Goal: Task Accomplishment & Management: Manage account settings

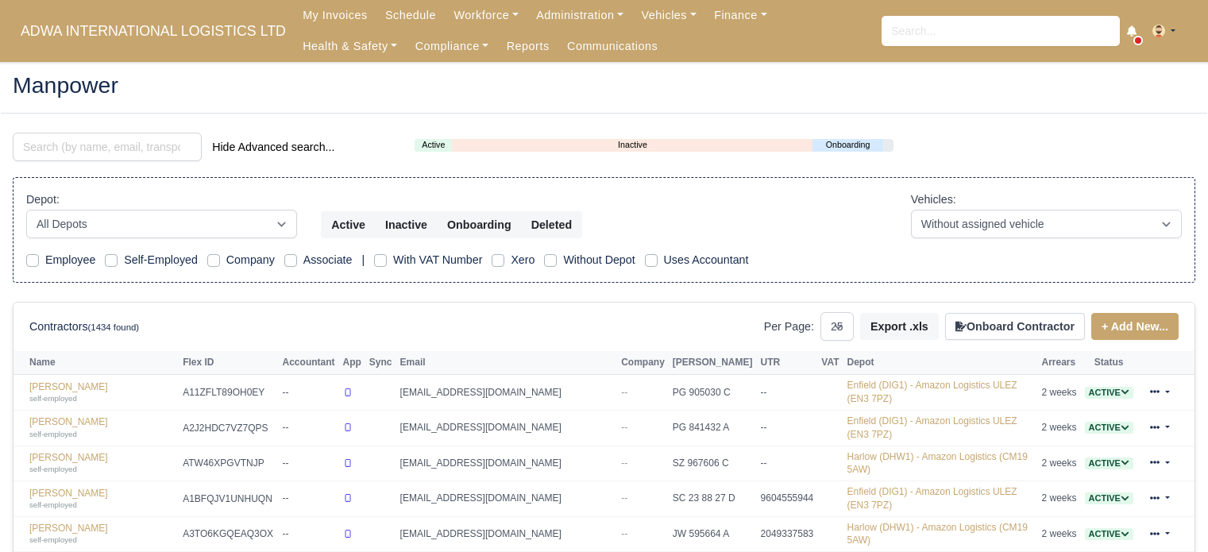
select select "25"
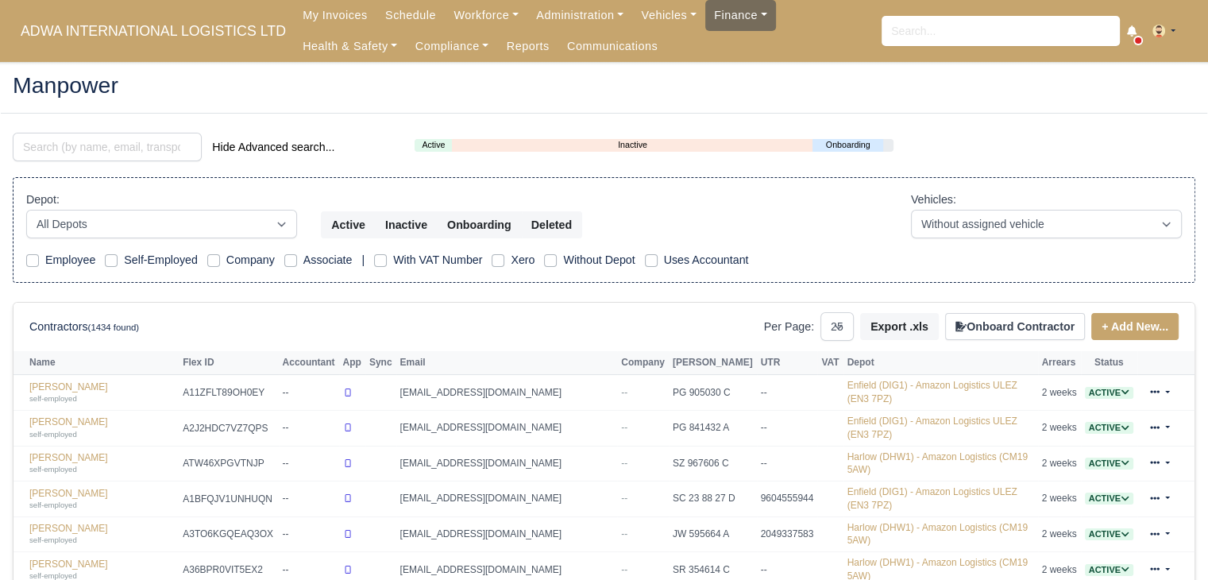
click at [705, 29] on link "Finance" at bounding box center [740, 15] width 71 height 31
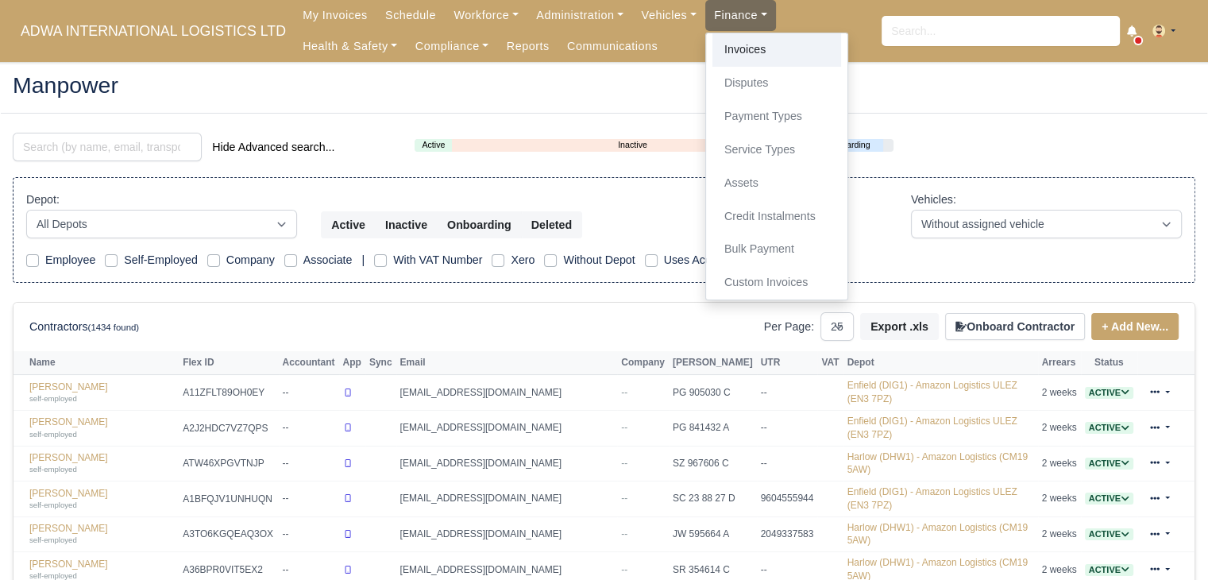
click at [723, 56] on link "Invoices" at bounding box center [776, 49] width 129 height 33
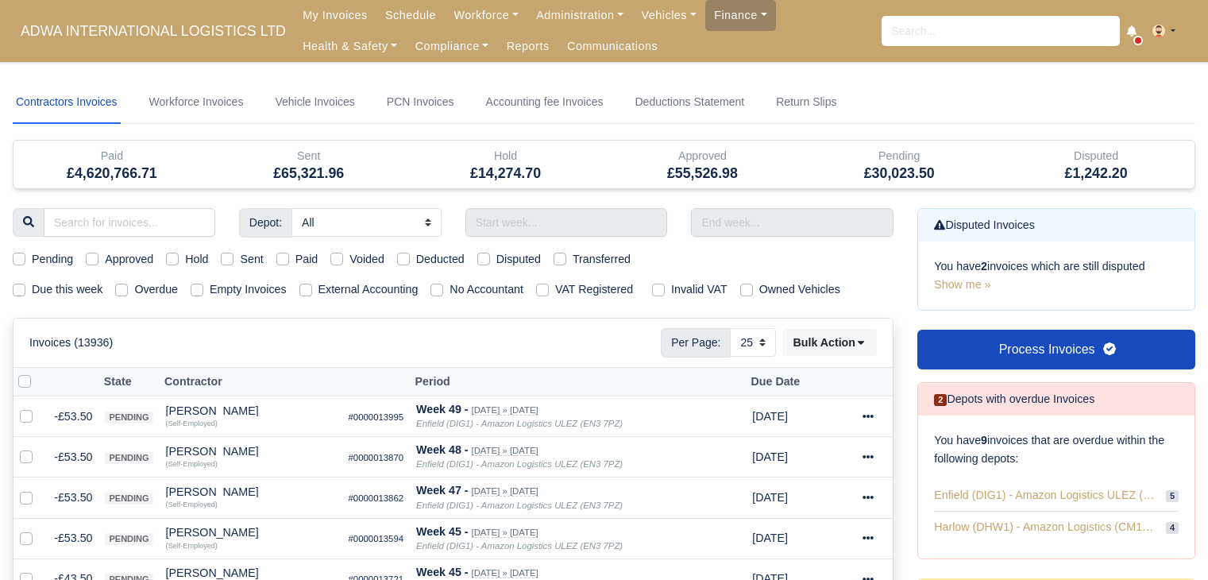
select select "25"
click at [445, 10] on link "Workforce" at bounding box center [486, 15] width 83 height 31
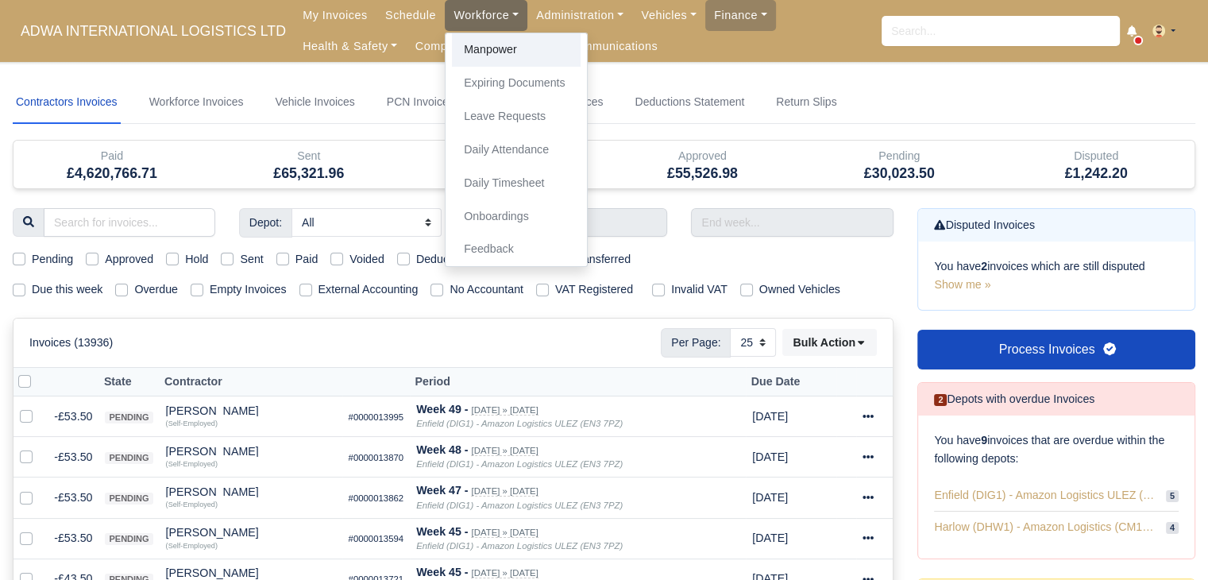
click at [473, 48] on link "Manpower" at bounding box center [516, 49] width 129 height 33
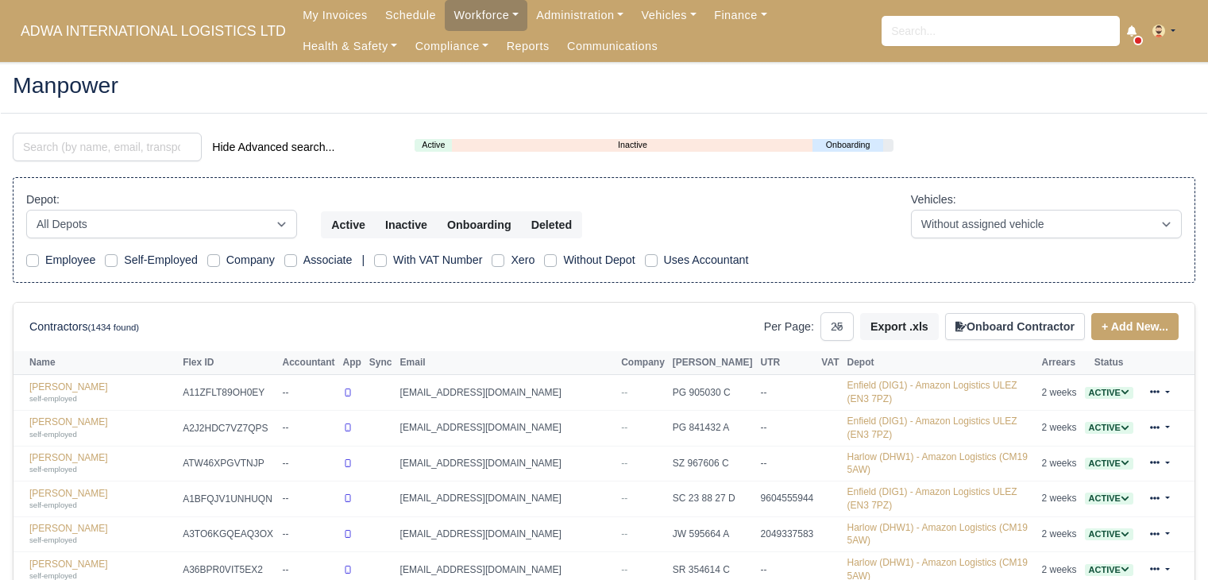
select select "25"
click at [658, 13] on link "Vehicles" at bounding box center [668, 15] width 73 height 31
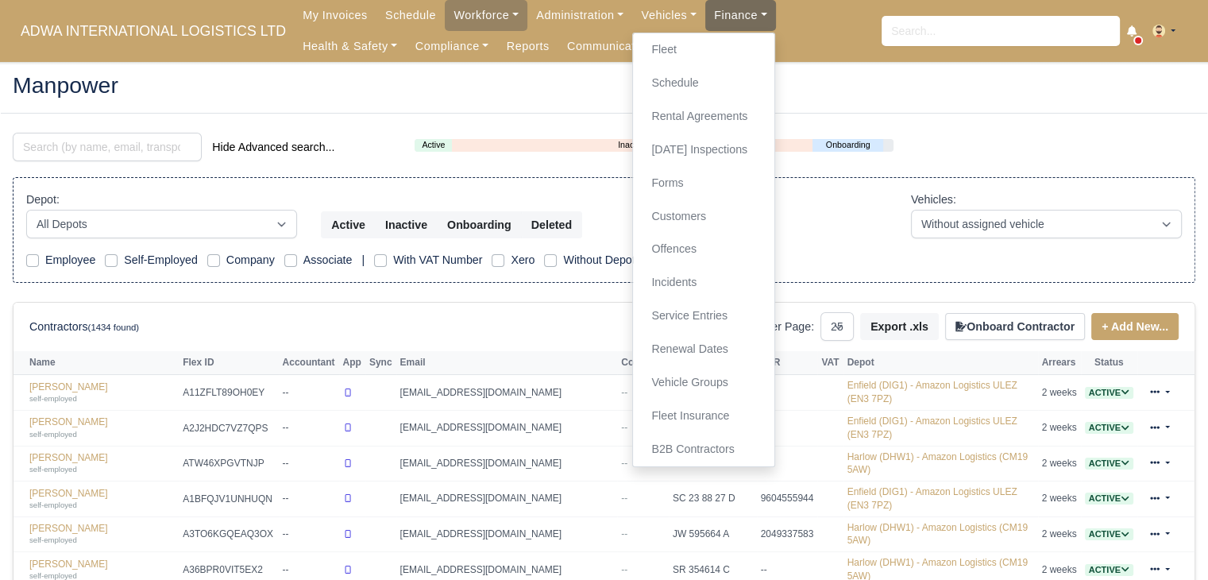
click at [718, 20] on link "Finance" at bounding box center [740, 15] width 71 height 31
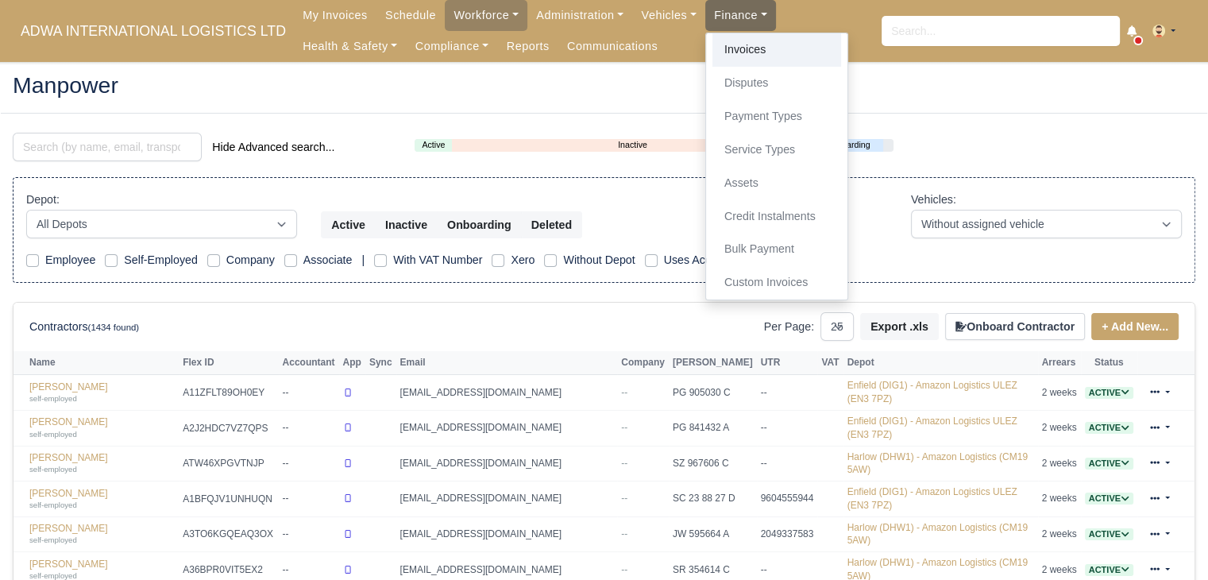
click at [718, 47] on link "Invoices" at bounding box center [776, 49] width 129 height 33
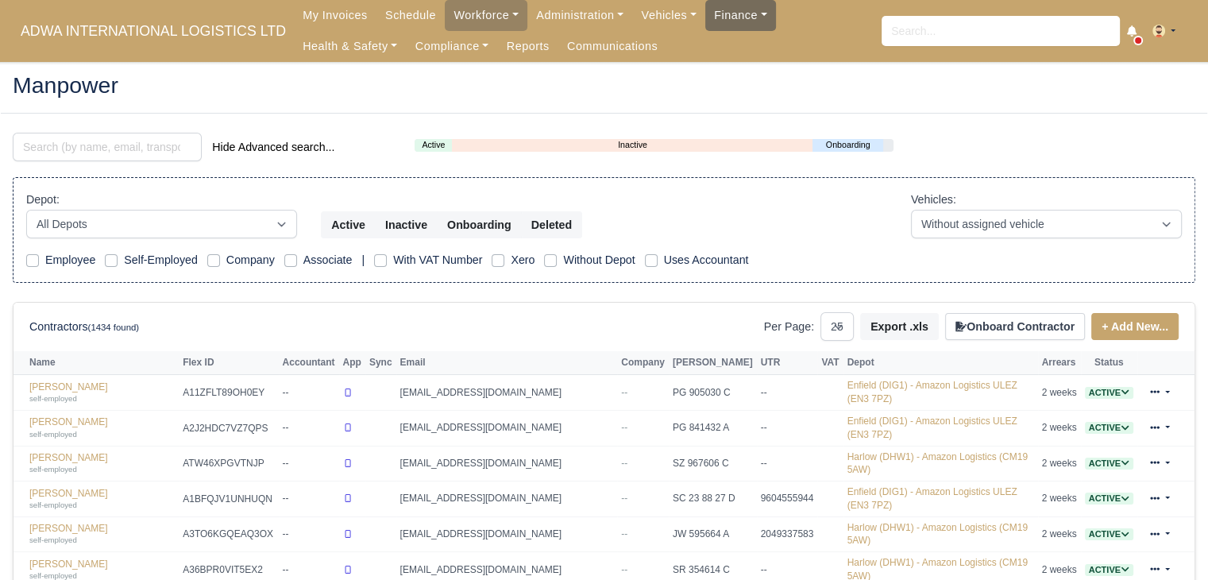
click at [713, 17] on link "Finance" at bounding box center [740, 15] width 71 height 31
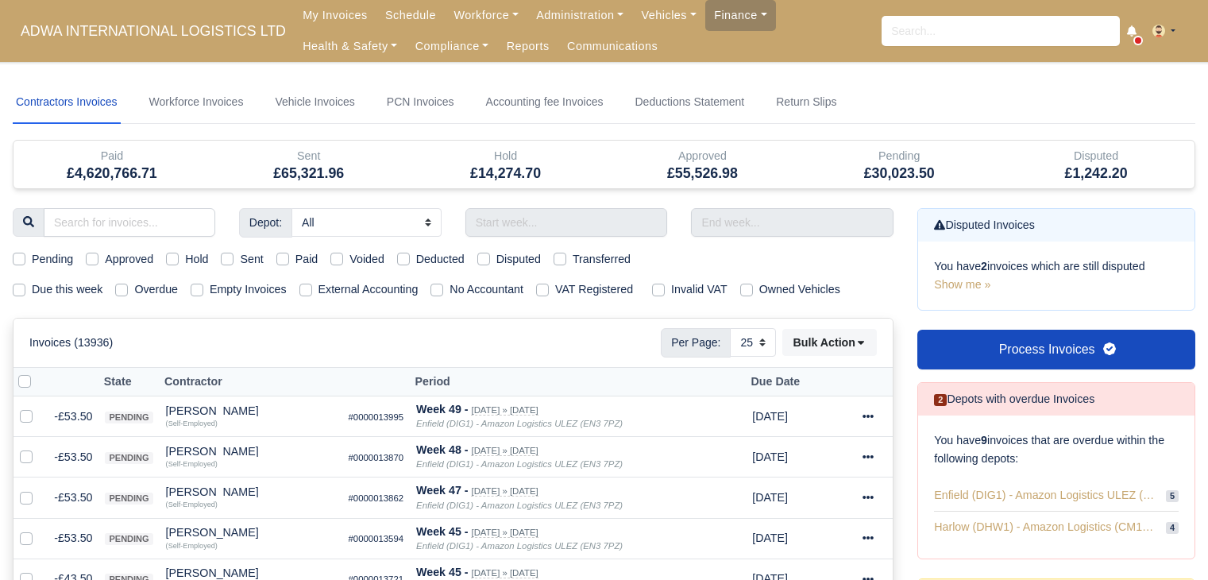
select select "25"
click at [705, 14] on link "Finance" at bounding box center [740, 15] width 71 height 31
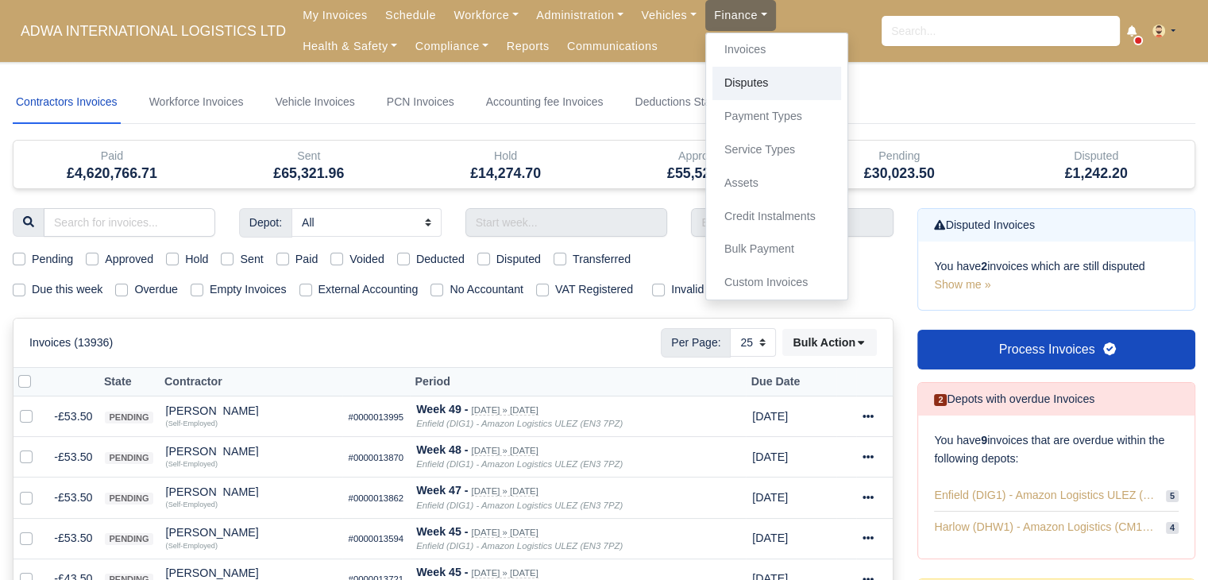
click at [718, 76] on link "Disputes" at bounding box center [776, 83] width 129 height 33
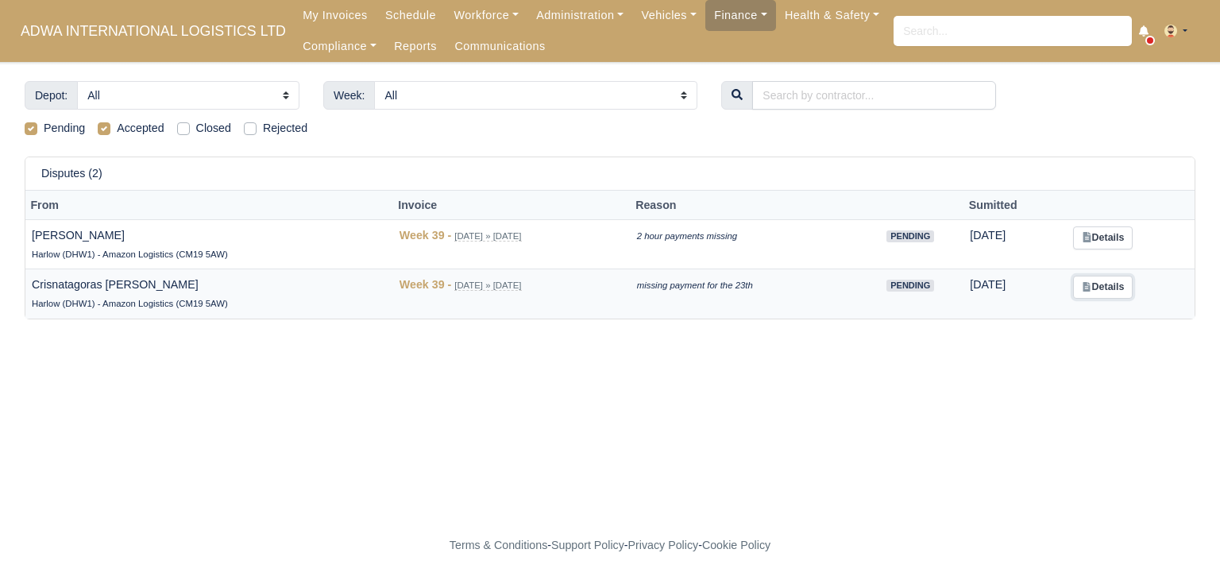
click at [1083, 284] on link "Details" at bounding box center [1103, 287] width 60 height 23
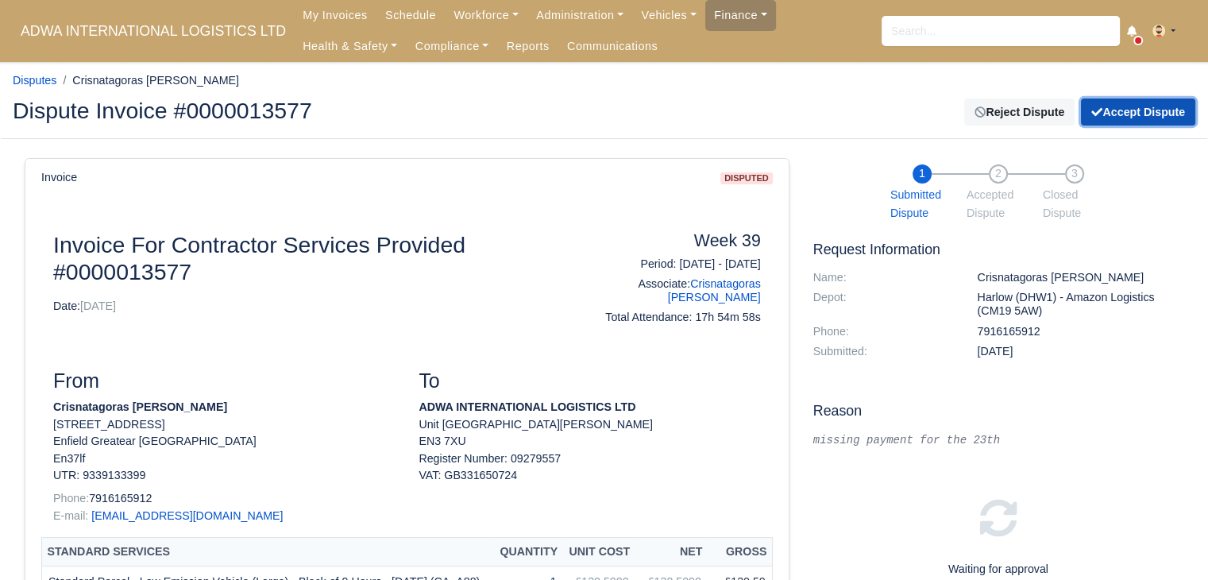
click at [1121, 110] on button "Accept Dispute" at bounding box center [1138, 111] width 114 height 27
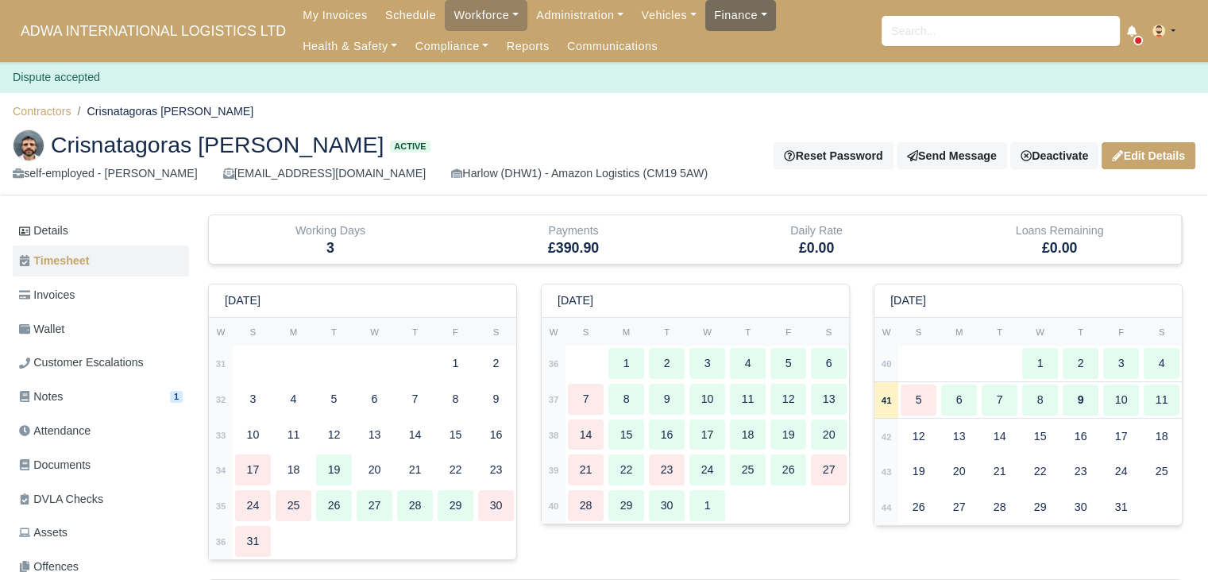
click at [705, 14] on link "Finance" at bounding box center [740, 15] width 71 height 31
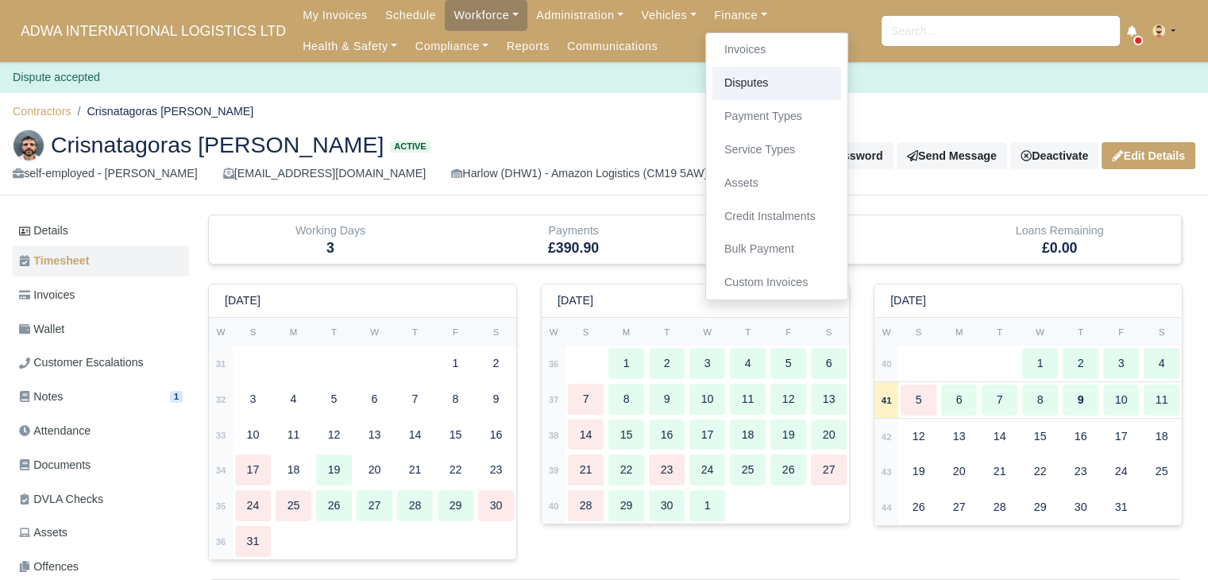
click at [735, 83] on link "Disputes" at bounding box center [776, 83] width 129 height 33
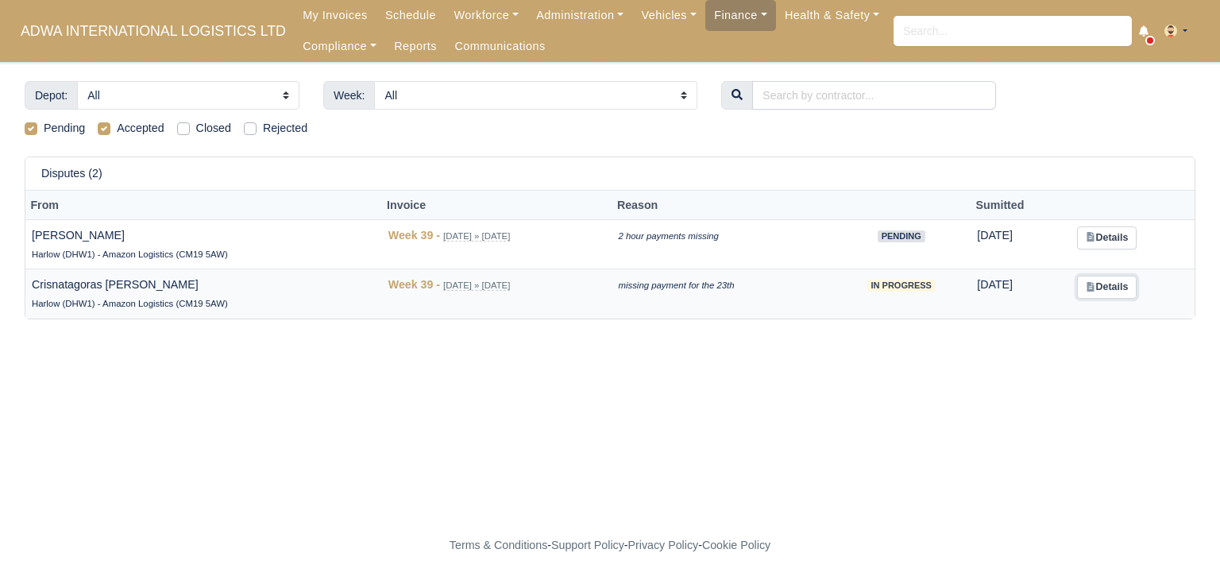
click at [1105, 276] on link "Details" at bounding box center [1107, 287] width 60 height 23
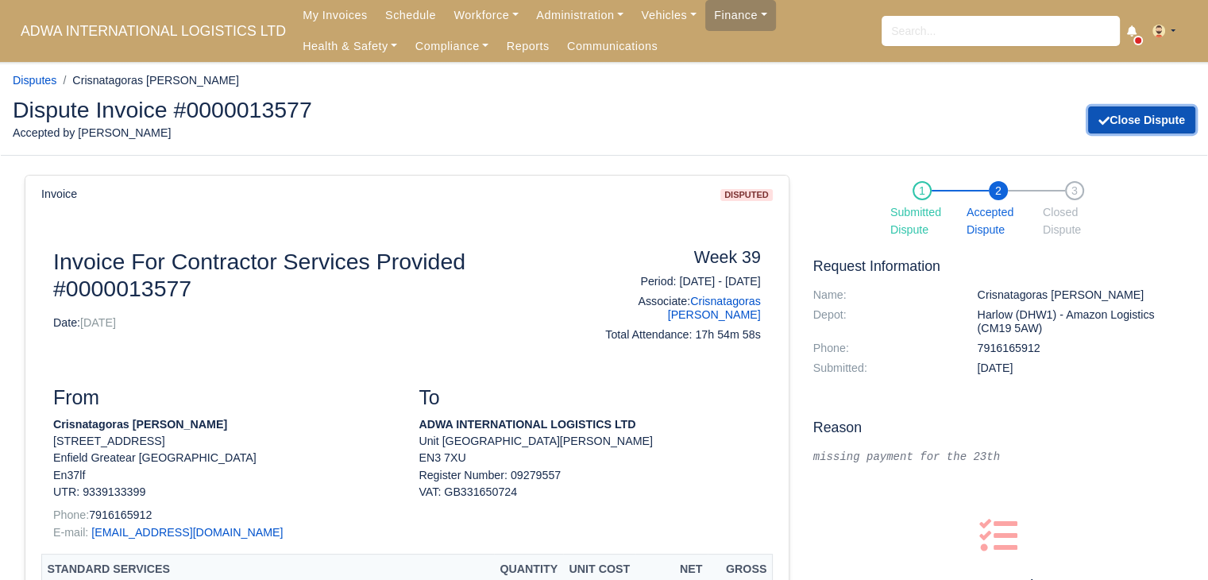
click at [1130, 112] on button "Close Dispute" at bounding box center [1141, 119] width 107 height 27
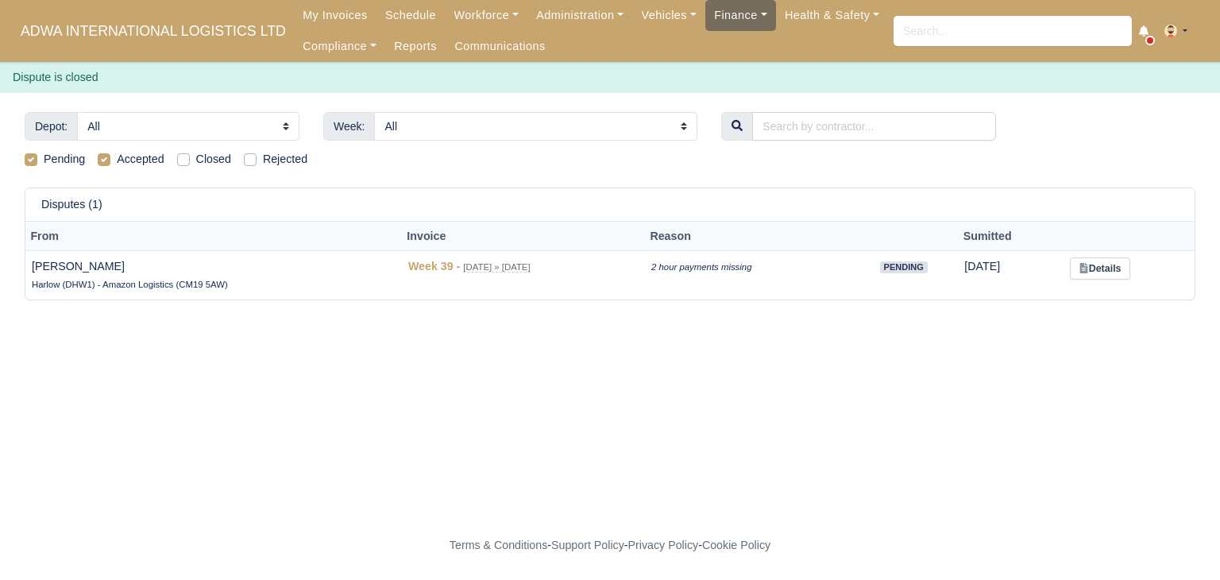
click at [705, 16] on link "Finance" at bounding box center [740, 15] width 71 height 31
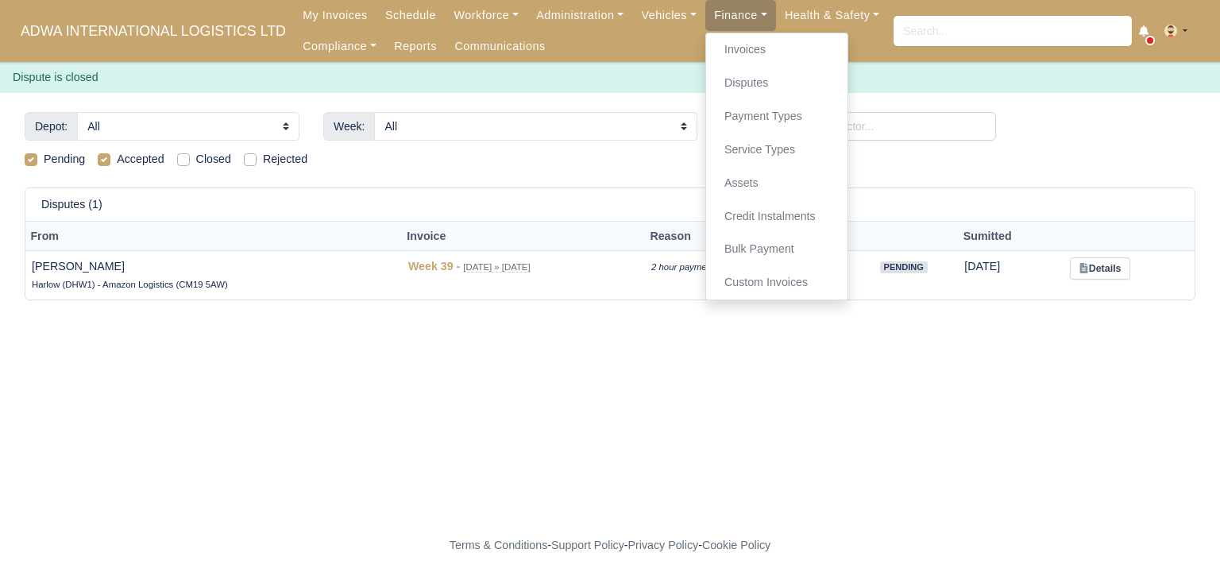
click at [427, 246] on th "Invoice" at bounding box center [523, 236] width 243 height 29
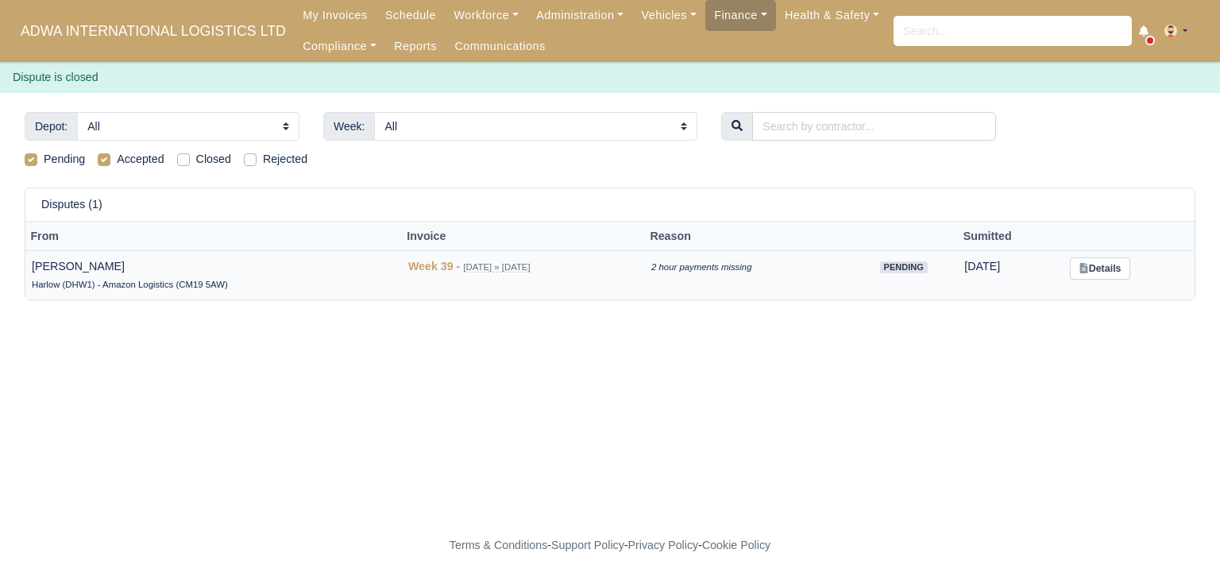
click at [1078, 268] on td "Details" at bounding box center [1129, 274] width 131 height 49
click at [1121, 264] on link "Details" at bounding box center [1100, 268] width 60 height 23
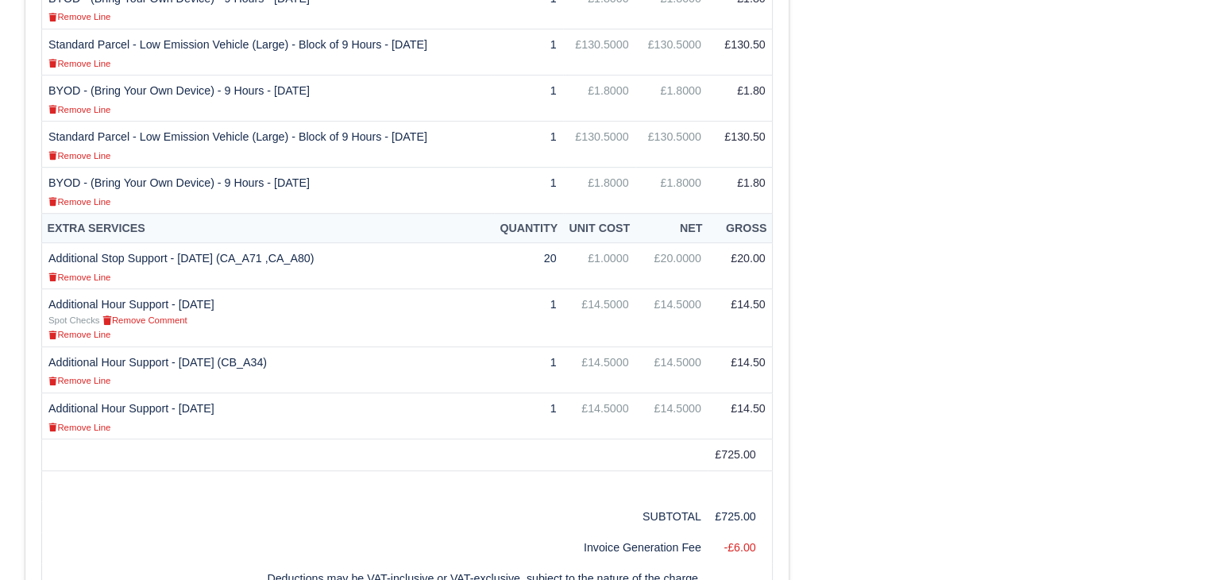
scroll to position [874, 0]
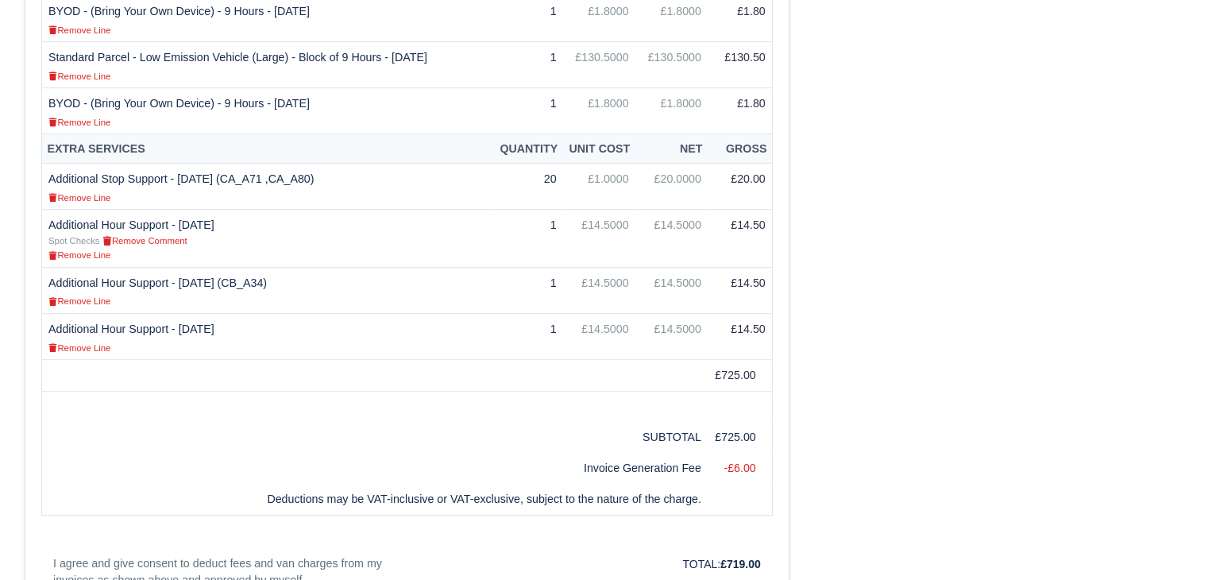
click at [931, 320] on div "1 Submitted Dispute 2 Accepted Dispute 3 Closed Dispute Request Information Nam…" at bounding box center [998, 32] width 394 height 1496
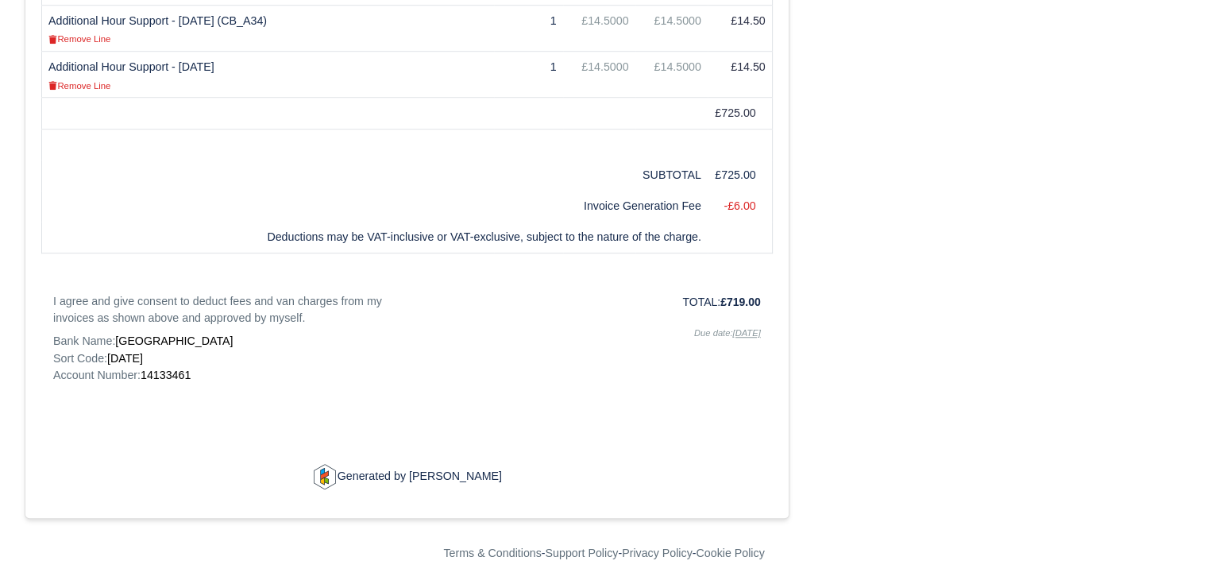
scroll to position [1161, 0]
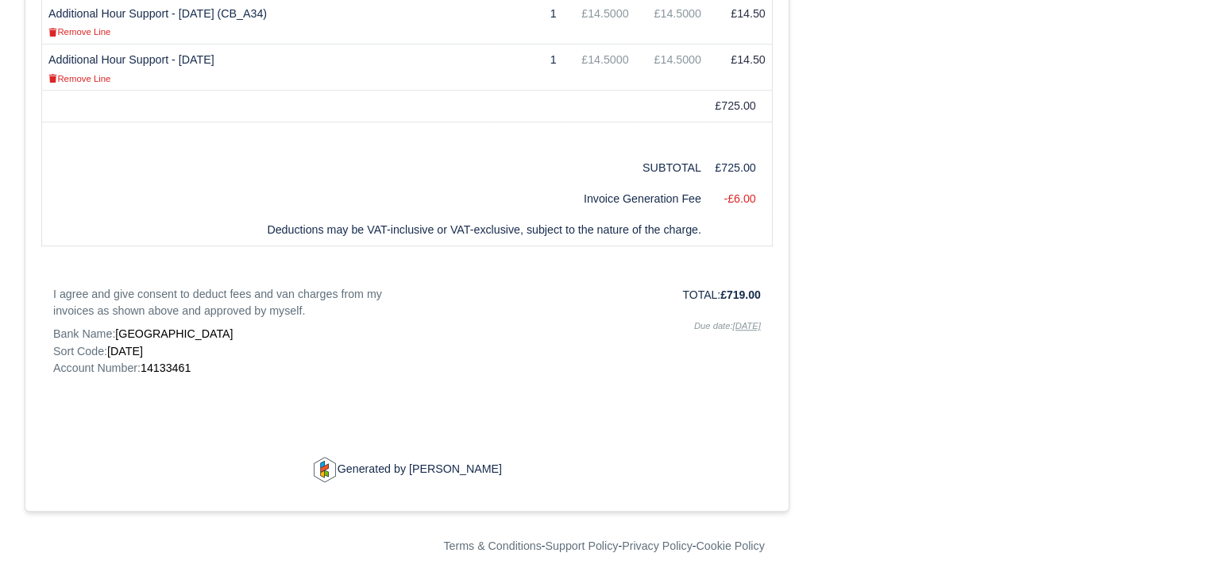
click at [783, 576] on footer "Terms & Conditions - Support Policy - Privacy Policy - Cookie Policy" at bounding box center [604, 546] width 1208 height 69
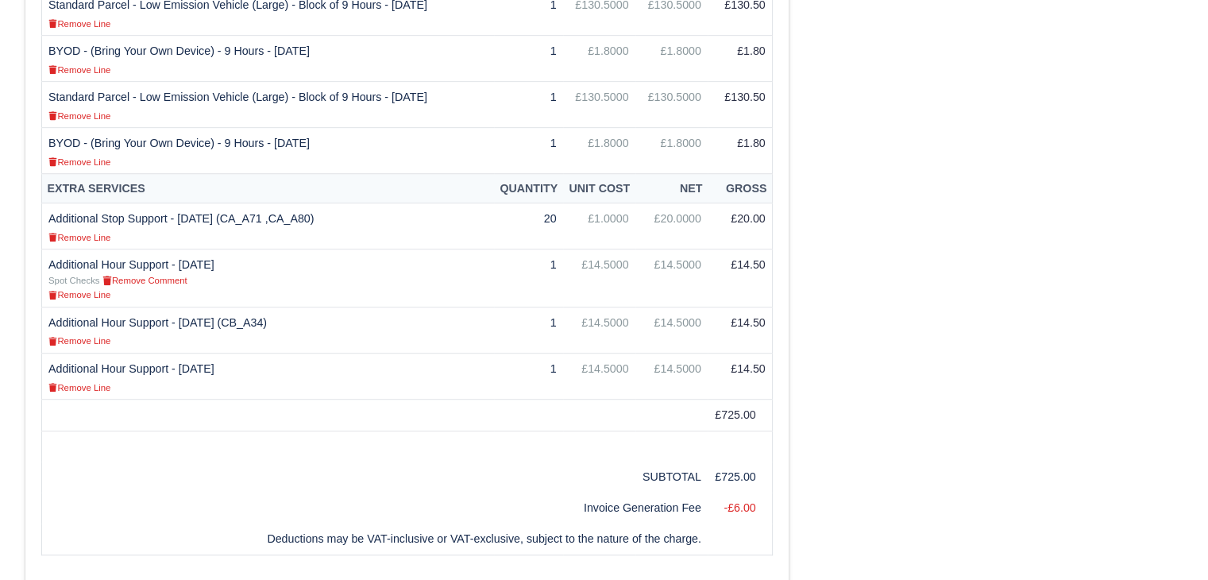
scroll to position [685, 0]
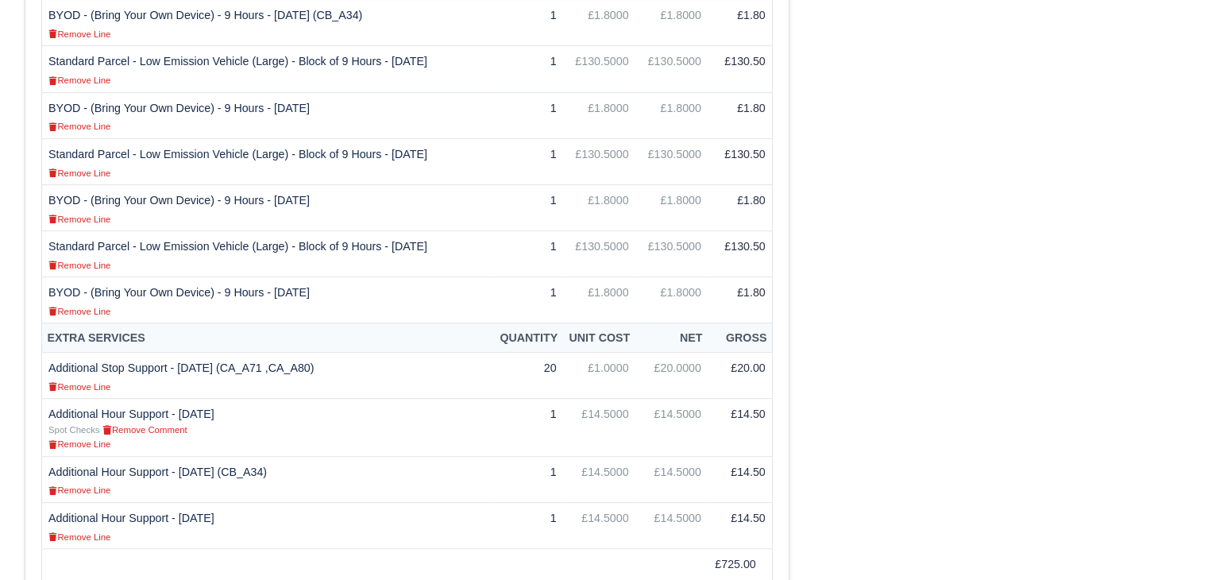
click at [989, 136] on div "1 Submitted Dispute 2 Accepted Dispute 3 Closed Dispute Request Information Nam…" at bounding box center [998, 221] width 394 height 1496
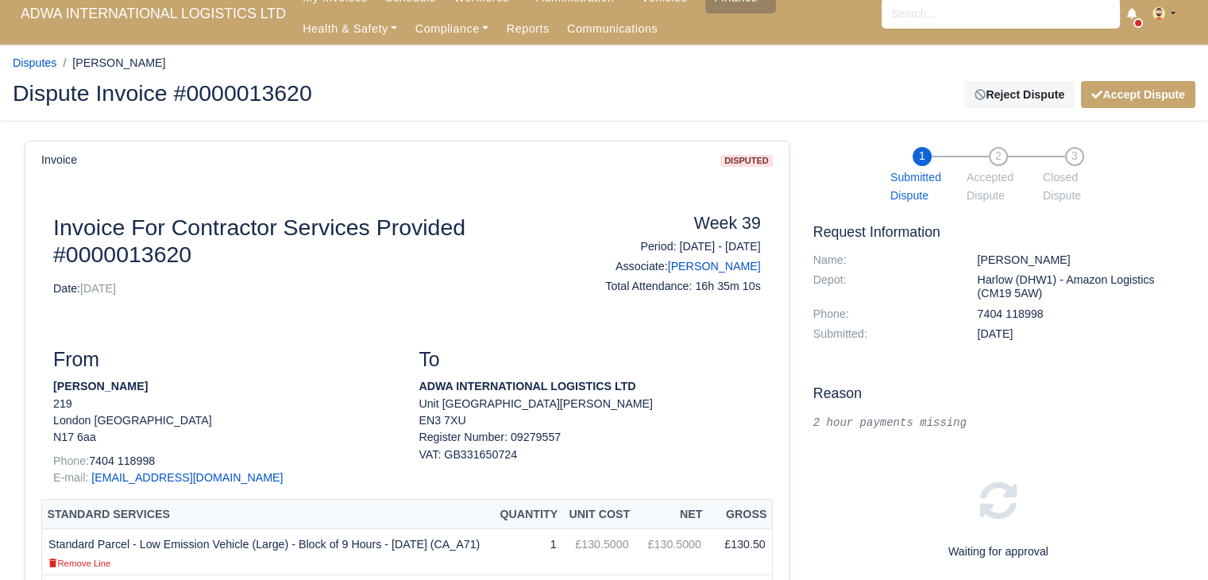
scroll to position [0, 0]
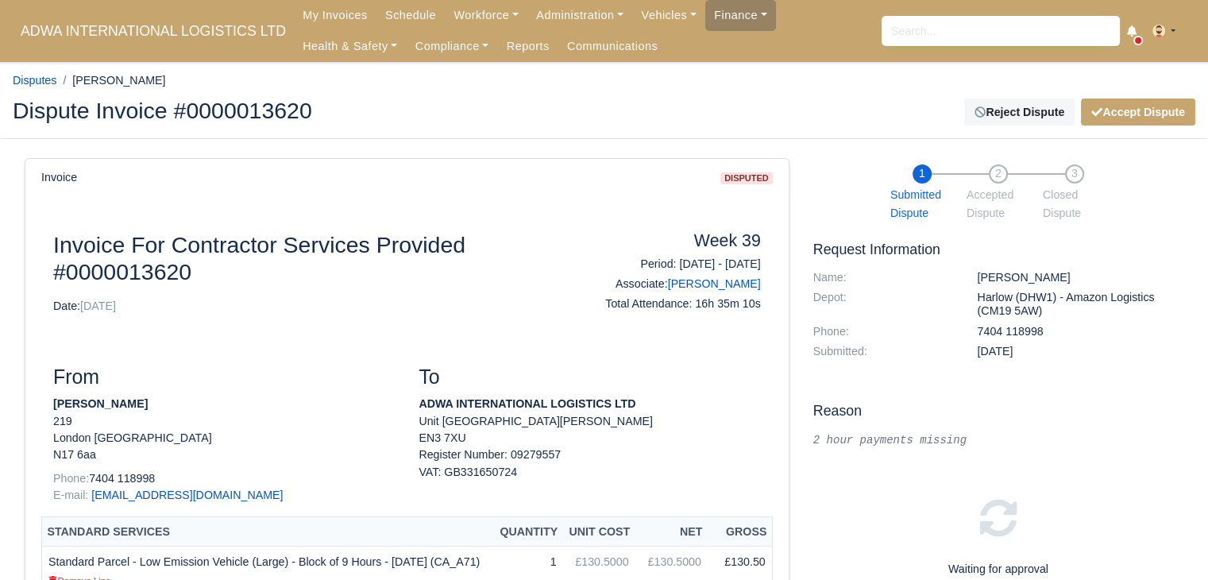
click at [883, 357] on dt "Submitted:" at bounding box center [883, 352] width 164 height 14
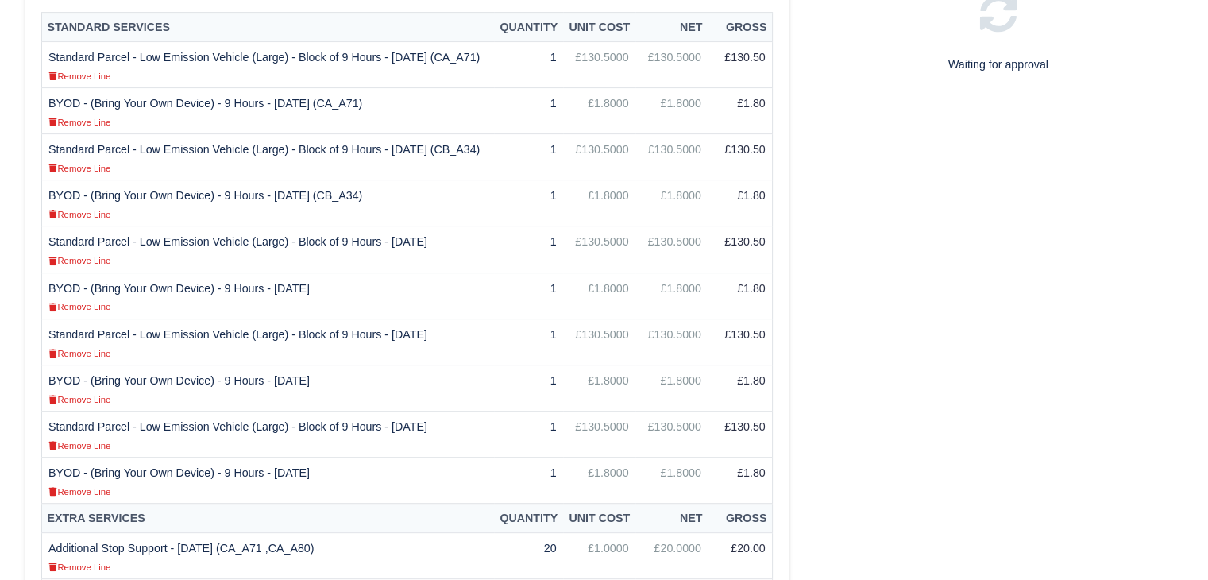
scroll to position [477, 0]
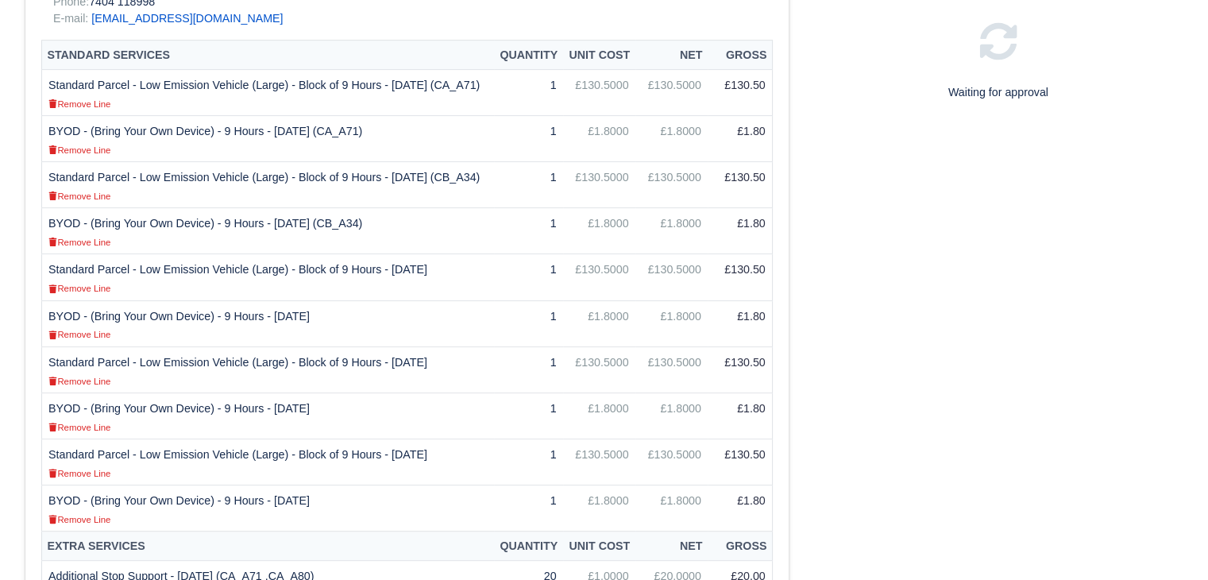
click at [832, 307] on div "1 Submitted Dispute 2 Accepted Dispute 3 Closed Dispute Request Information Nam…" at bounding box center [998, 430] width 394 height 1496
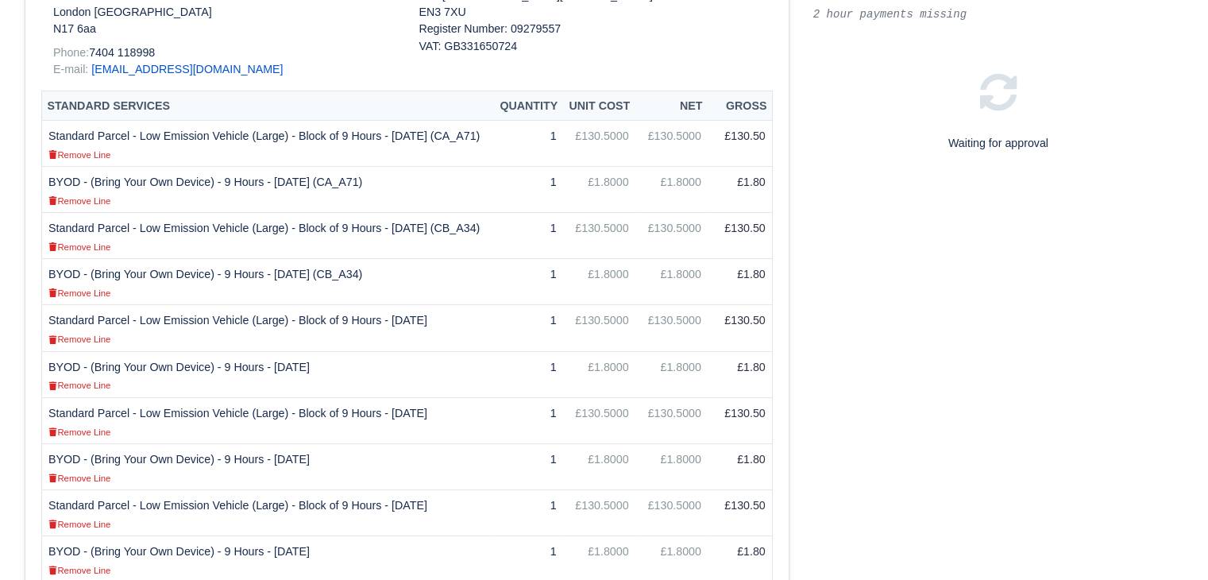
scroll to position [0, 0]
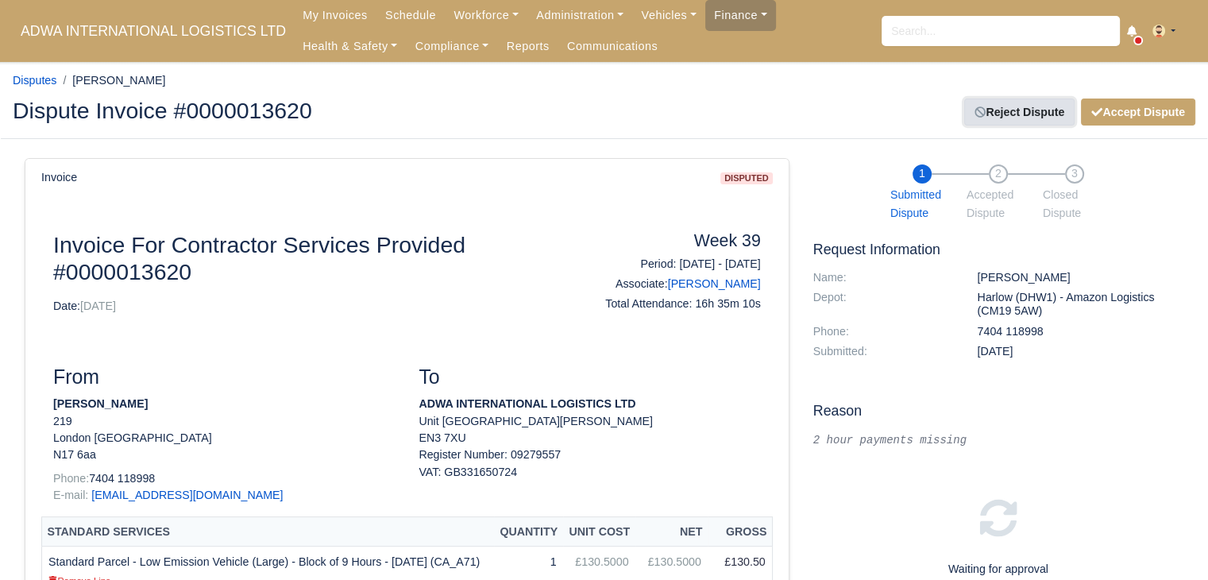
click at [1040, 123] on link "Reject Dispute" at bounding box center [1019, 111] width 110 height 27
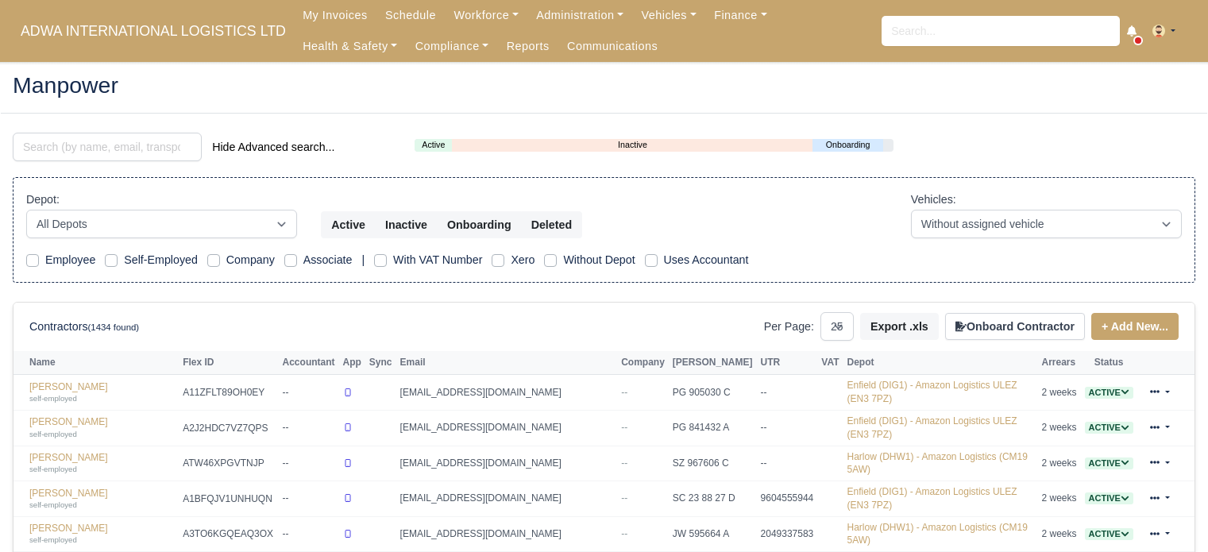
select select "25"
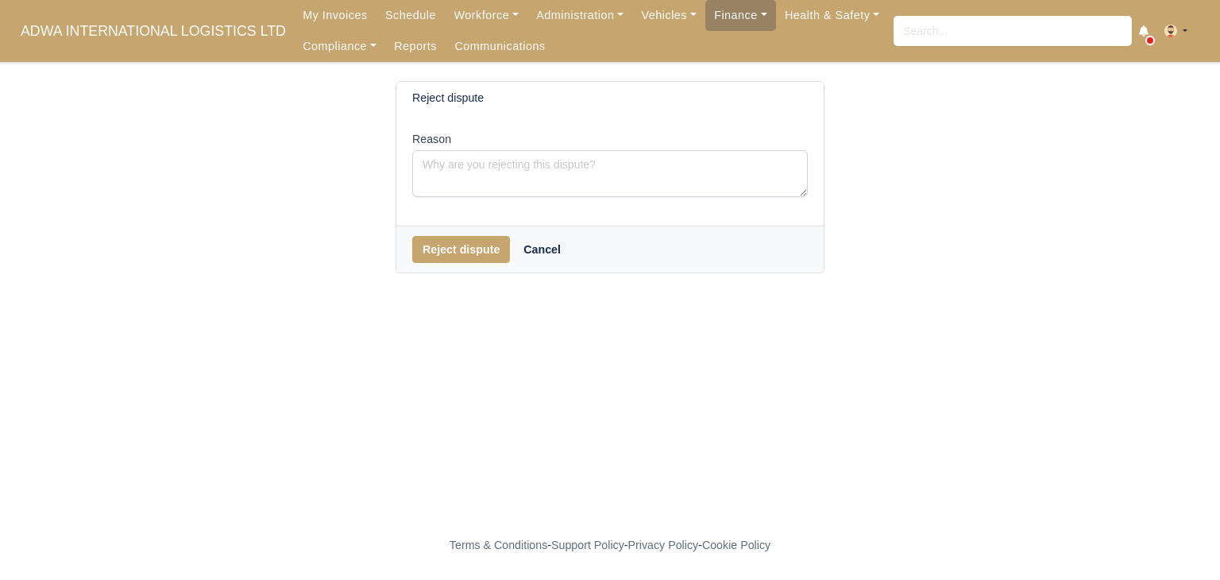
click at [443, 234] on div "Reject dispute Cancel" at bounding box center [609, 249] width 427 height 47
click at [453, 252] on button "Reject dispute" at bounding box center [461, 249] width 98 height 27
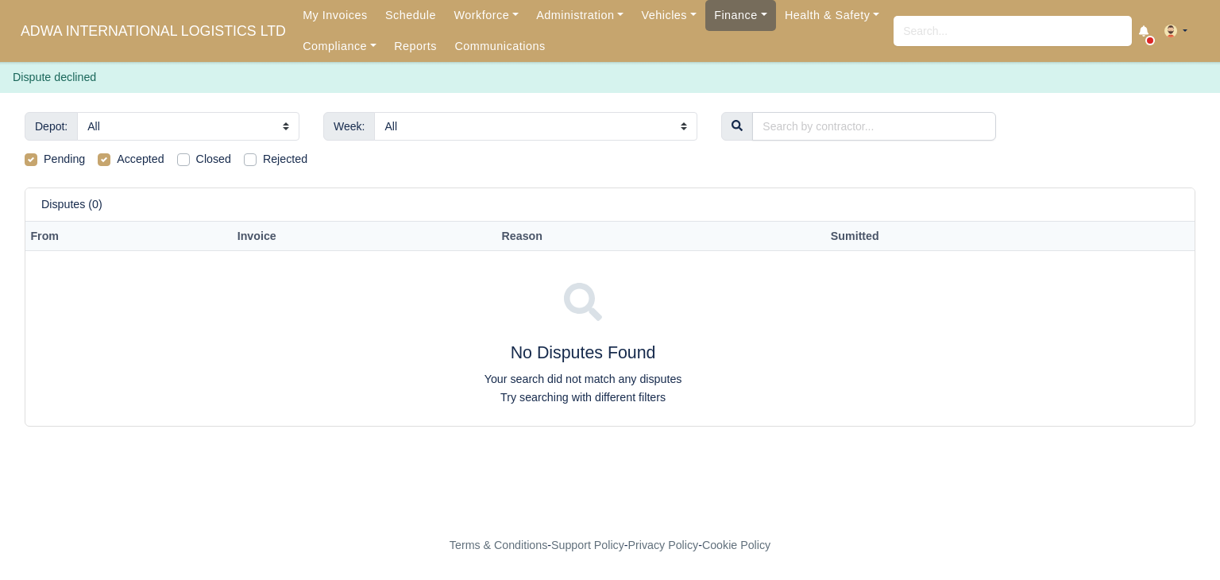
click at [708, 15] on link "Finance" at bounding box center [740, 15] width 71 height 31
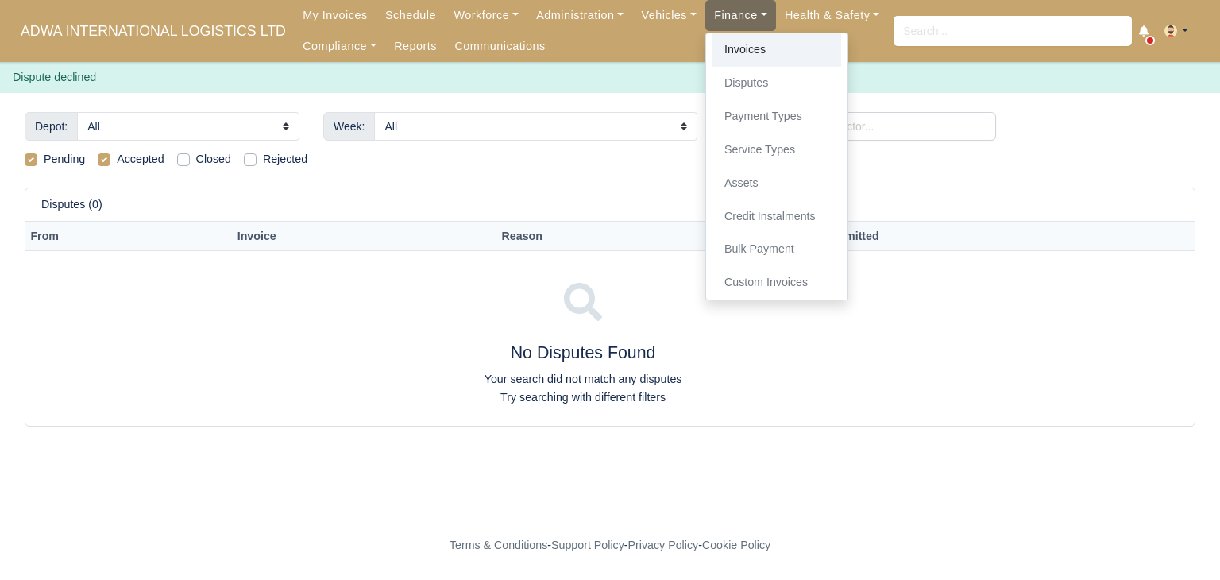
click at [712, 48] on link "Invoices" at bounding box center [776, 49] width 129 height 33
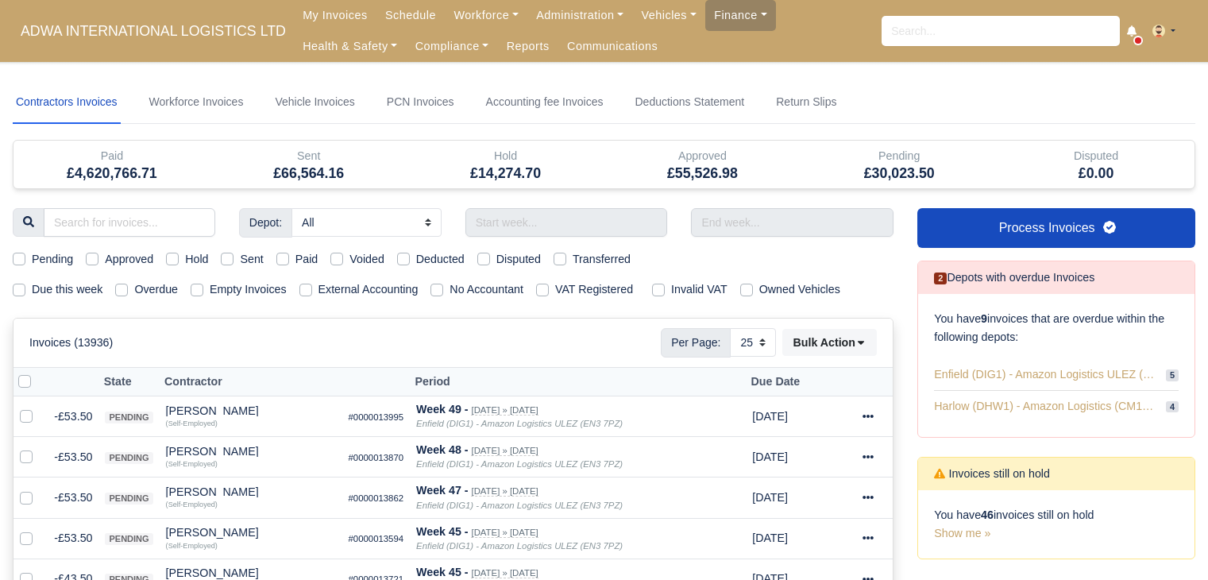
select select "25"
click at [71, 287] on label "Due this week" at bounding box center [67, 289] width 71 height 18
click at [25, 287] on input "Due this week" at bounding box center [19, 286] width 13 height 13
checkbox input "true"
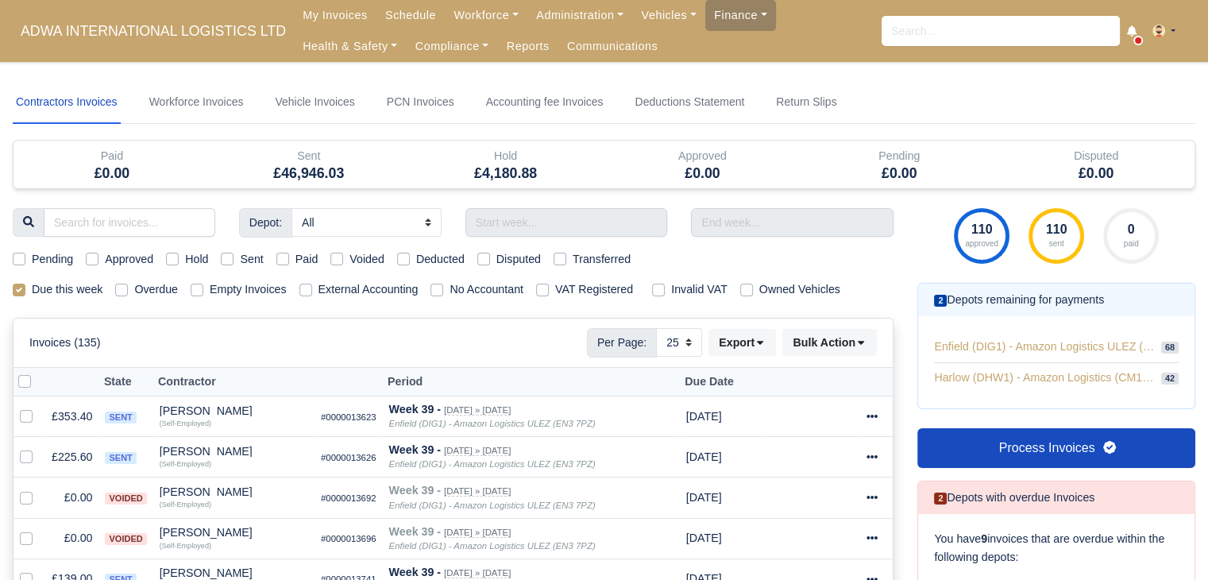
click at [185, 257] on label "Hold" at bounding box center [196, 259] width 23 height 18
click at [179, 257] on input "Hold" at bounding box center [172, 256] width 13 height 13
checkbox input "true"
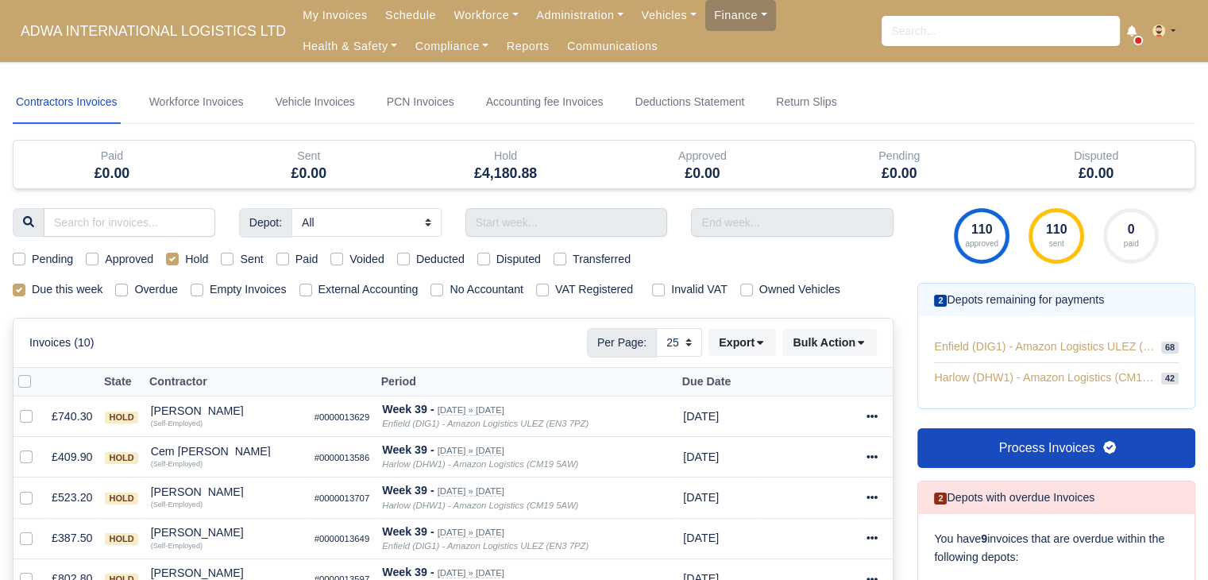
scroll to position [318, 0]
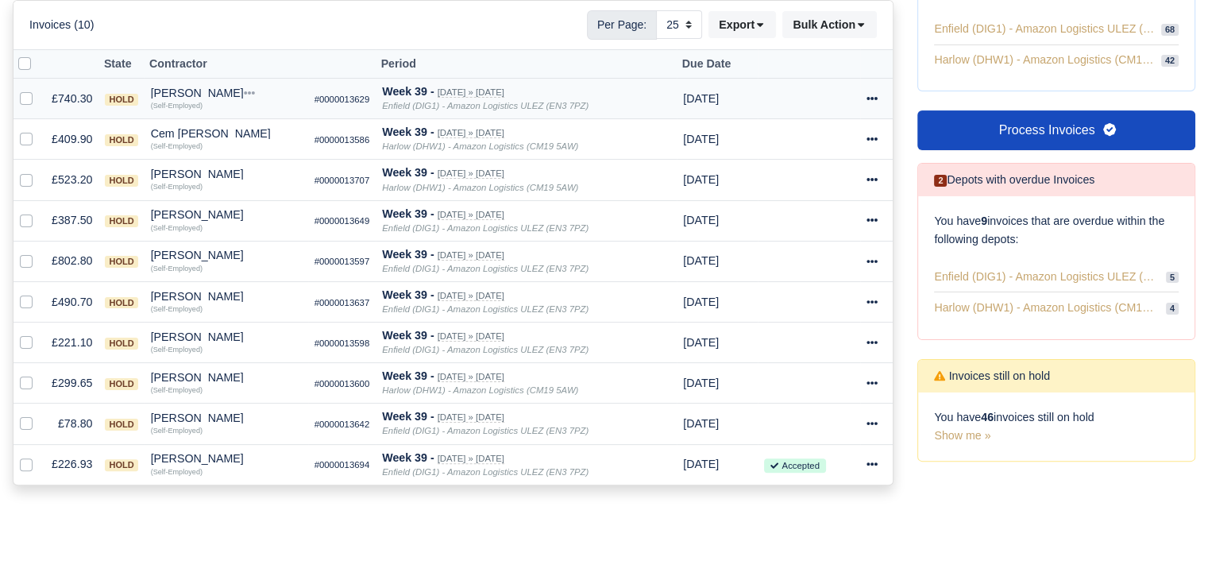
click at [208, 98] on div "(Self-Employed)" at bounding box center [226, 103] width 151 height 11
click at [218, 91] on div "Atiqullah Ahmadzai" at bounding box center [226, 92] width 151 height 11
click at [250, 130] on button "Other Invoices" at bounding box center [234, 138] width 149 height 24
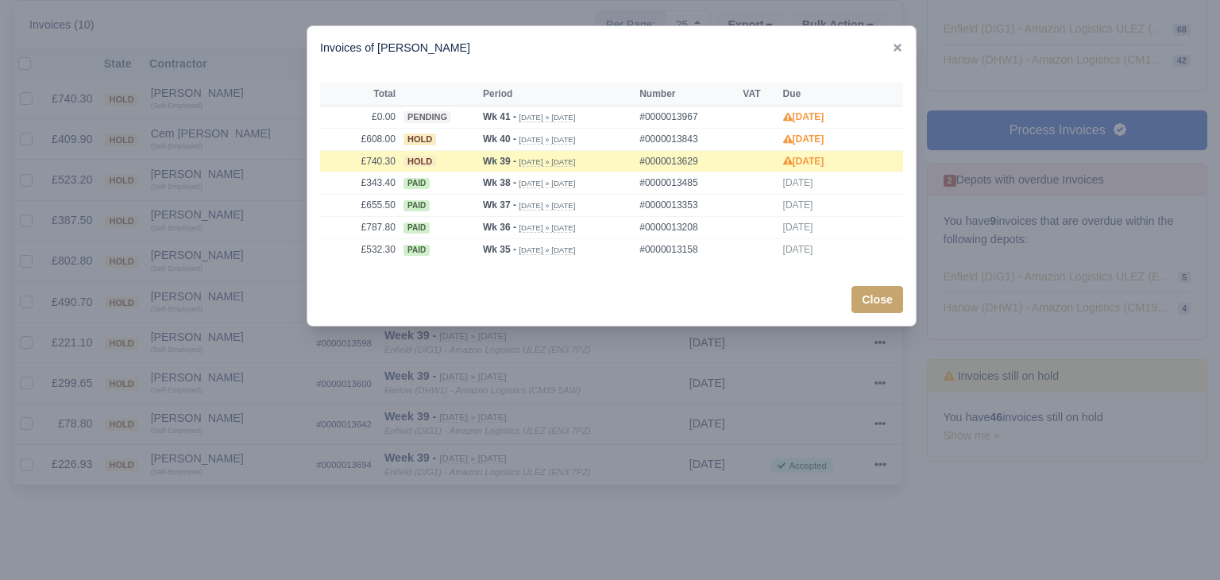
drag, startPoint x: 262, startPoint y: 149, endPoint x: 245, endPoint y: 147, distance: 16.8
click at [261, 149] on div at bounding box center [610, 290] width 1220 height 580
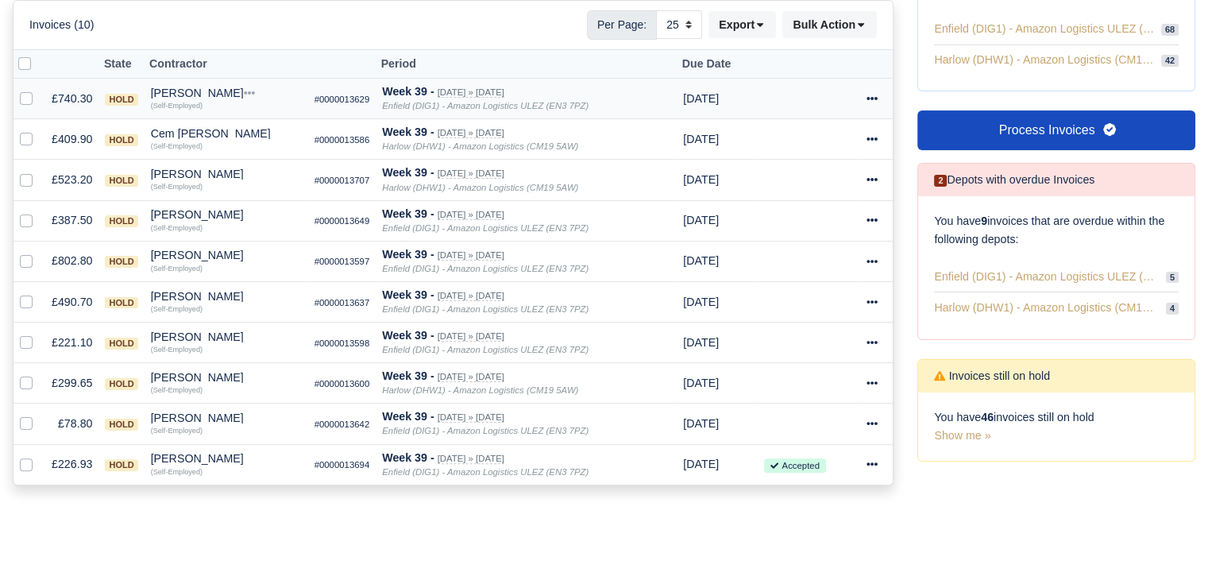
click at [194, 92] on div "Atiqullah Ahmadzai" at bounding box center [226, 92] width 151 height 11
click at [207, 159] on button "Wallet" at bounding box center [234, 162] width 149 height 24
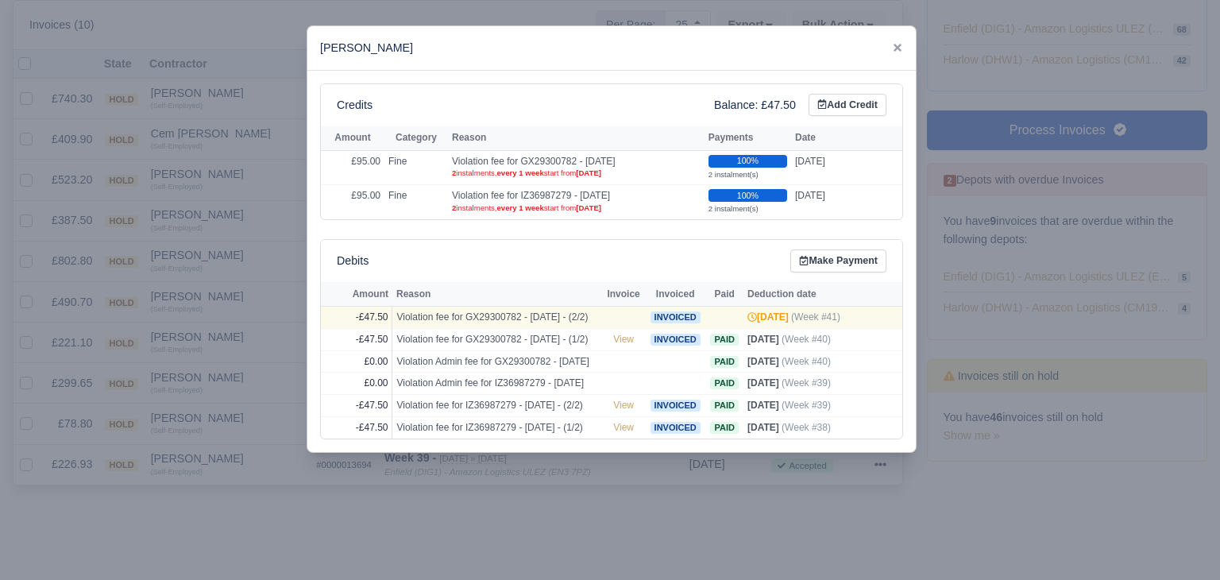
click at [204, 156] on div at bounding box center [610, 290] width 1220 height 580
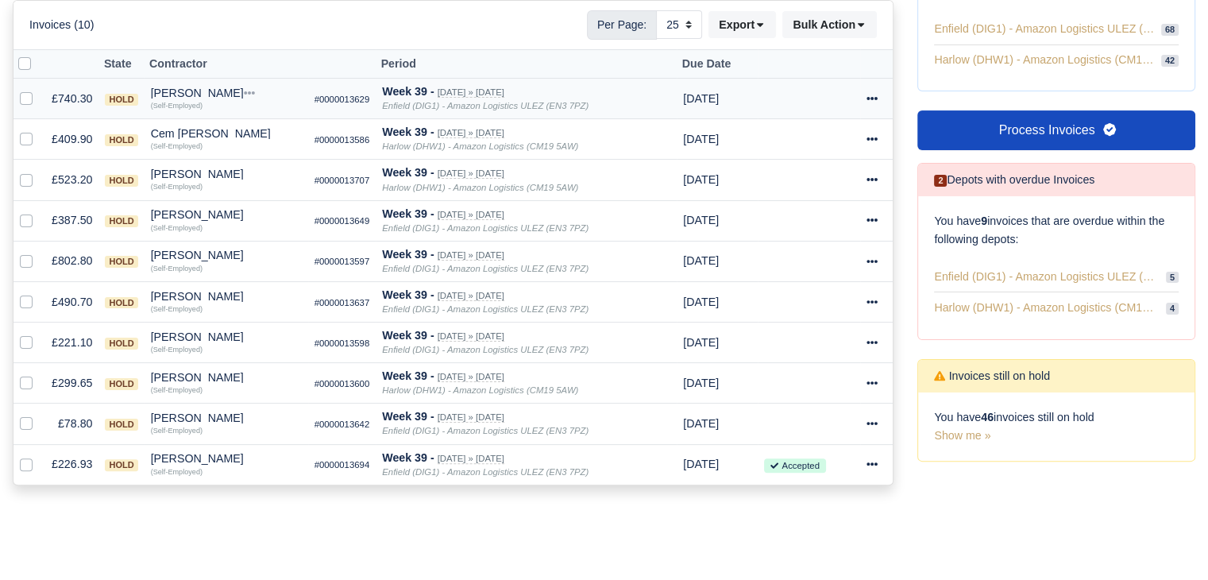
click at [194, 100] on small "(Self-Employed)" at bounding box center [177, 105] width 52 height 10
click at [211, 95] on div "Atiqullah Ahmadzai" at bounding box center [226, 92] width 151 height 11
click at [232, 126] on button "Other Invoices" at bounding box center [234, 138] width 149 height 24
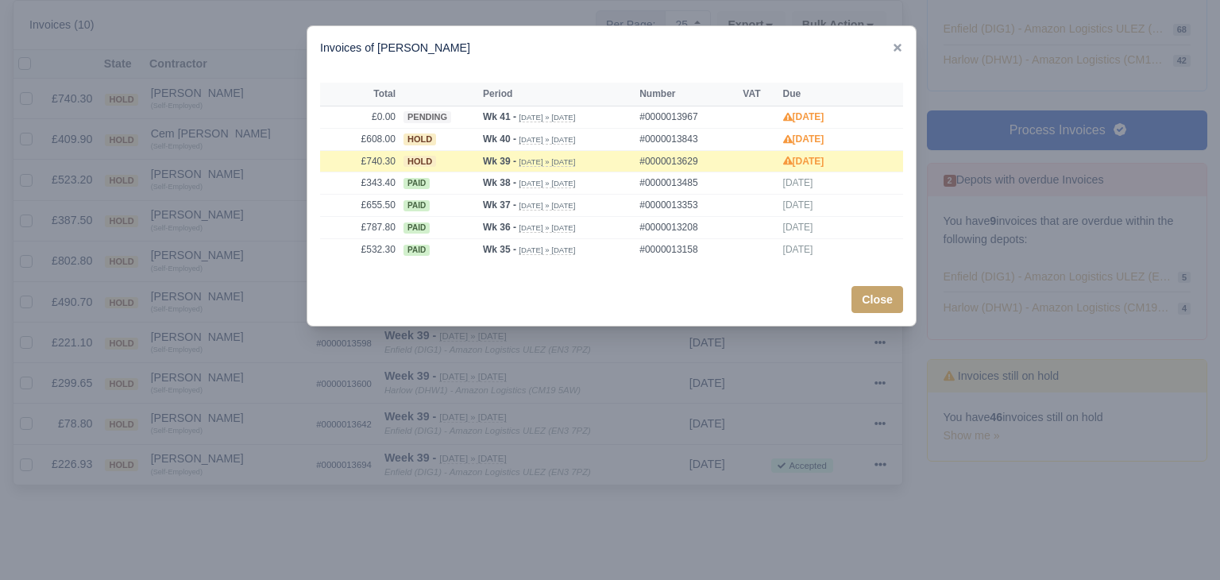
click at [232, 132] on div at bounding box center [610, 290] width 1220 height 580
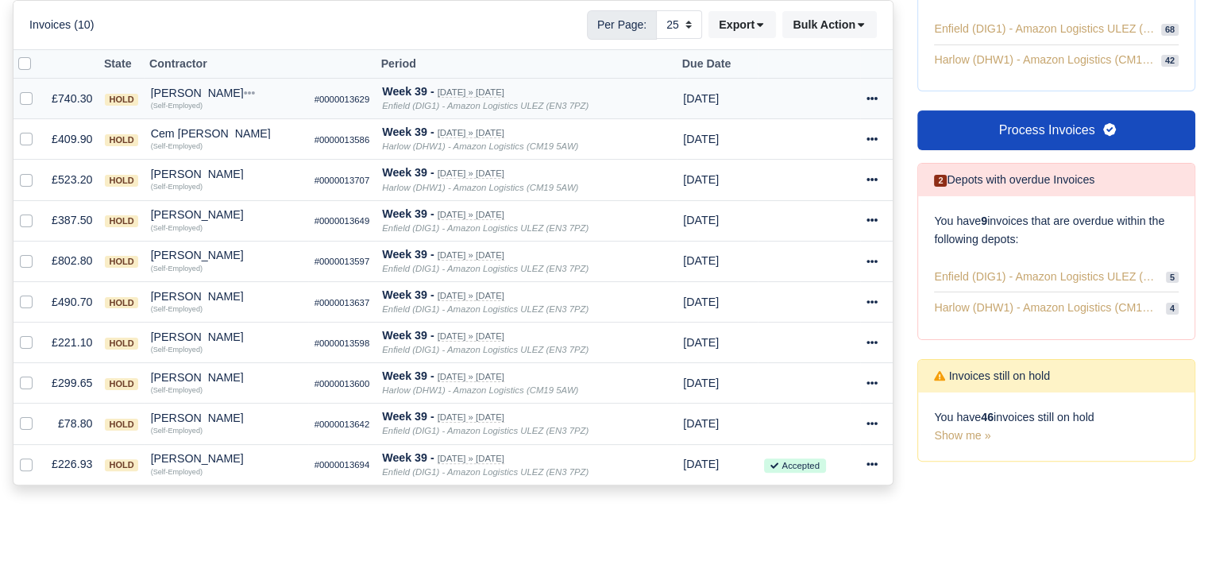
click at [878, 98] on div at bounding box center [877, 99] width 21 height 18
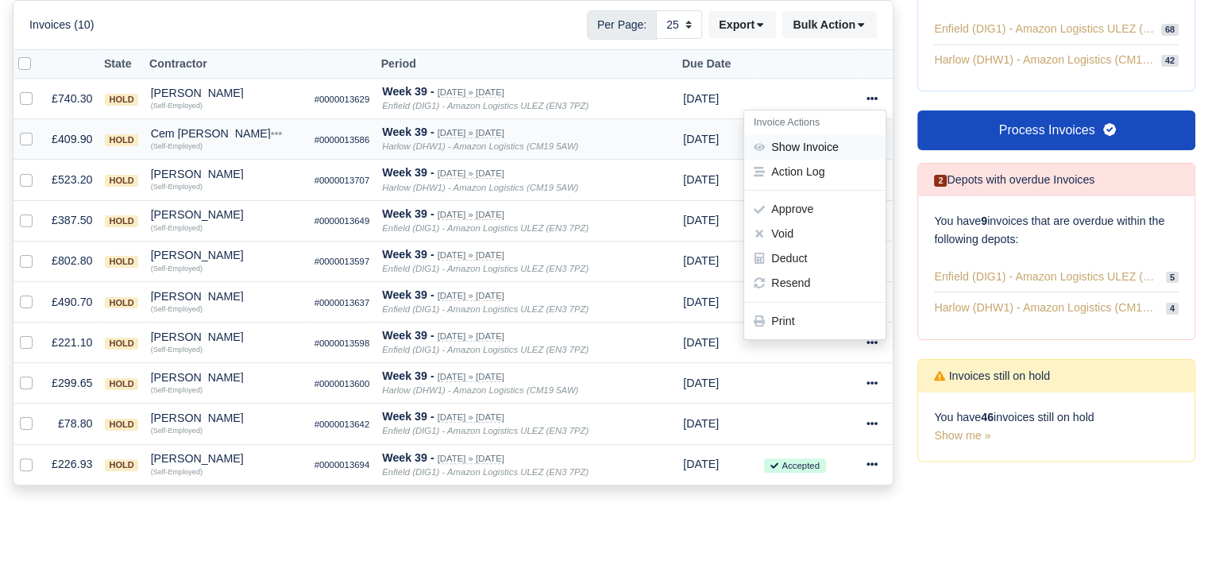
click at [848, 141] on link "Show Invoice" at bounding box center [814, 147] width 141 height 25
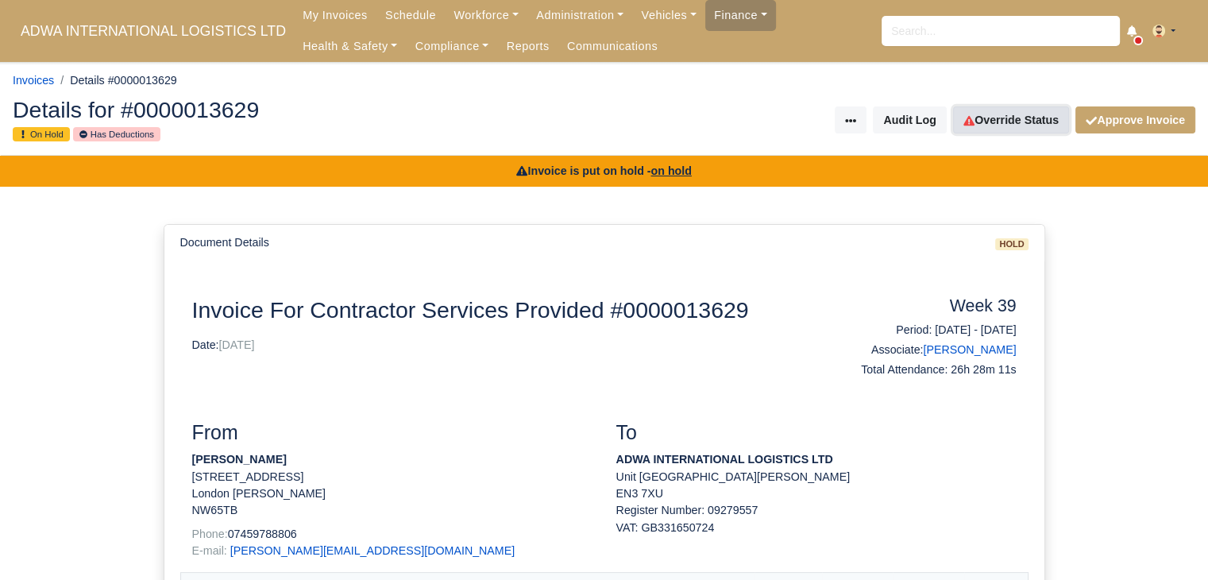
click at [1017, 112] on link "Override Status" at bounding box center [1011, 119] width 116 height 27
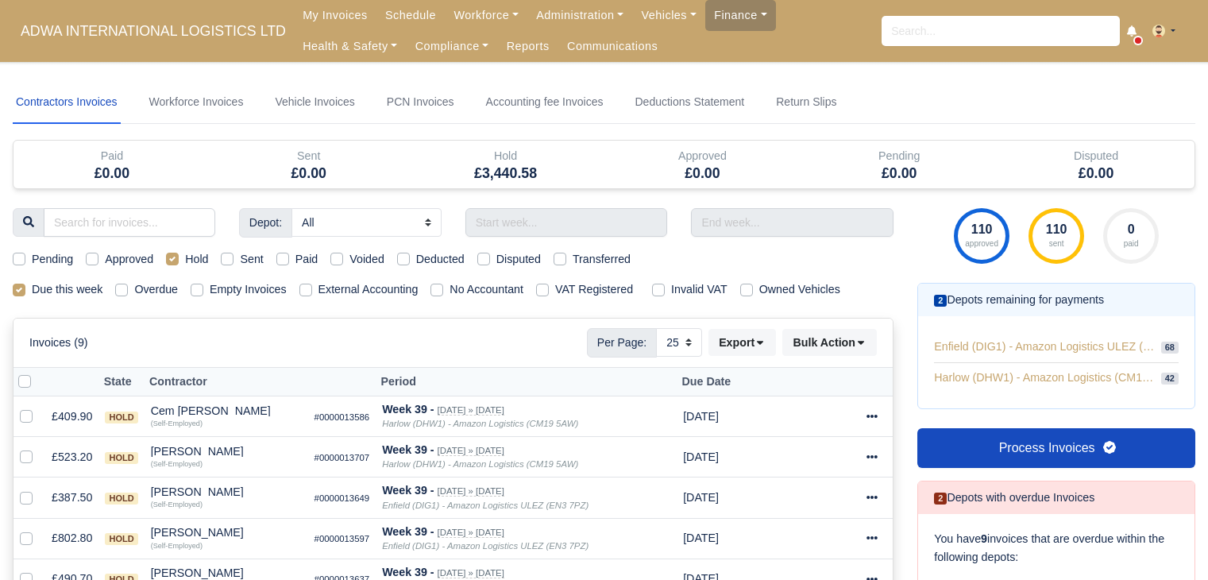
select select "25"
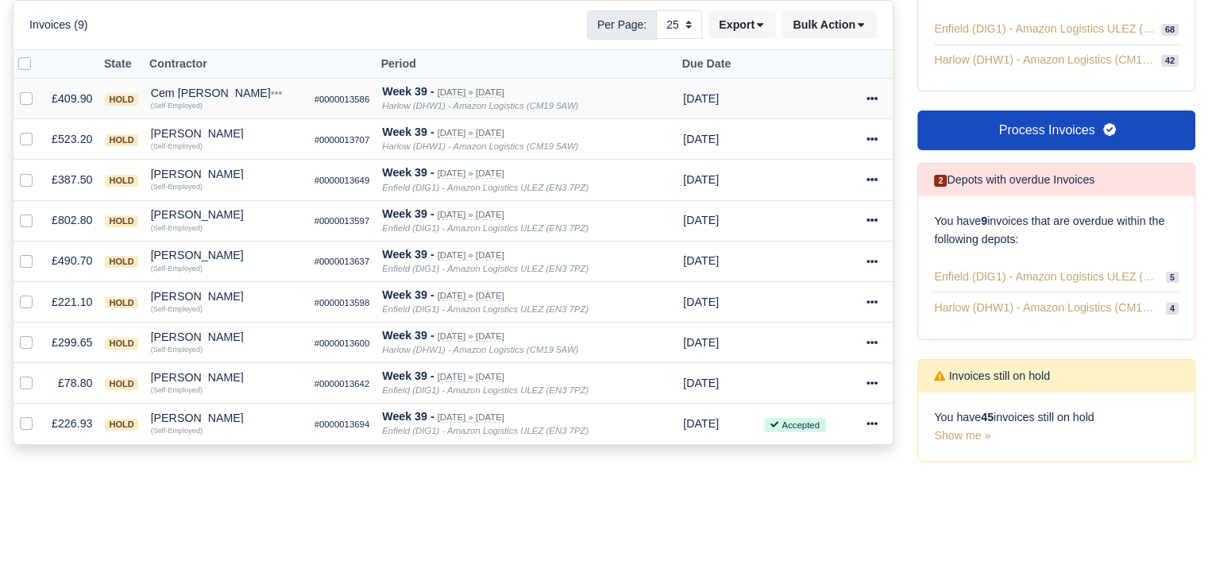
click at [186, 100] on small "(Self-Employed)" at bounding box center [177, 105] width 52 height 10
drag, startPoint x: 184, startPoint y: 93, endPoint x: 207, endPoint y: 114, distance: 30.3
click at [184, 93] on div "Cem Tepe" at bounding box center [226, 92] width 151 height 11
click at [219, 126] on button "Other Invoices" at bounding box center [234, 138] width 149 height 24
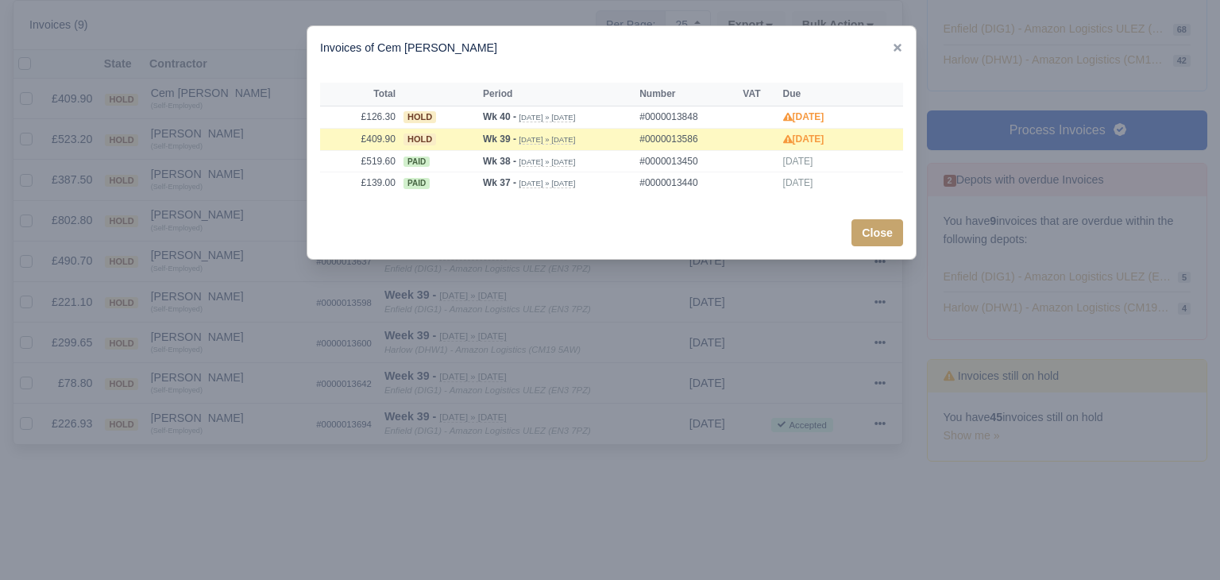
click at [220, 130] on div at bounding box center [610, 290] width 1220 height 580
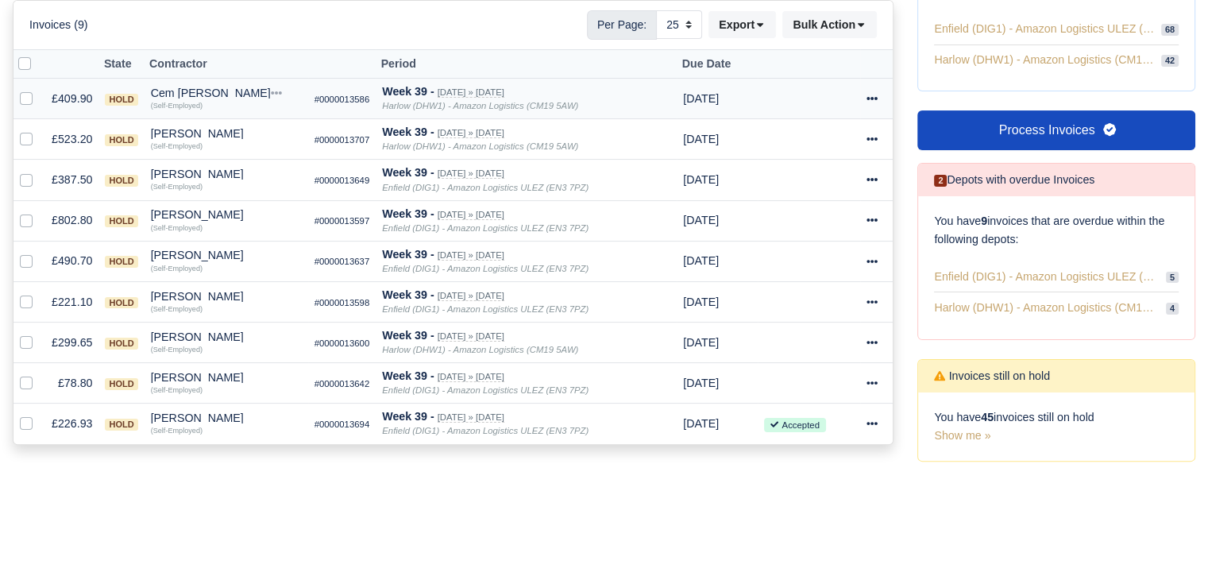
click at [185, 89] on div "Cem Tepe" at bounding box center [226, 92] width 151 height 11
click at [218, 169] on button "Wallet" at bounding box center [234, 162] width 149 height 24
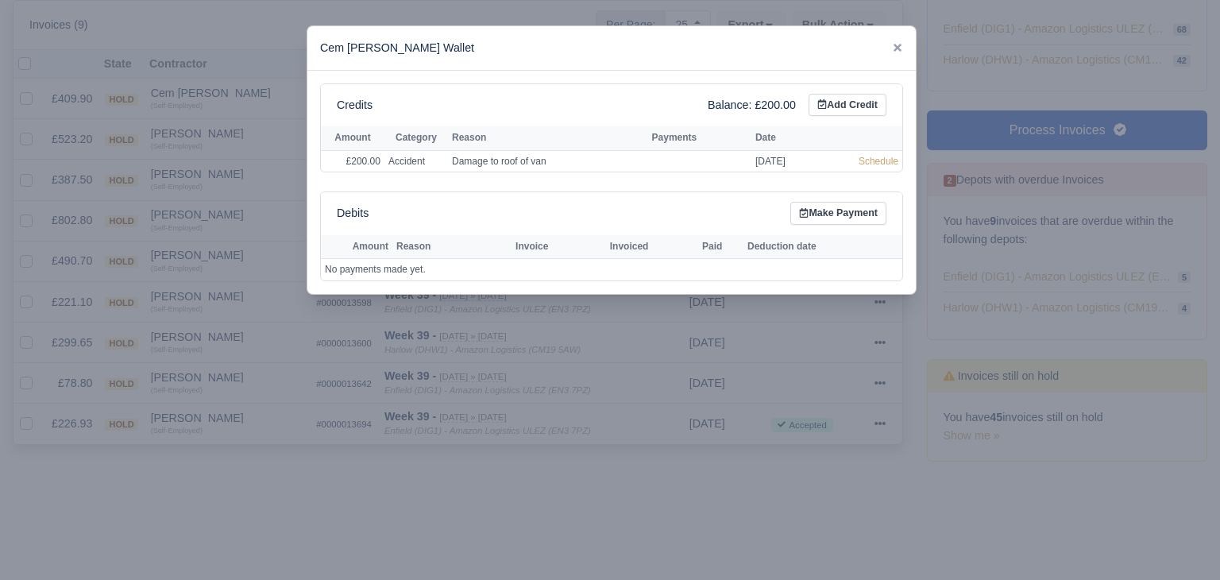
click at [230, 146] on div at bounding box center [610, 290] width 1220 height 580
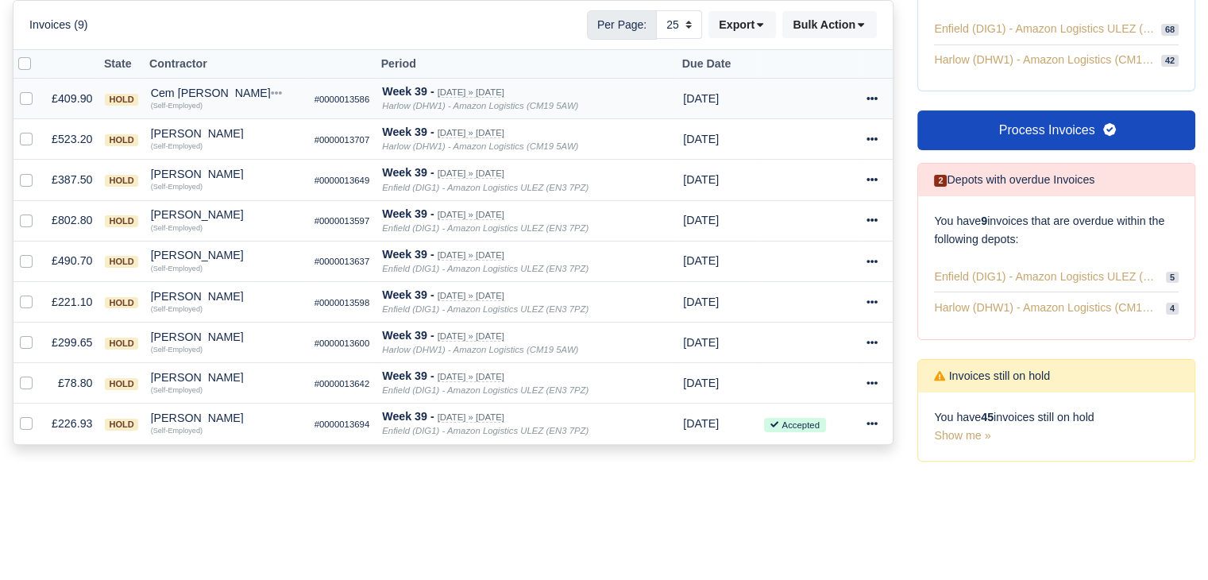
click at [199, 98] on div "(Self-Employed)" at bounding box center [226, 103] width 151 height 11
click at [198, 141] on small "(Self-Employed)" at bounding box center [177, 146] width 52 height 10
click at [198, 131] on div "Deshane Croasdale" at bounding box center [226, 133] width 151 height 11
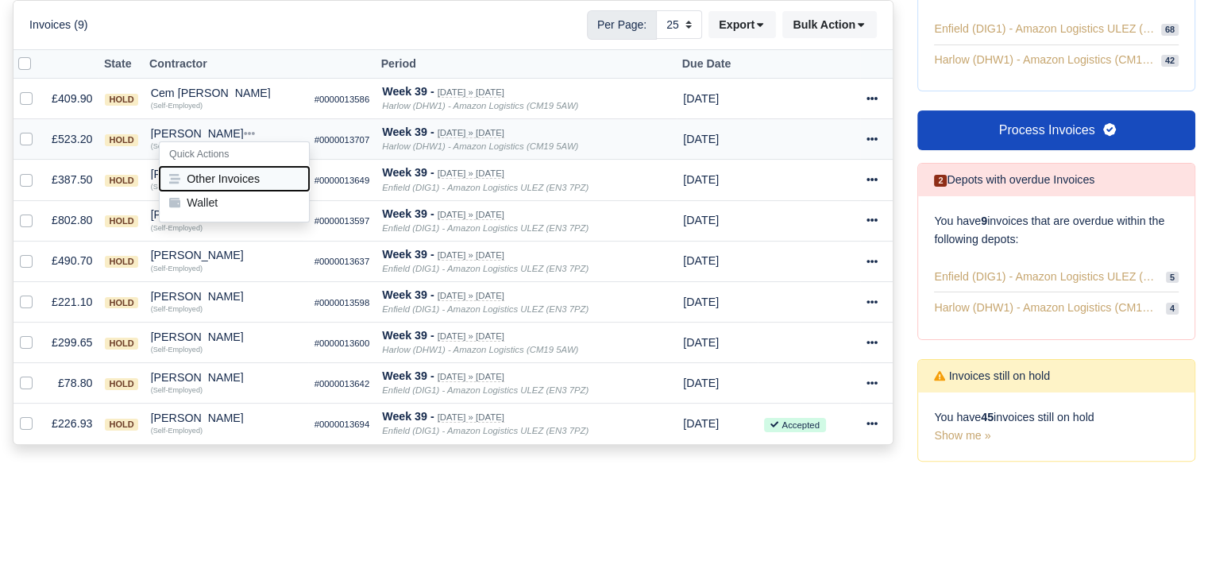
click at [229, 172] on button "Other Invoices" at bounding box center [234, 179] width 149 height 24
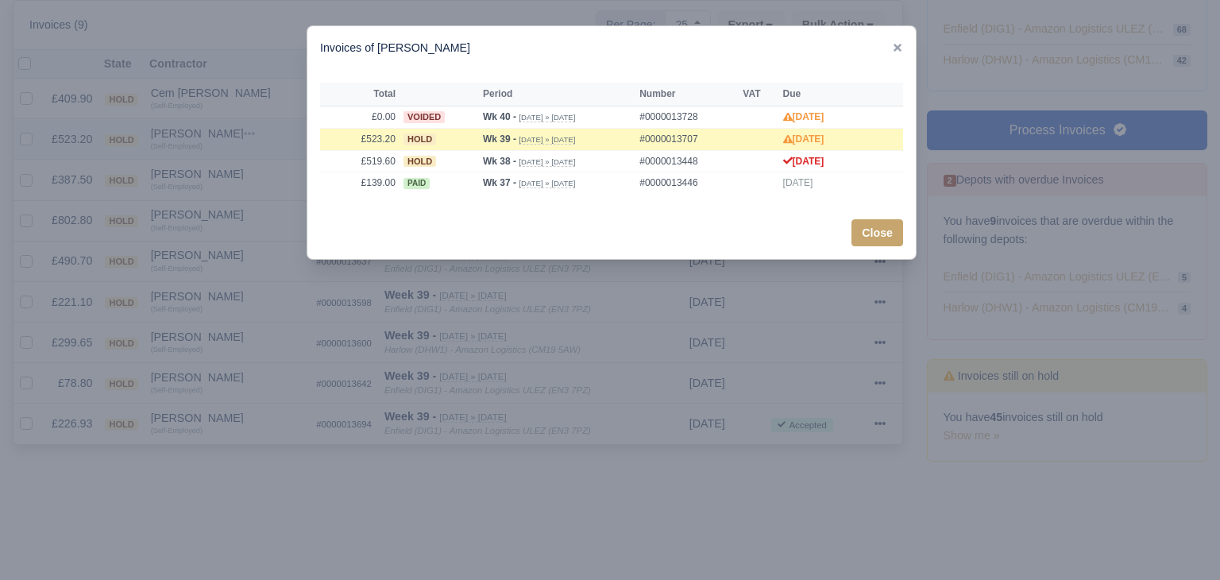
click at [229, 172] on div at bounding box center [610, 290] width 1220 height 580
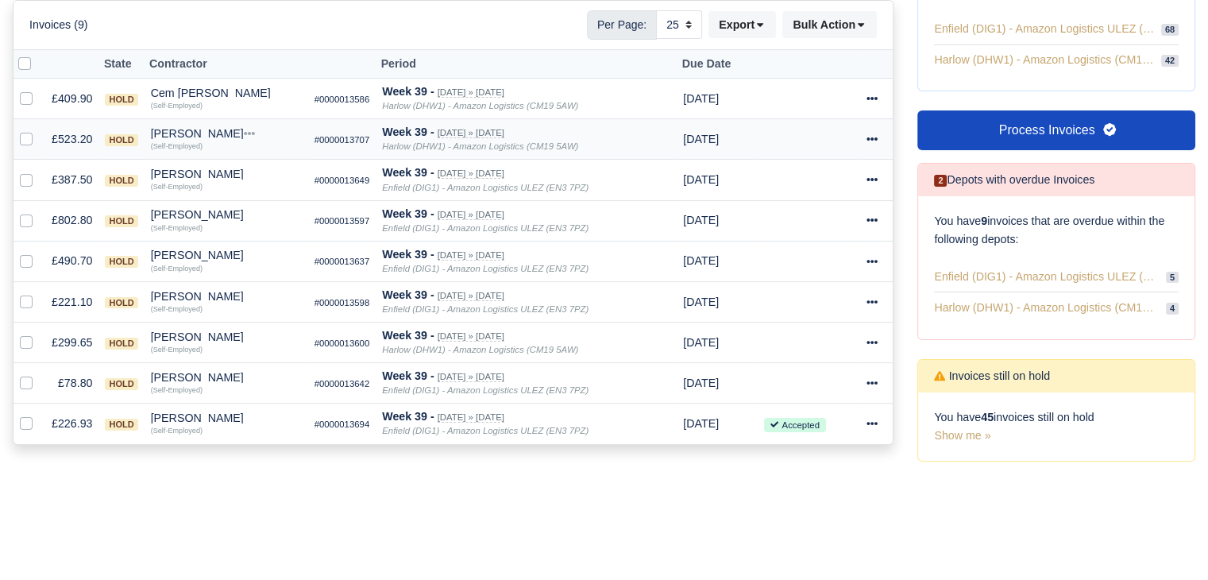
click at [195, 129] on div "Deshane Croasdale" at bounding box center [226, 133] width 151 height 11
click at [219, 195] on button "Wallet" at bounding box center [234, 203] width 149 height 24
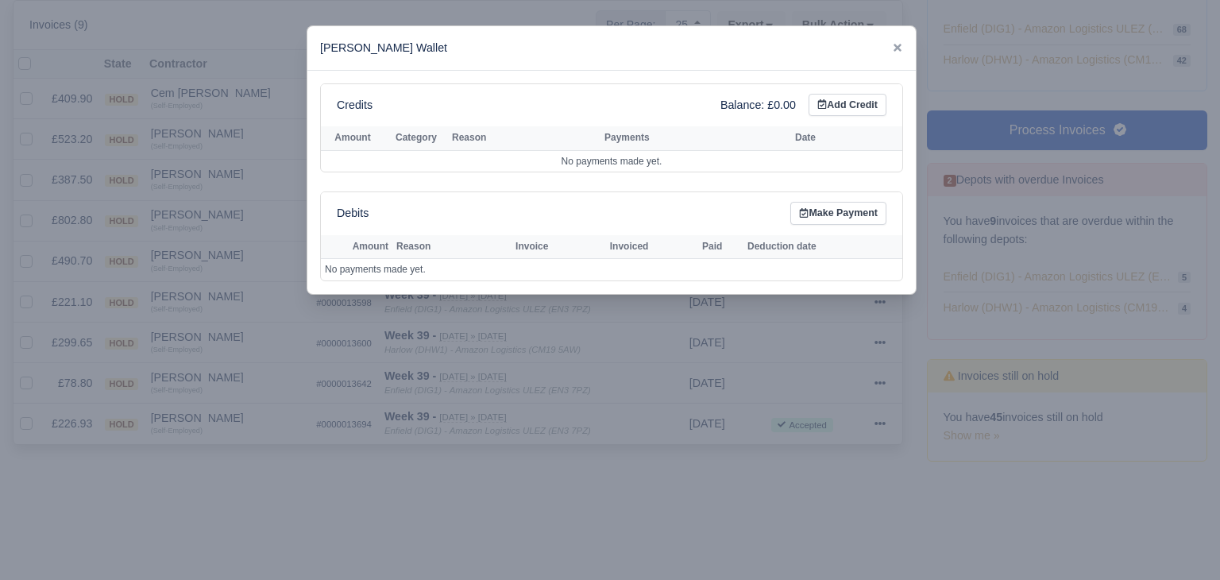
click at [215, 172] on div at bounding box center [610, 290] width 1220 height 580
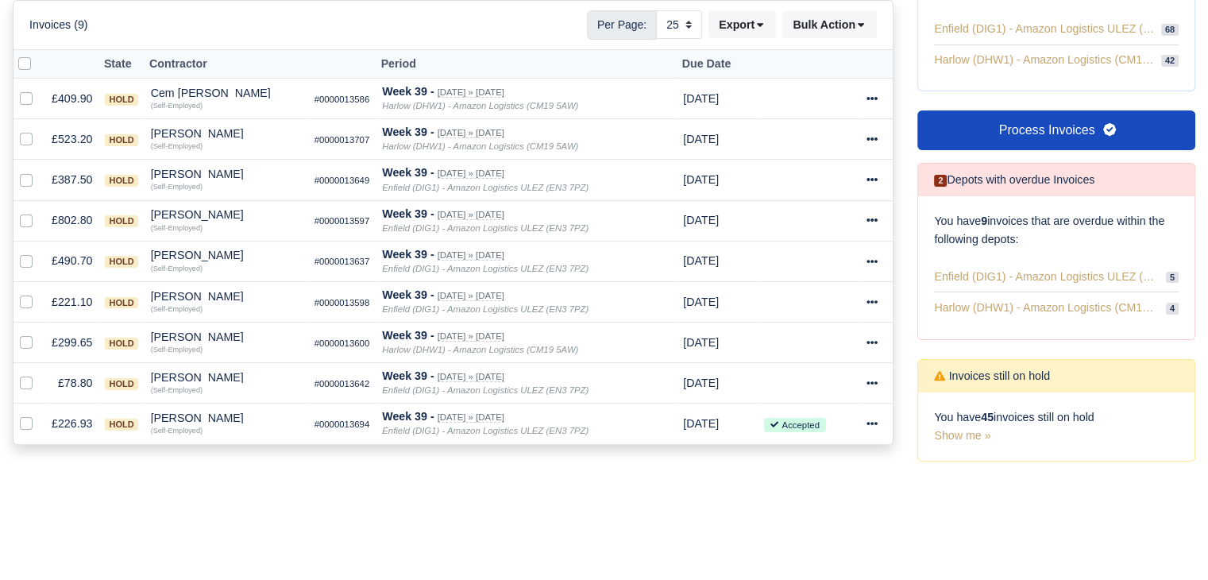
click at [191, 168] on div "Filip Gherman" at bounding box center [226, 173] width 151 height 11
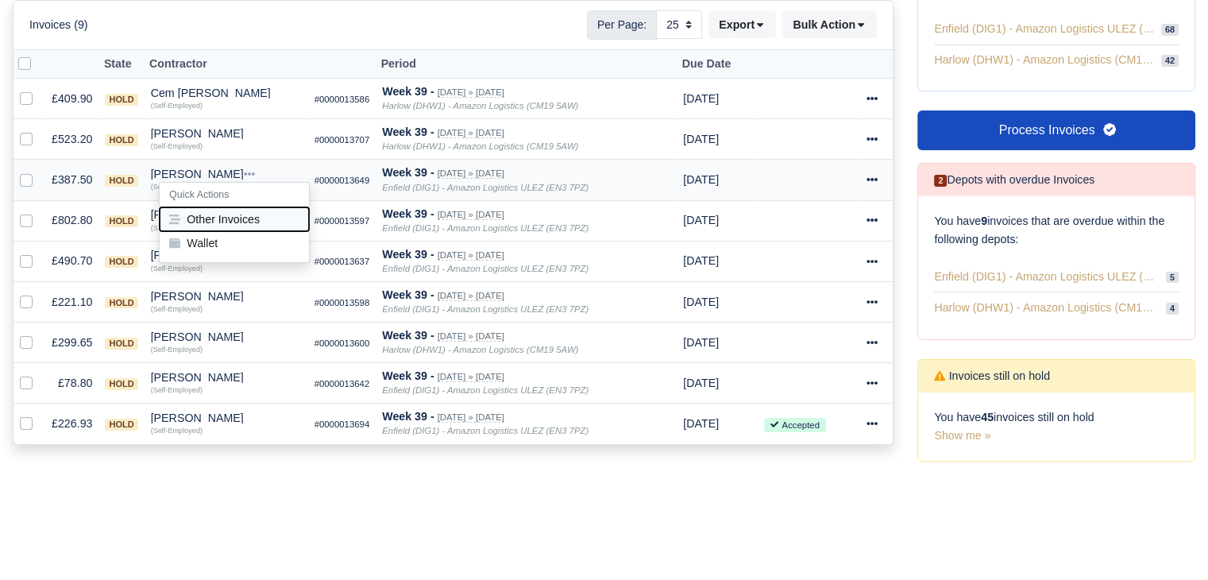
click at [236, 207] on button "Other Invoices" at bounding box center [234, 219] width 149 height 24
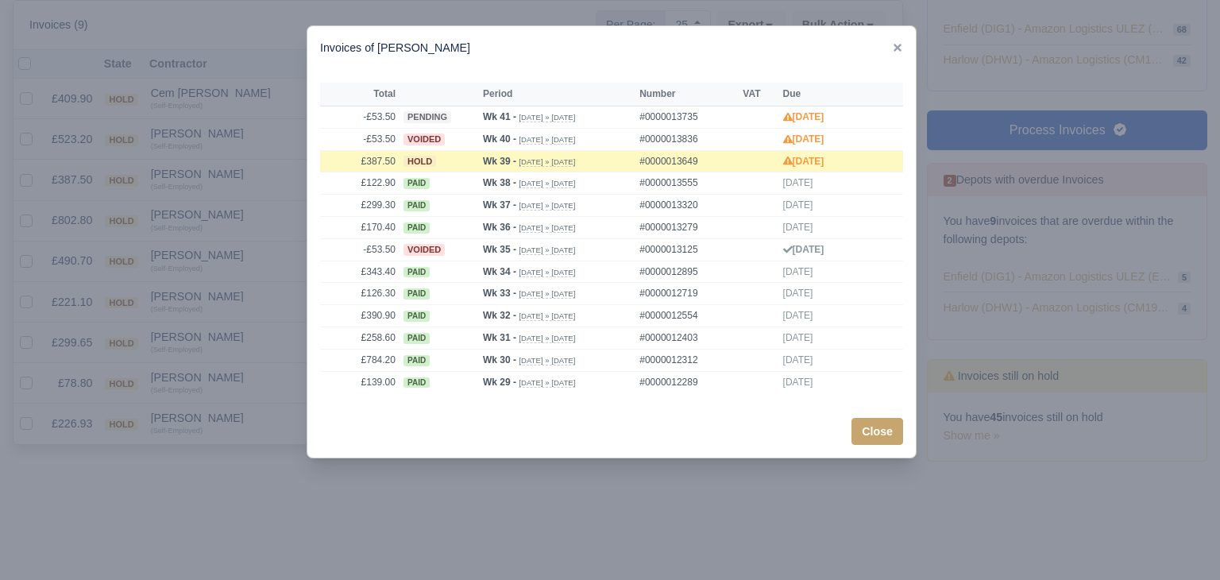
click at [232, 206] on div at bounding box center [610, 290] width 1220 height 580
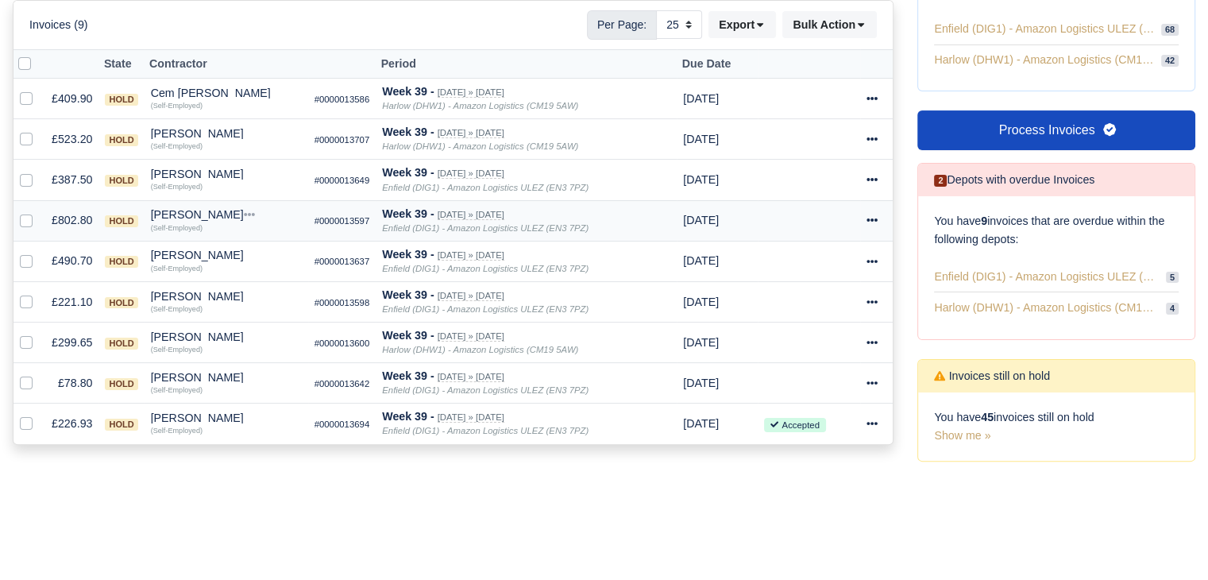
click at [195, 209] on div "Hassan Sardar" at bounding box center [226, 214] width 151 height 11
click at [231, 261] on button "Other Invoices" at bounding box center [234, 260] width 149 height 24
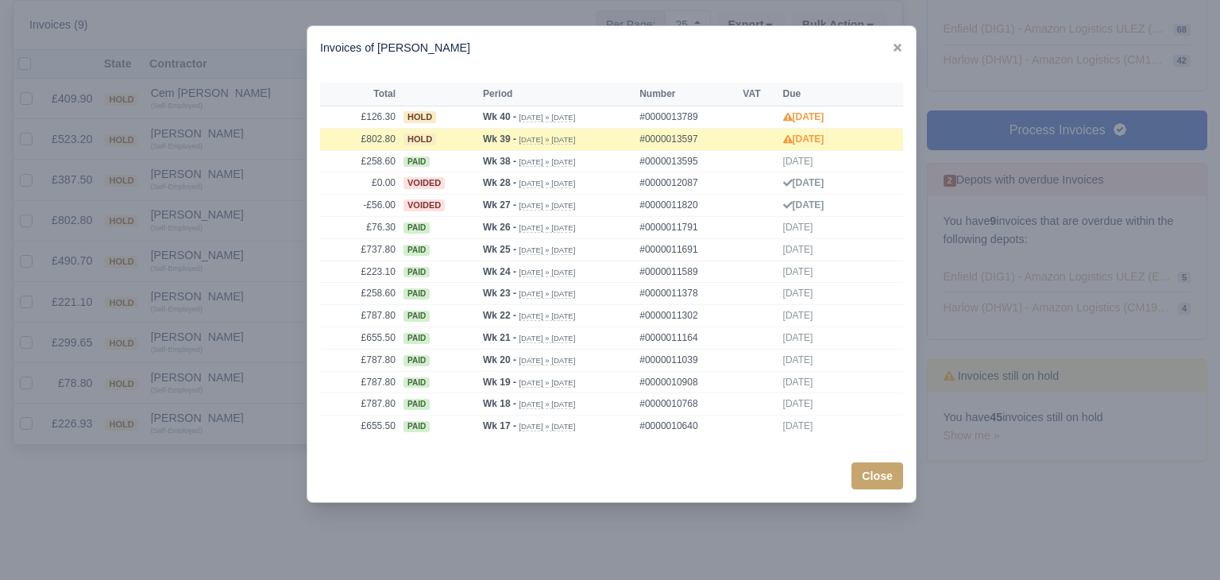
click at [215, 245] on div at bounding box center [610, 290] width 1220 height 580
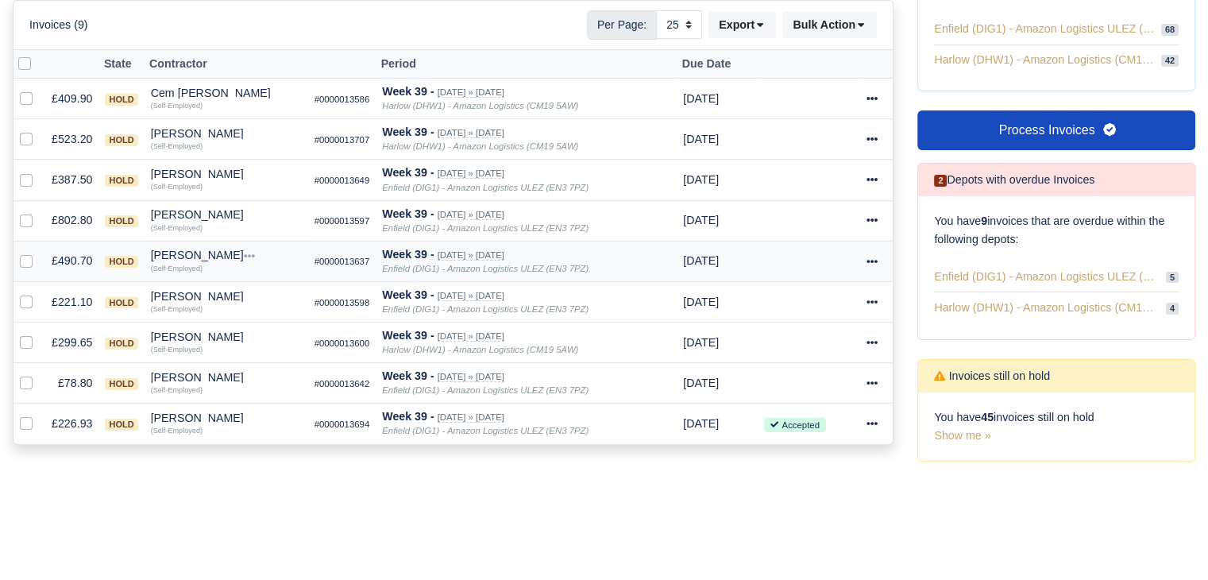
click at [180, 252] on div "mehmet altun" at bounding box center [226, 254] width 151 height 11
click at [222, 284] on h6 "Quick Actions" at bounding box center [234, 276] width 149 height 25
click at [203, 257] on div "mehmet altun" at bounding box center [226, 254] width 151 height 11
click at [222, 288] on button "Other Invoices" at bounding box center [234, 300] width 149 height 24
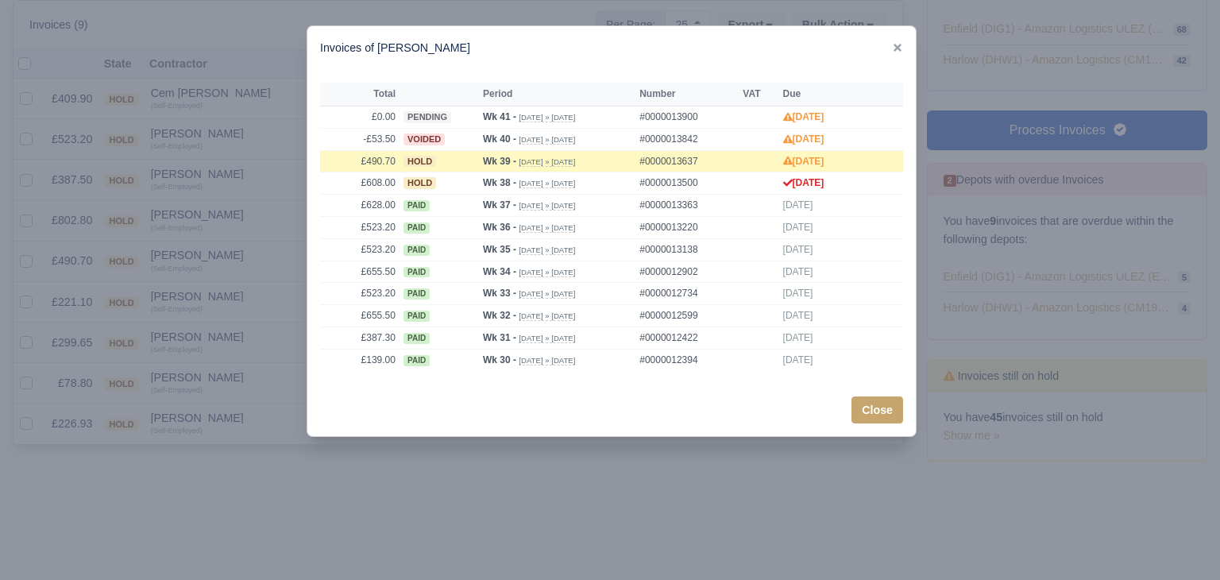
click at [210, 264] on div at bounding box center [610, 290] width 1220 height 580
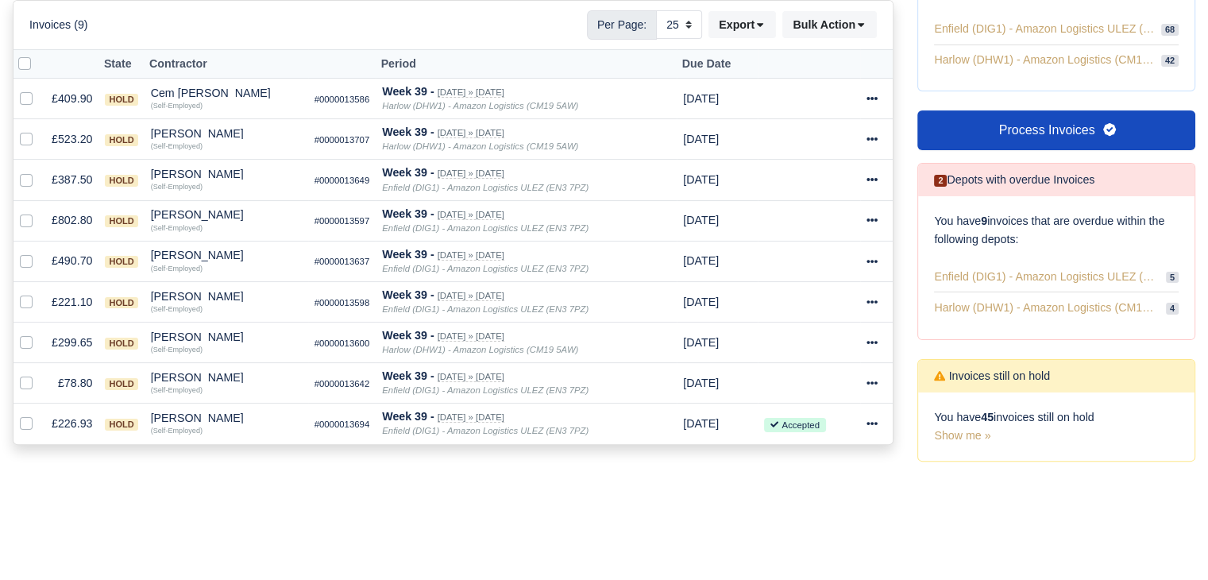
click at [194, 251] on div "mehmet altun" at bounding box center [226, 254] width 151 height 11
click at [222, 316] on button "Wallet" at bounding box center [234, 325] width 149 height 24
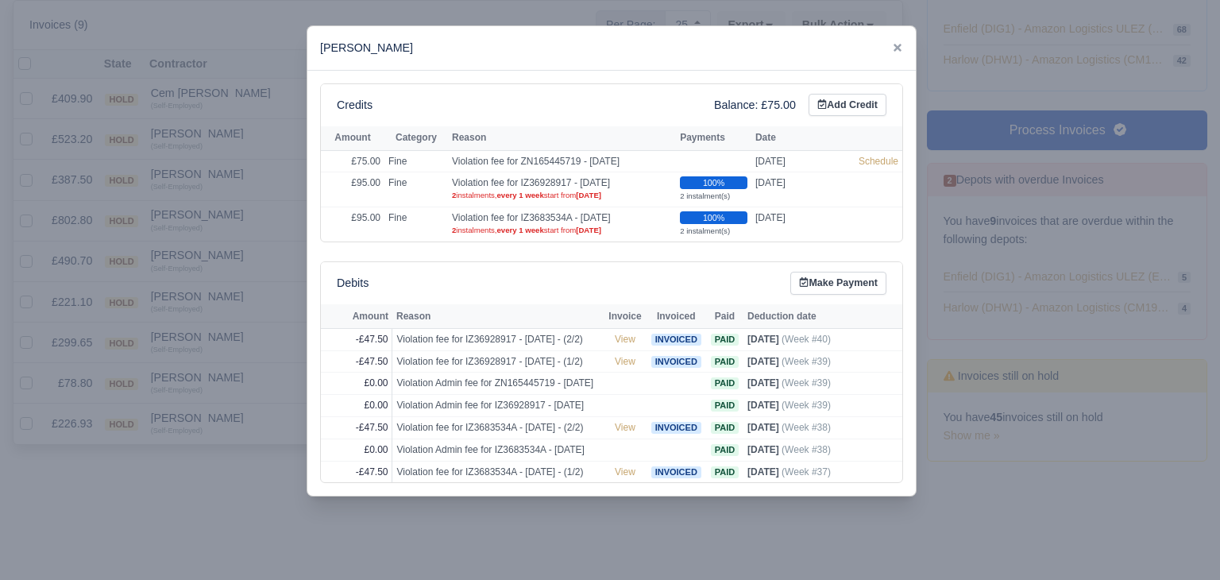
click at [218, 311] on div at bounding box center [610, 290] width 1220 height 580
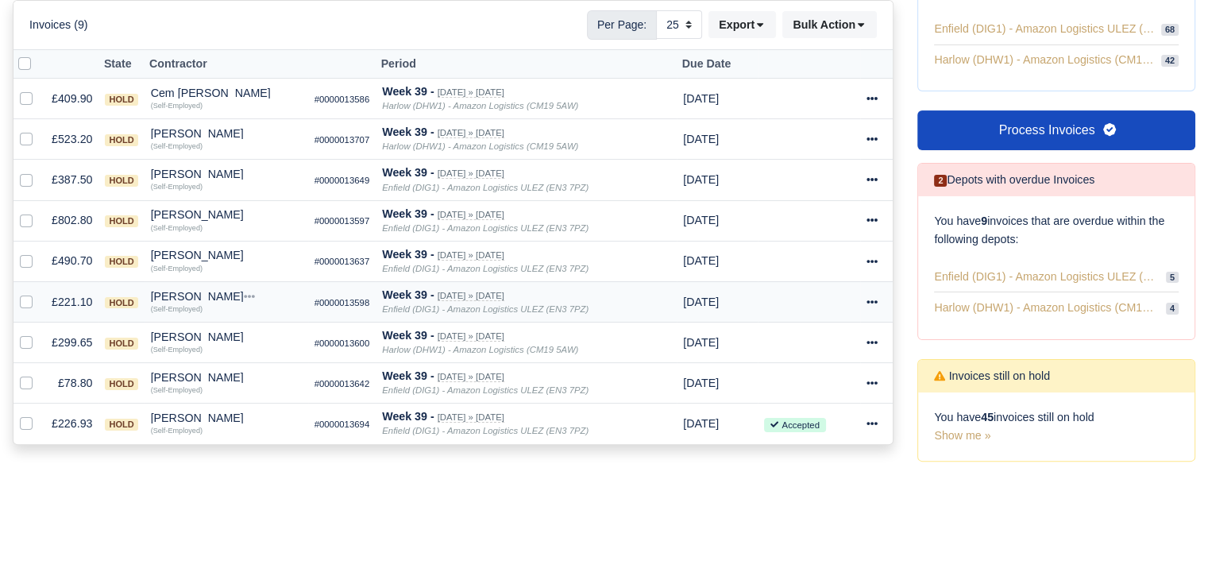
click at [201, 296] on div "Mohammed Mouktar" at bounding box center [226, 296] width 151 height 11
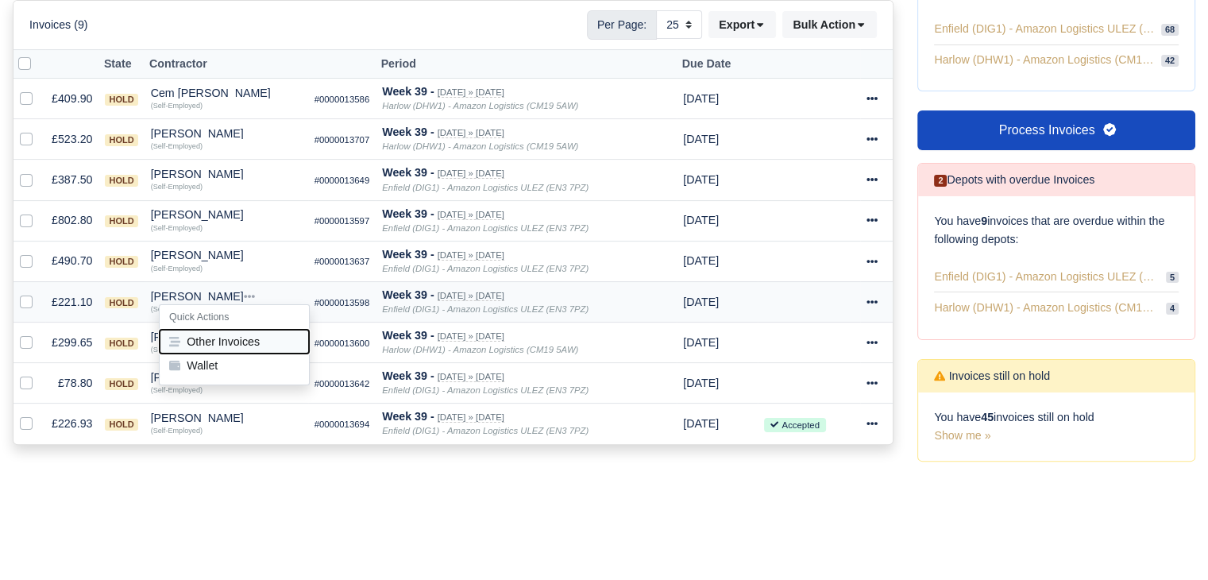
click at [238, 341] on button "Other Invoices" at bounding box center [234, 342] width 149 height 24
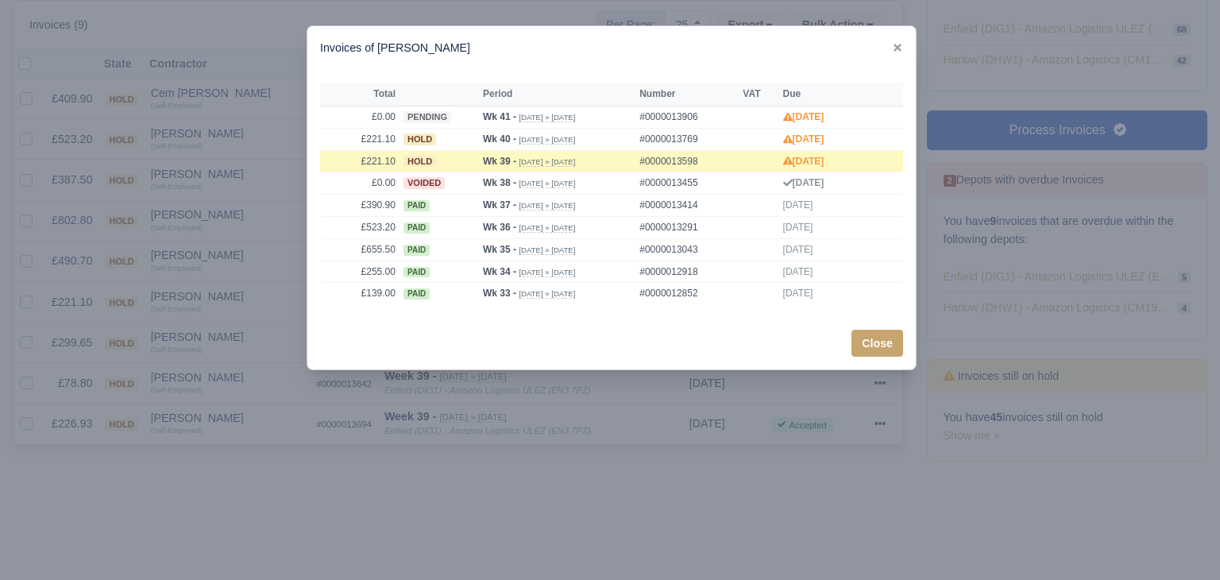
click at [218, 309] on div at bounding box center [610, 290] width 1220 height 580
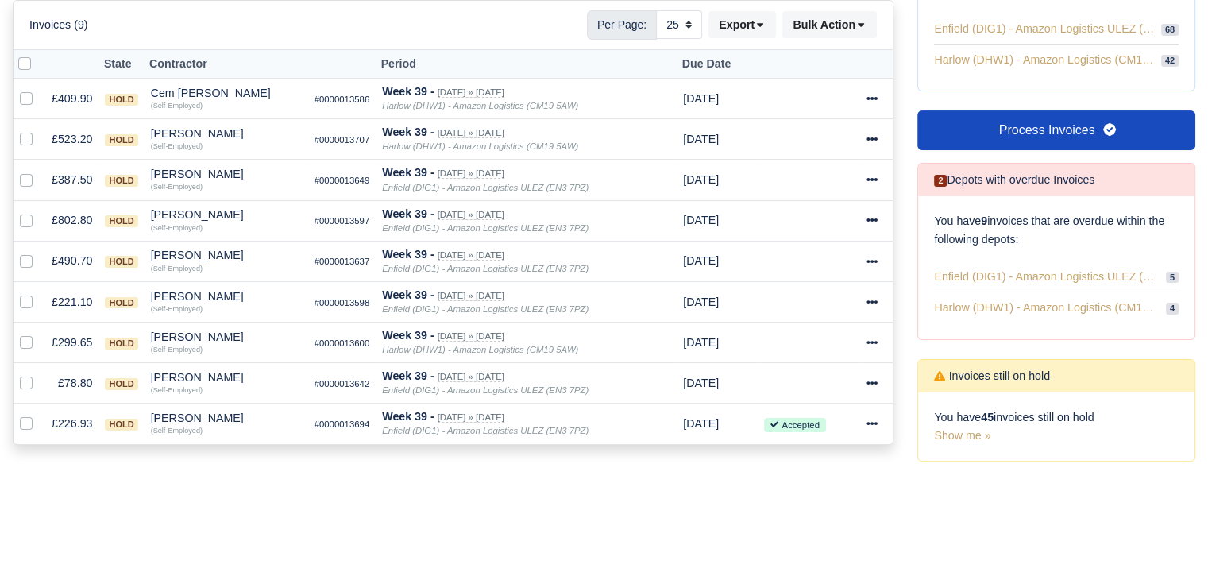
click at [210, 302] on div "(Self-Employed)" at bounding box center [226, 307] width 151 height 11
click at [217, 292] on div "Mohammed Mouktar" at bounding box center [226, 296] width 151 height 11
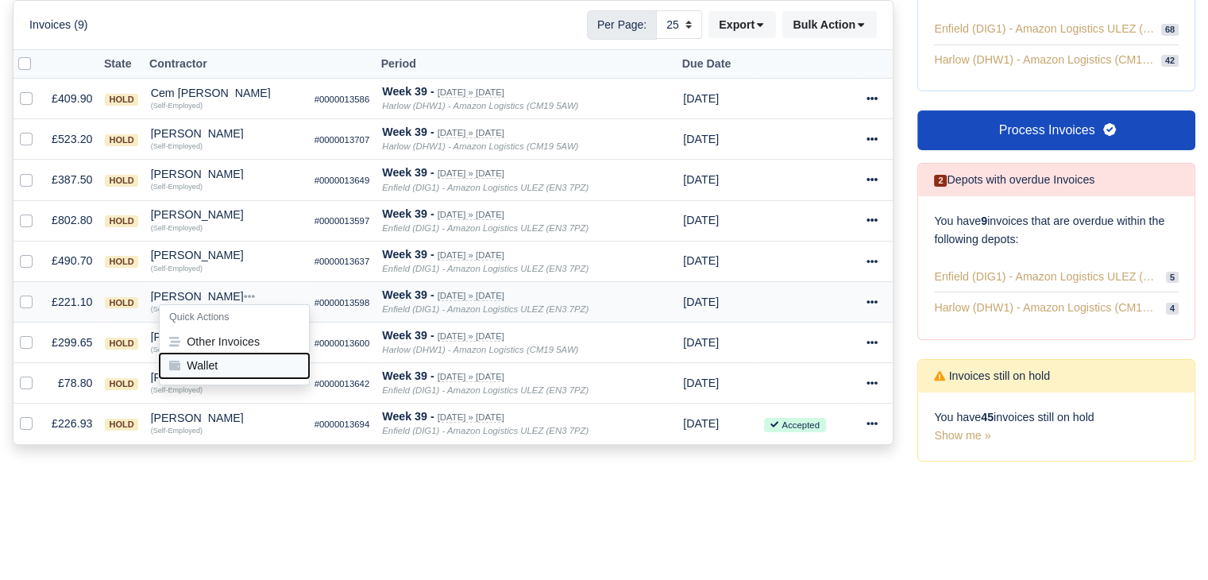
click at [232, 353] on button "Wallet" at bounding box center [234, 365] width 149 height 24
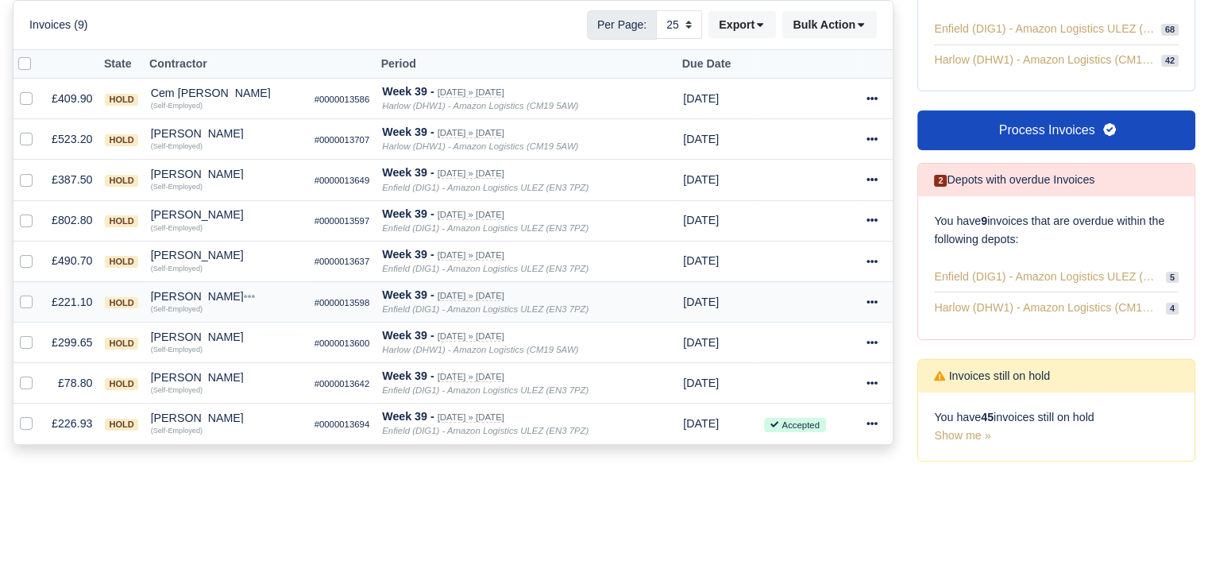
click at [219, 291] on div "Mohammed Mouktar" at bounding box center [226, 296] width 151 height 11
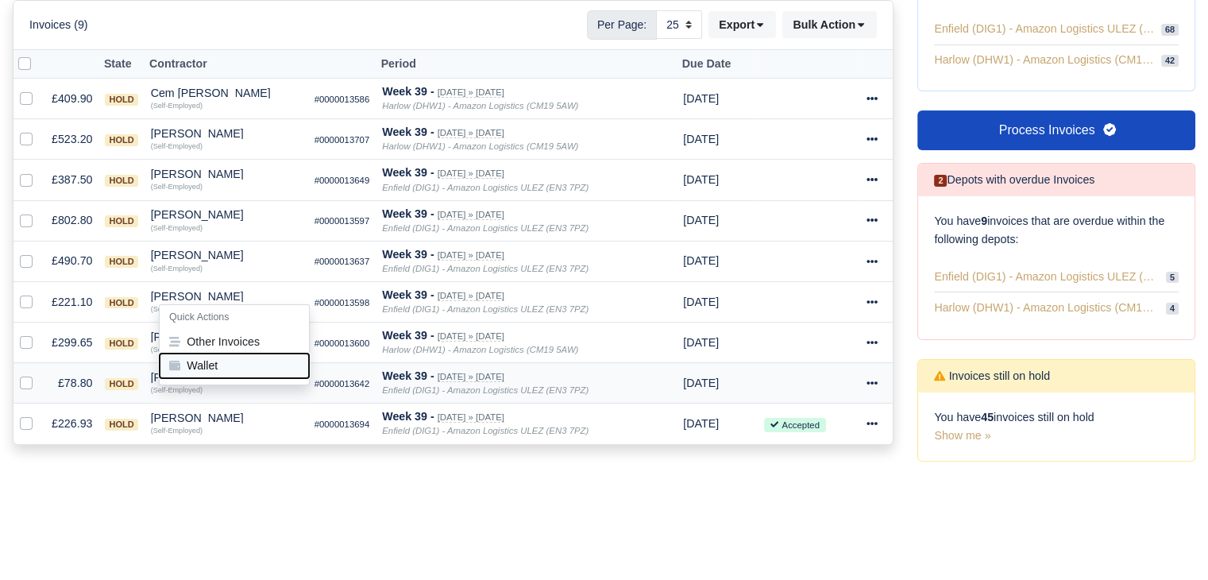
click at [221, 360] on button "Wallet" at bounding box center [234, 365] width 149 height 24
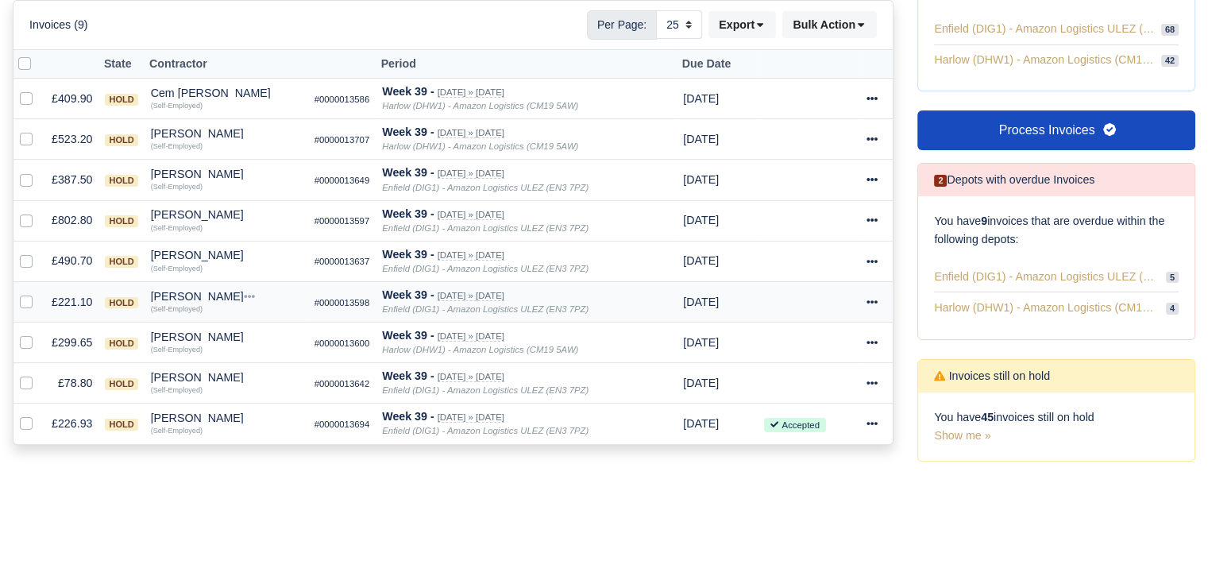
click at [200, 315] on td "Mohammed Mouktar Quick Actions Other Invoices Wallet (Self-Employed)" at bounding box center [227, 301] width 164 height 41
click at [178, 344] on small "(Self-Employed)" at bounding box center [177, 349] width 52 height 10
click at [210, 336] on div "[PERSON_NAME]" at bounding box center [226, 336] width 151 height 11
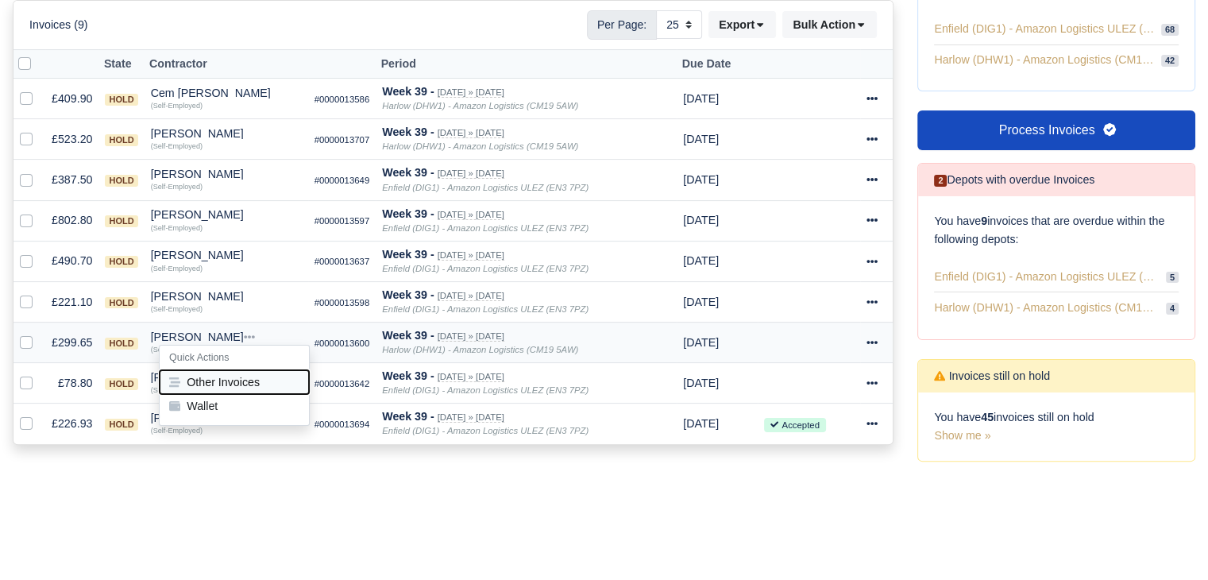
click at [213, 374] on button "Other Invoices" at bounding box center [234, 382] width 149 height 24
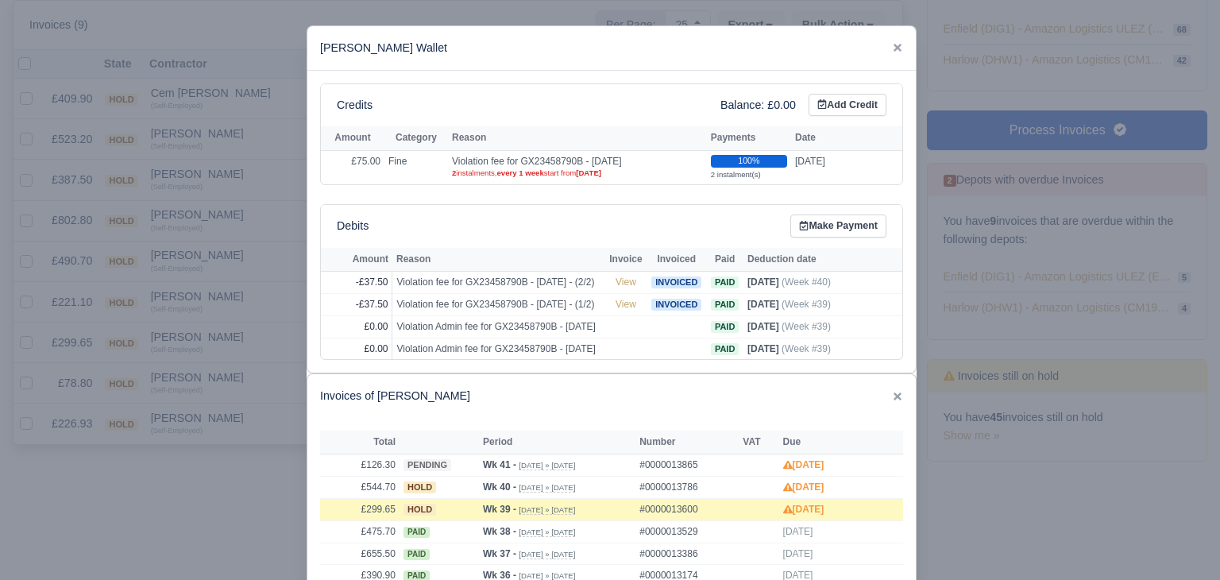
click at [214, 340] on div at bounding box center [610, 290] width 1220 height 580
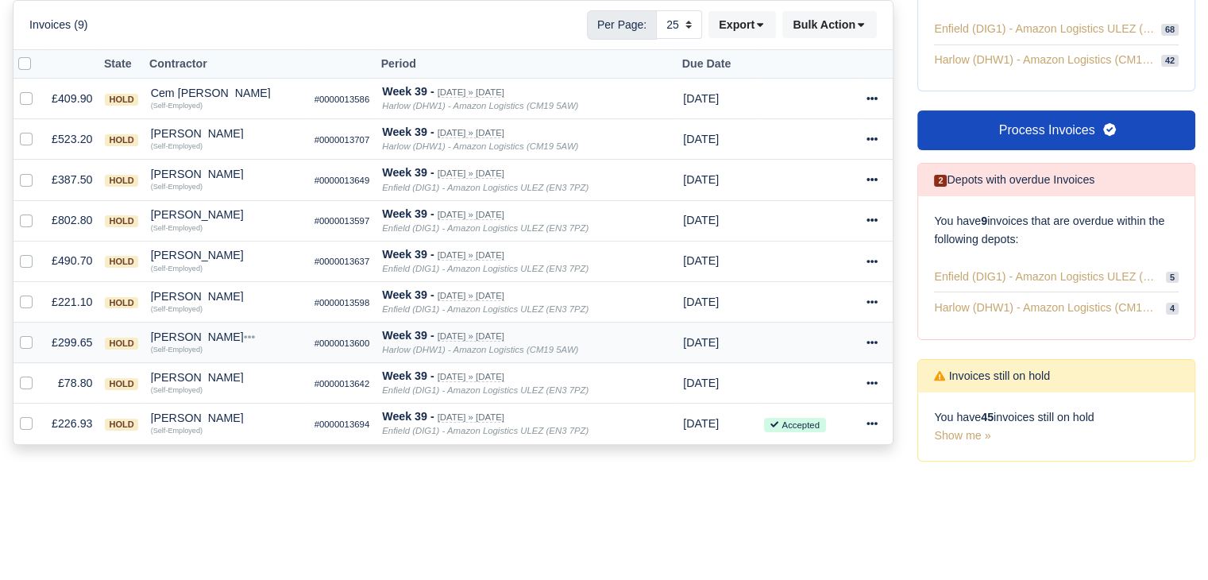
click at [210, 331] on div "[PERSON_NAME]" at bounding box center [226, 336] width 151 height 11
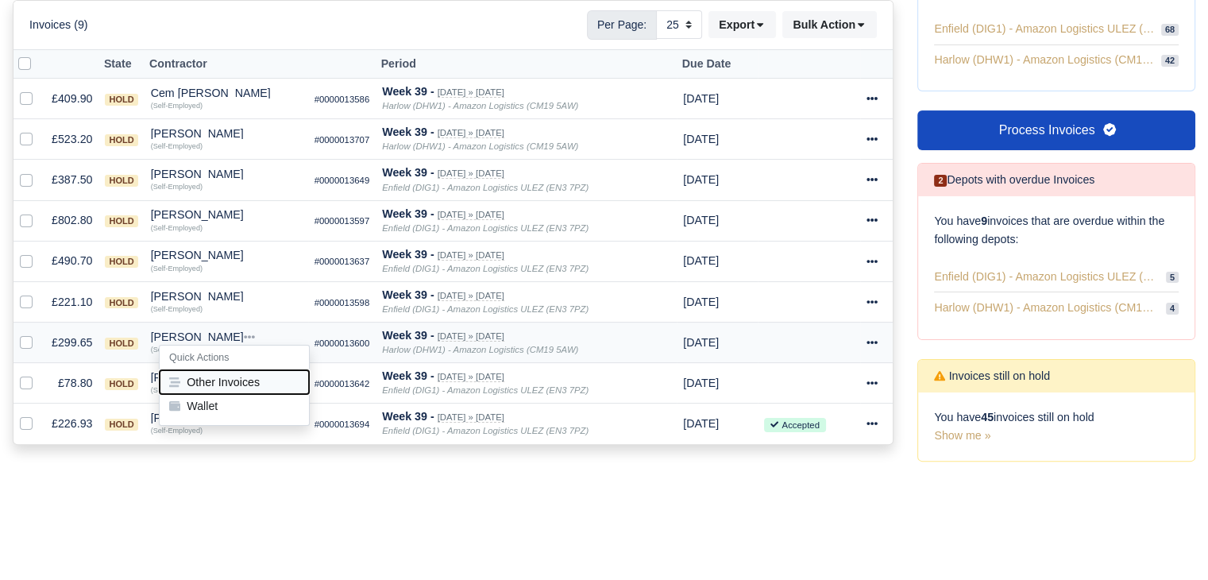
click at [230, 370] on button "Other Invoices" at bounding box center [234, 382] width 149 height 24
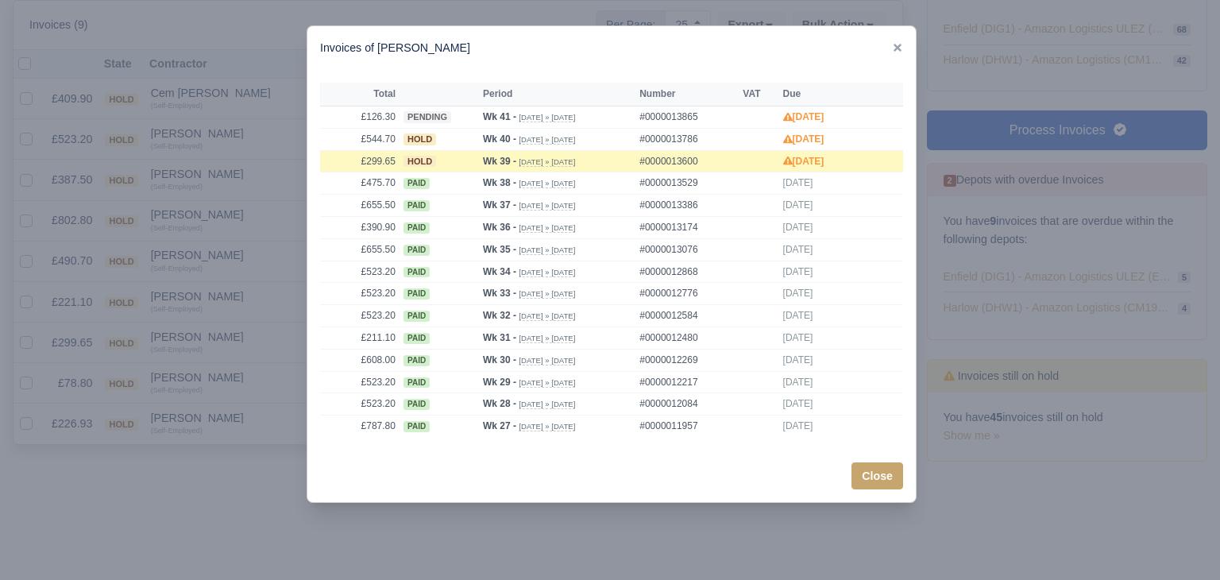
click at [200, 315] on div at bounding box center [610, 290] width 1220 height 580
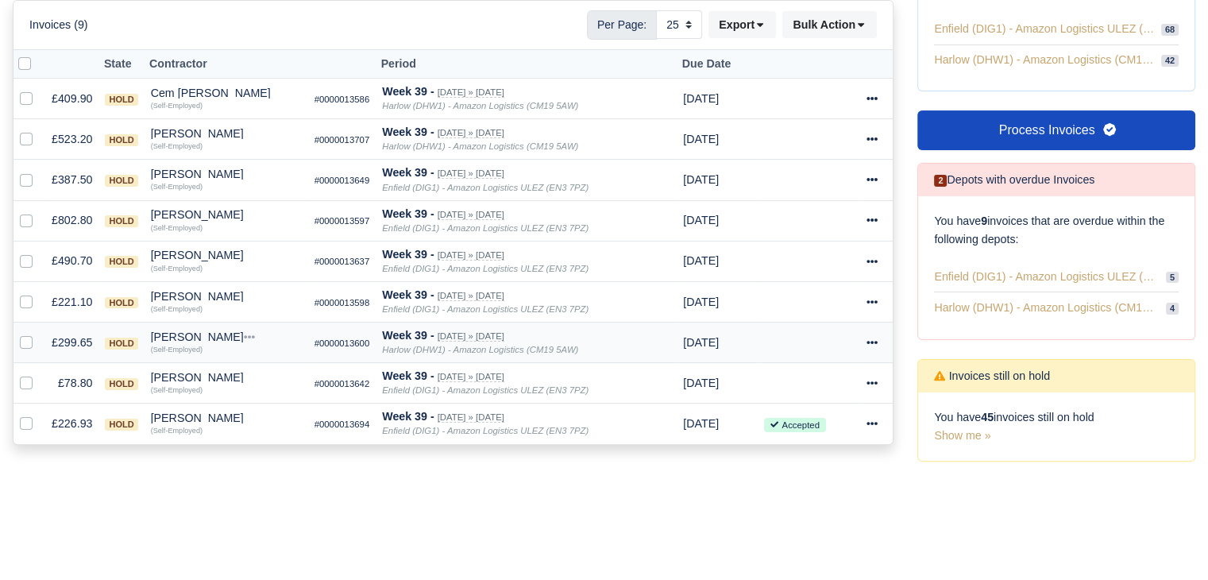
click at [197, 331] on div "Naseer Abul Baseer" at bounding box center [226, 336] width 151 height 11
click at [360, 346] on small "#0000013600" at bounding box center [343, 343] width 56 height 10
click at [867, 341] on icon at bounding box center [872, 342] width 11 height 11
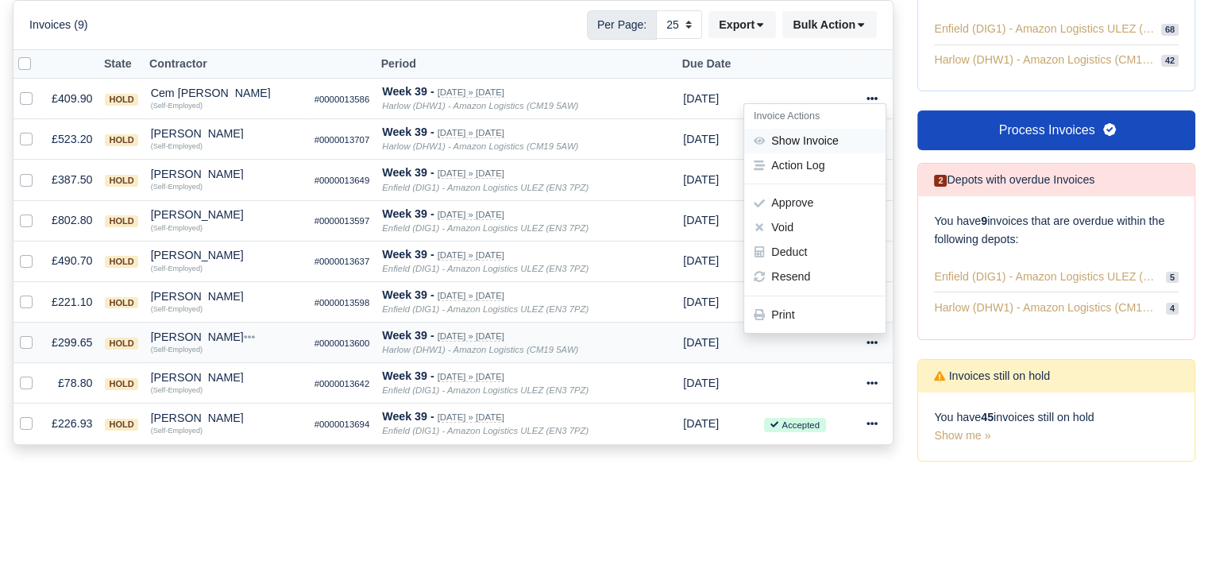
click at [813, 140] on link "Show Invoice" at bounding box center [814, 141] width 141 height 25
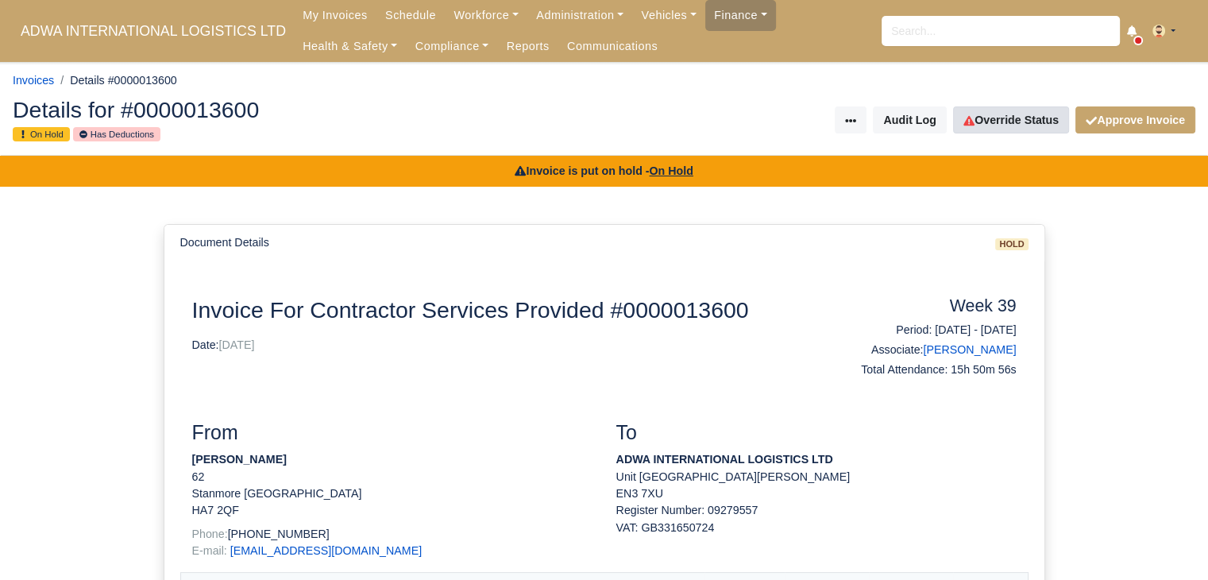
drag, startPoint x: 1026, startPoint y: 102, endPoint x: 1017, endPoint y: 114, distance: 15.9
click at [1026, 103] on div "Details for #0000013600 On Hold Has Deductions Invoice Actions Resend Invoice V…" at bounding box center [604, 121] width 1206 height 70
drag, startPoint x: 1017, startPoint y: 114, endPoint x: 949, endPoint y: 126, distance: 68.6
click at [1015, 115] on link "Override Status" at bounding box center [1011, 119] width 116 height 27
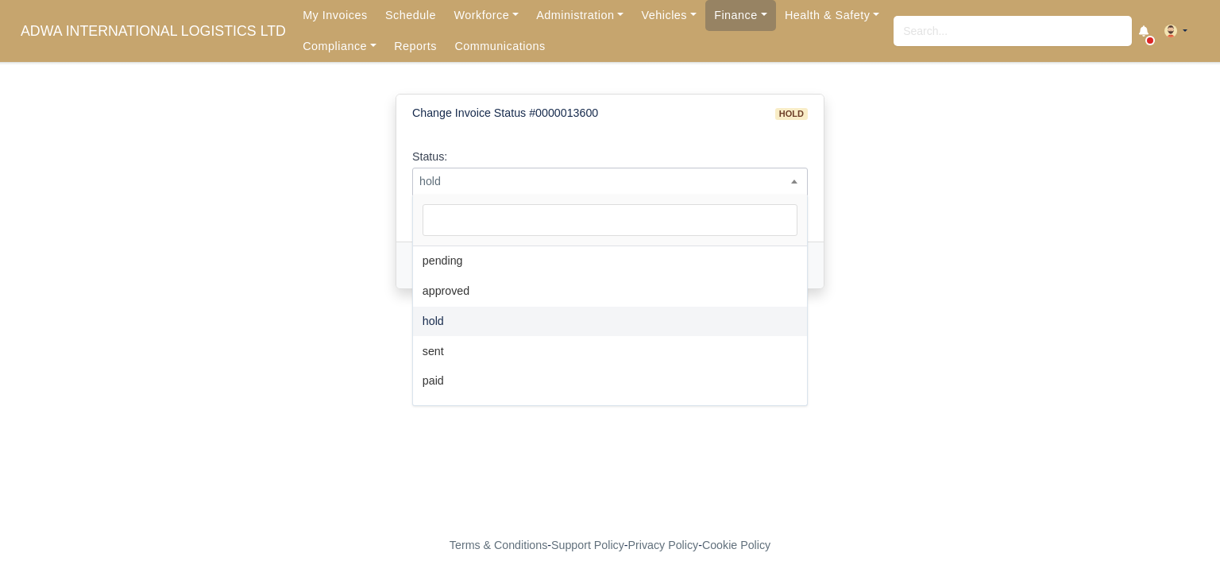
drag, startPoint x: 570, startPoint y: 177, endPoint x: 556, endPoint y: 192, distance: 20.8
click at [569, 179] on span "hold" at bounding box center [610, 182] width 394 height 20
select select "sent"
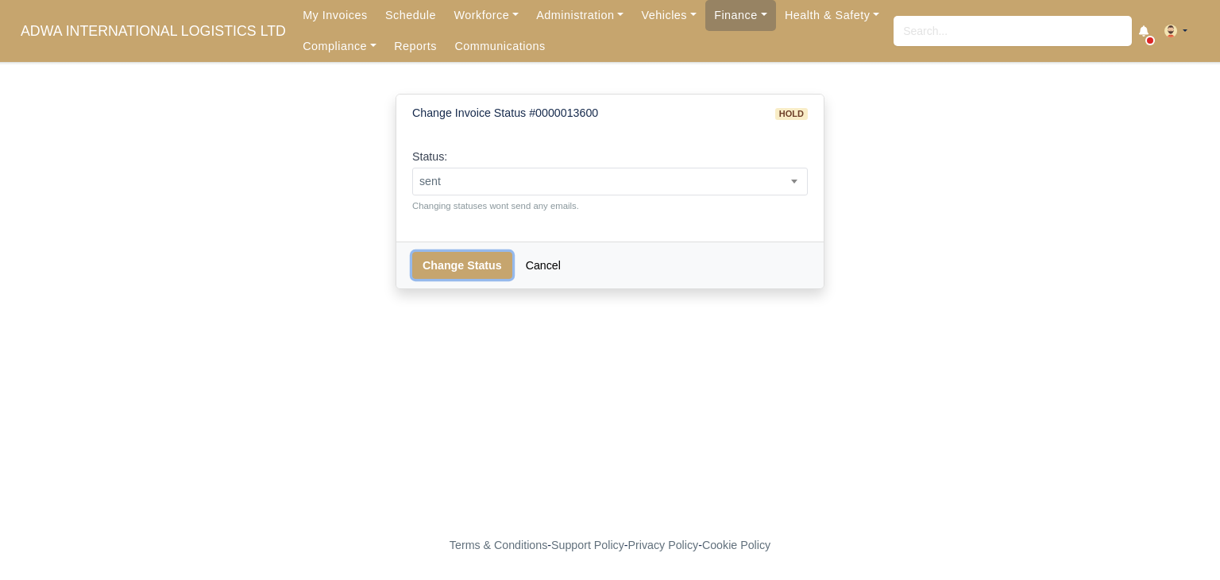
drag, startPoint x: 438, startPoint y: 277, endPoint x: 443, endPoint y: 265, distance: 13.1
click at [442, 270] on button "Change Status" at bounding box center [462, 265] width 100 height 27
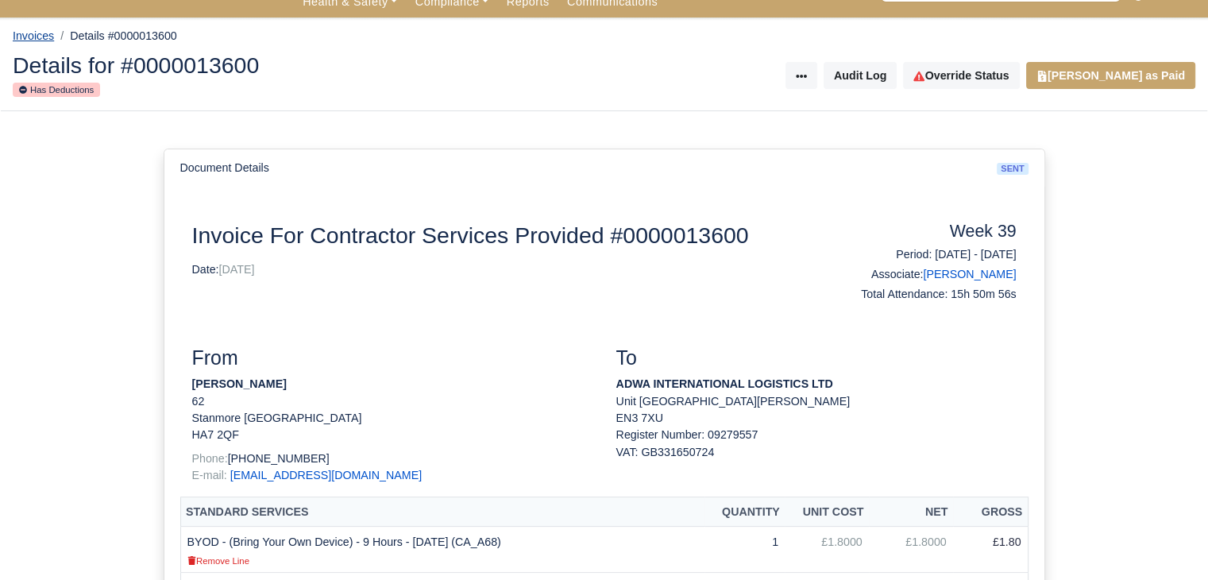
scroll to position [79, 0]
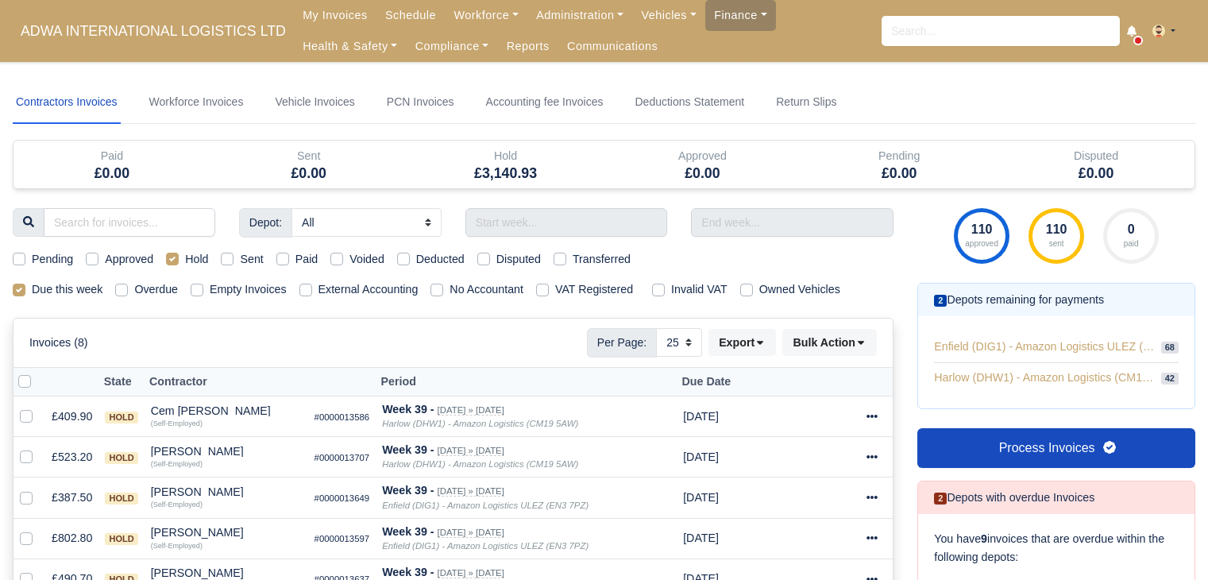
select select "25"
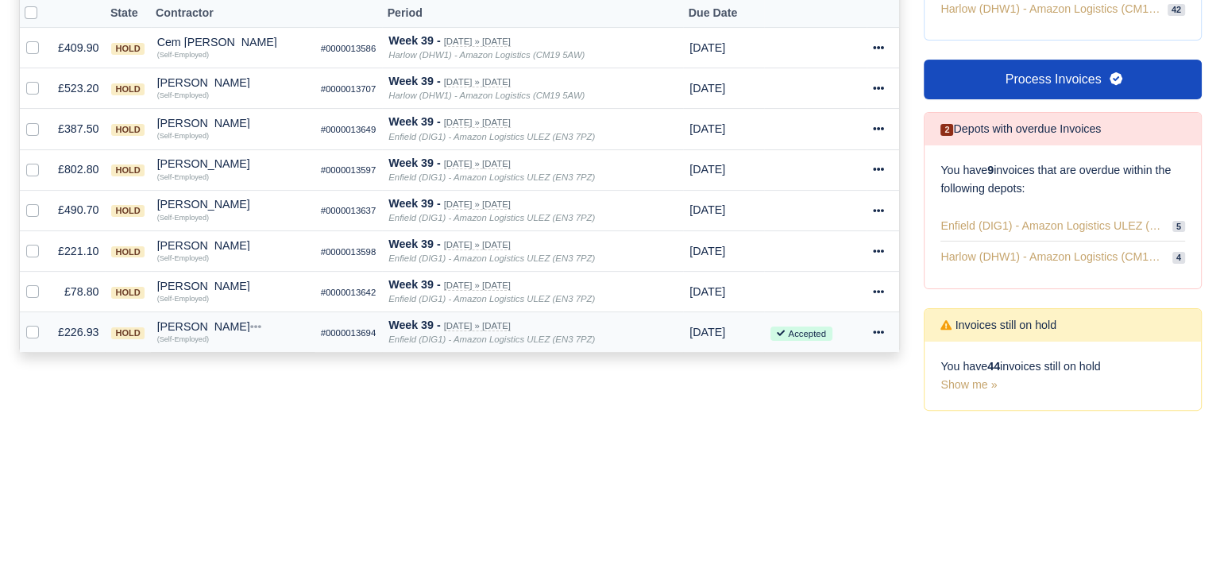
scroll to position [397, 0]
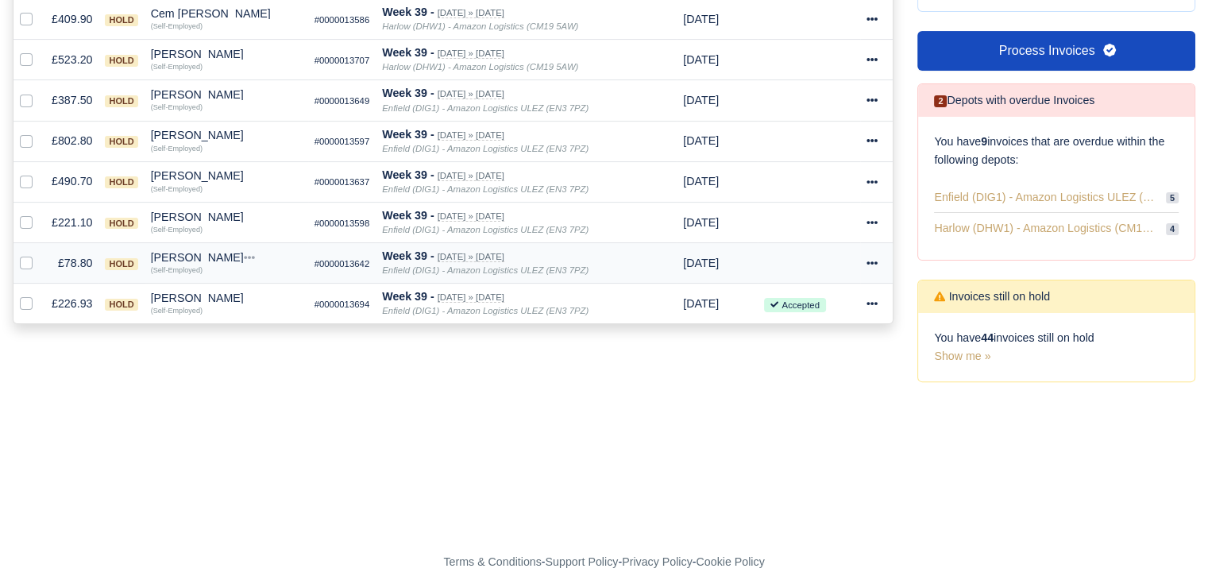
click at [200, 246] on td "[PERSON_NAME] Quick Actions Other Invoices Wallet (Self-Employed)" at bounding box center [227, 263] width 164 height 41
click at [203, 252] on div "[PERSON_NAME]" at bounding box center [226, 257] width 151 height 11
click at [218, 291] on button "Other Invoices" at bounding box center [234, 303] width 149 height 24
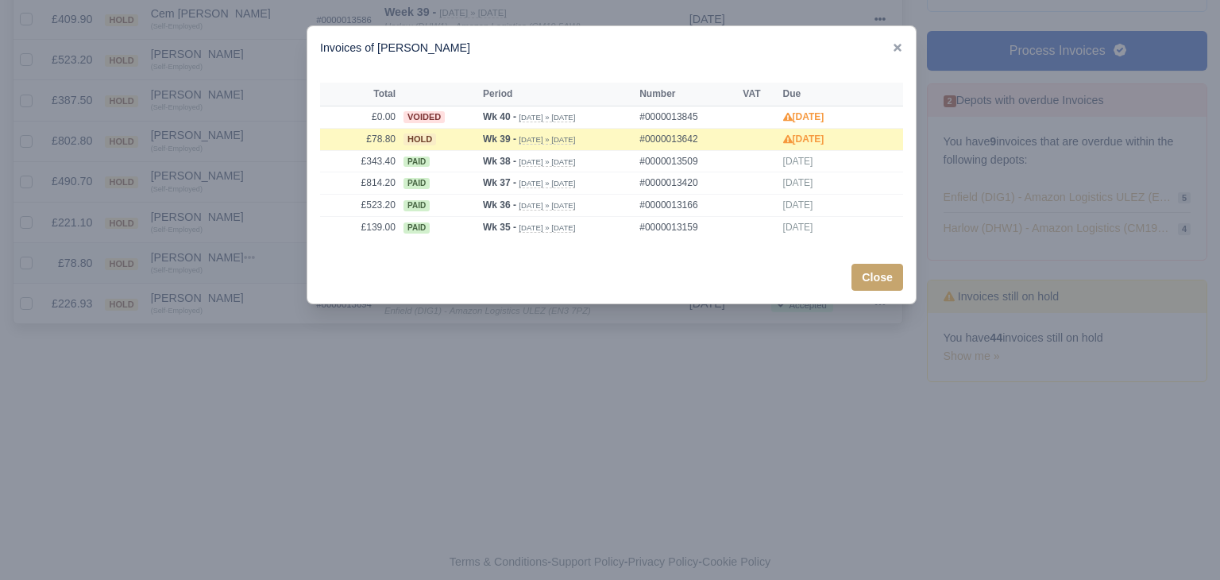
click at [218, 287] on div at bounding box center [610, 290] width 1220 height 580
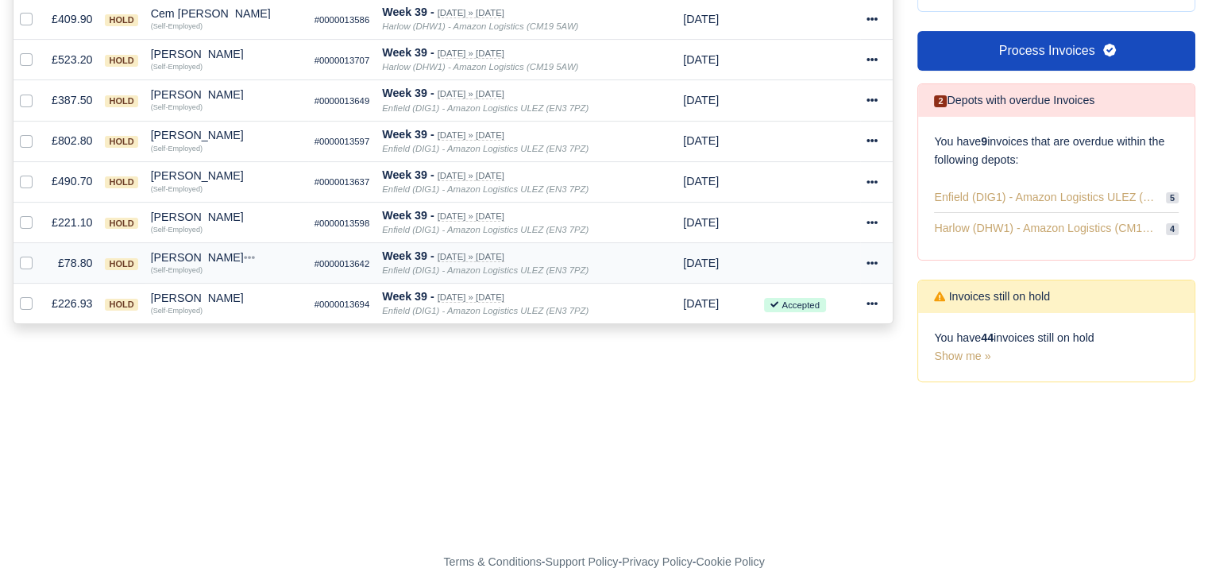
click at [196, 257] on div "Omar Mahamud" at bounding box center [226, 257] width 151 height 11
click at [235, 337] on div "Quick Actions Other Invoices Wallet" at bounding box center [234, 305] width 151 height 81
click at [201, 253] on div "Omar Mahamud" at bounding box center [226, 257] width 151 height 11
click at [207, 309] on button "Other Invoices" at bounding box center [234, 303] width 149 height 24
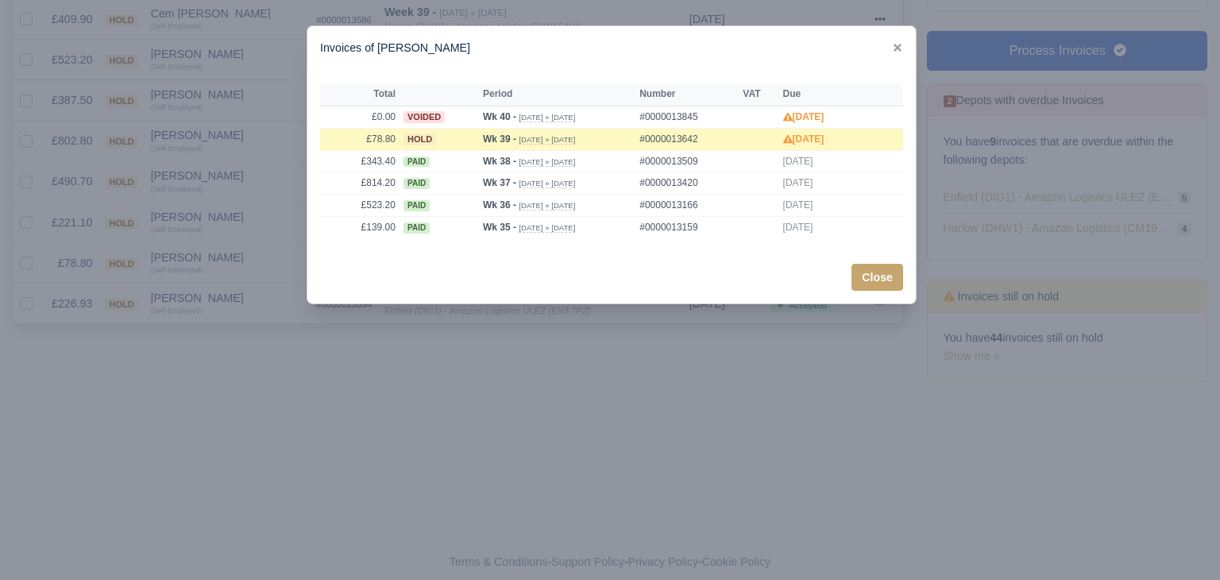
click at [203, 261] on div at bounding box center [610, 290] width 1220 height 580
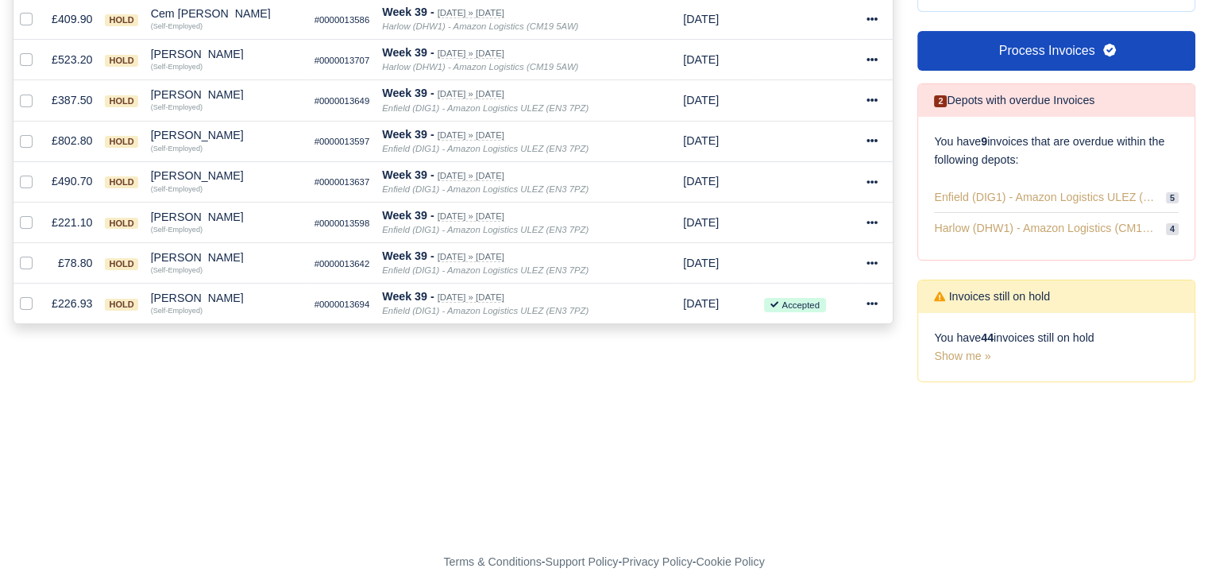
click at [203, 259] on div "Omar Mahamud" at bounding box center [226, 257] width 151 height 11
click at [222, 320] on button "Wallet" at bounding box center [234, 327] width 149 height 24
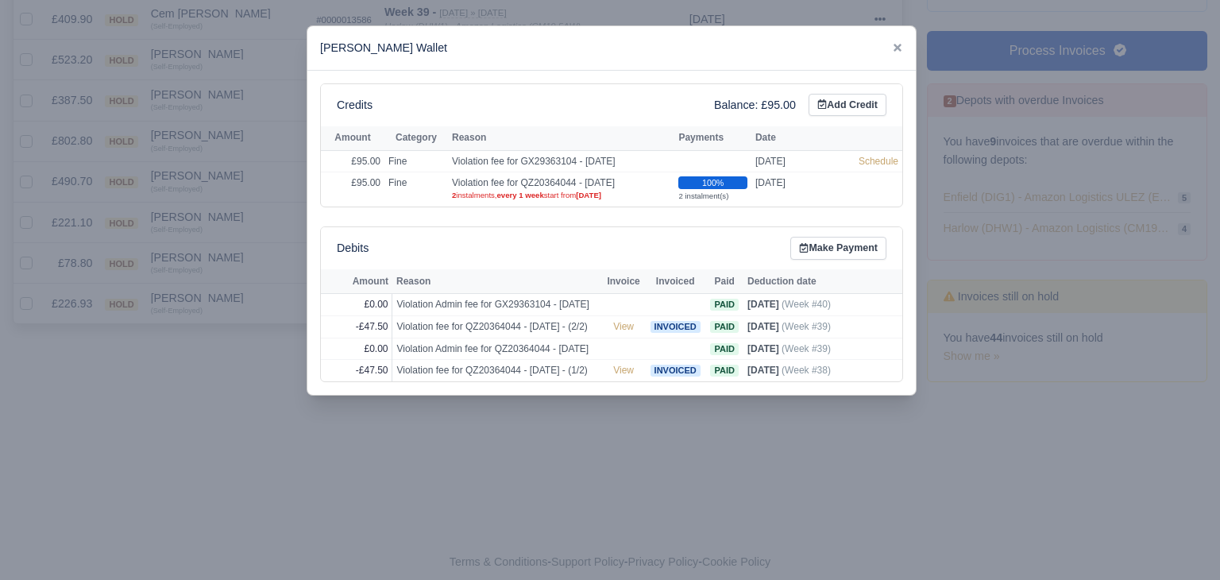
click at [226, 314] on div at bounding box center [610, 290] width 1220 height 580
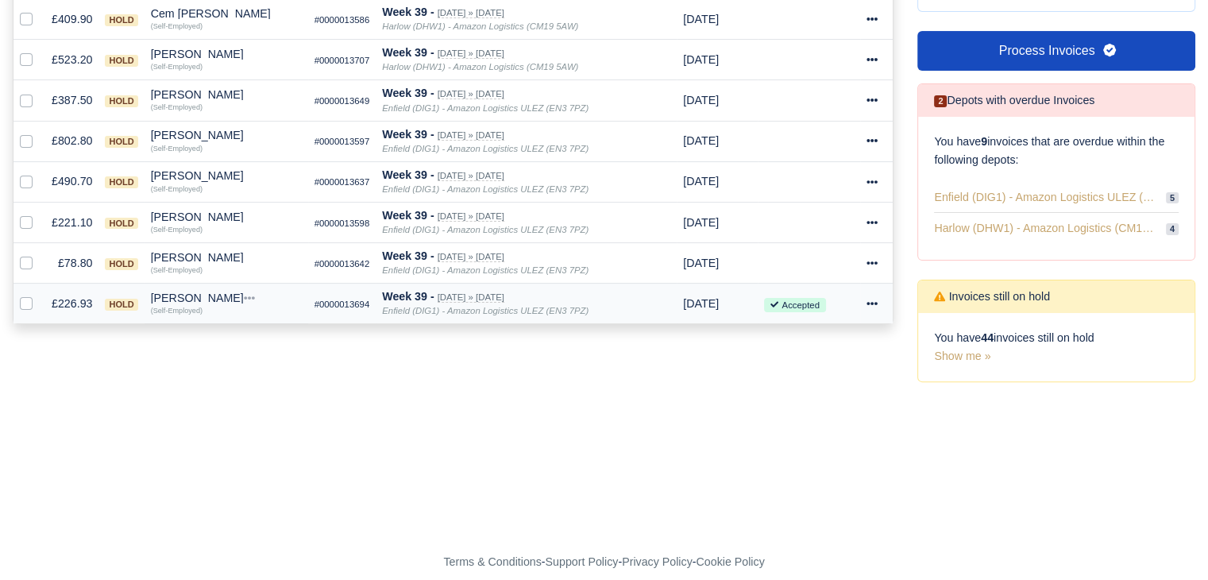
click at [194, 292] on div "[PERSON_NAME]" at bounding box center [226, 297] width 151 height 11
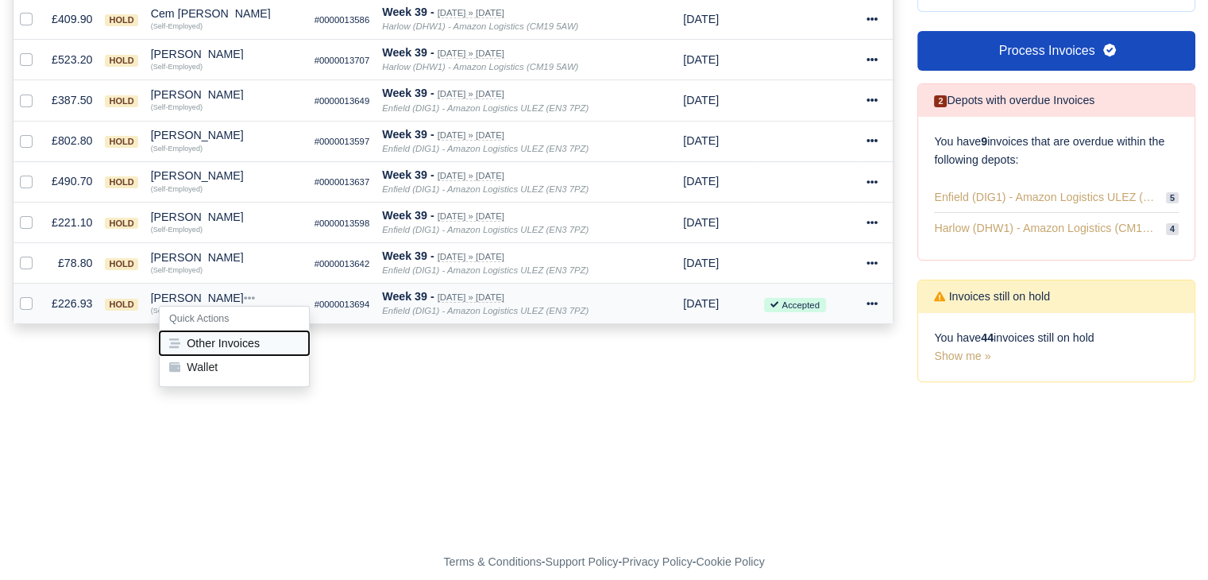
click at [234, 346] on button "Other Invoices" at bounding box center [234, 343] width 149 height 24
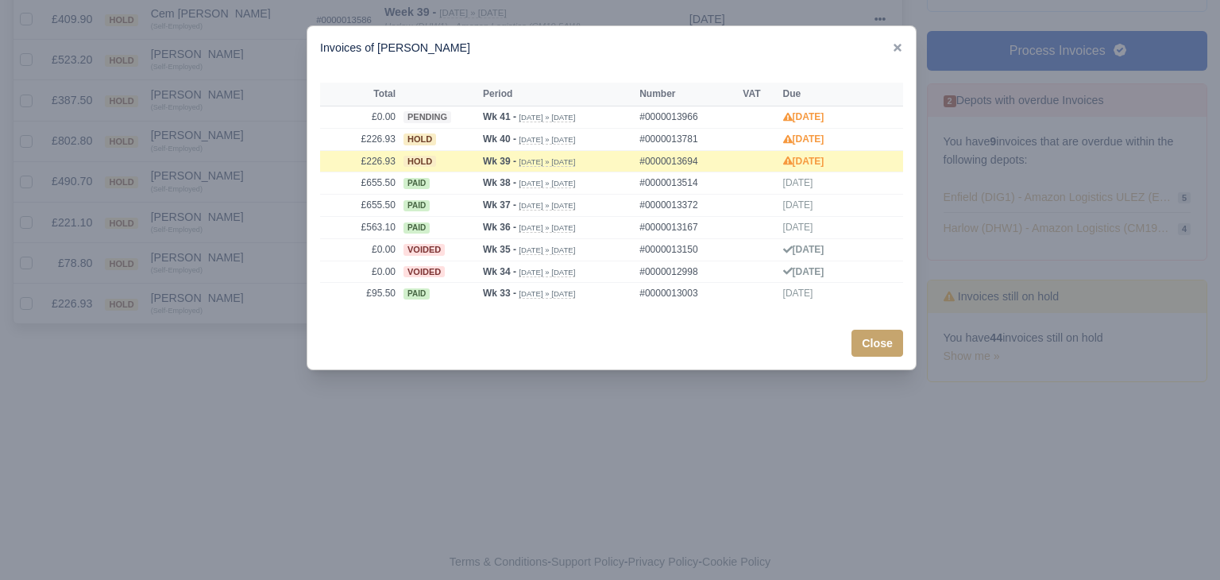
drag, startPoint x: 235, startPoint y: 344, endPoint x: 223, endPoint y: 328, distance: 19.9
click at [235, 343] on div at bounding box center [610, 290] width 1220 height 580
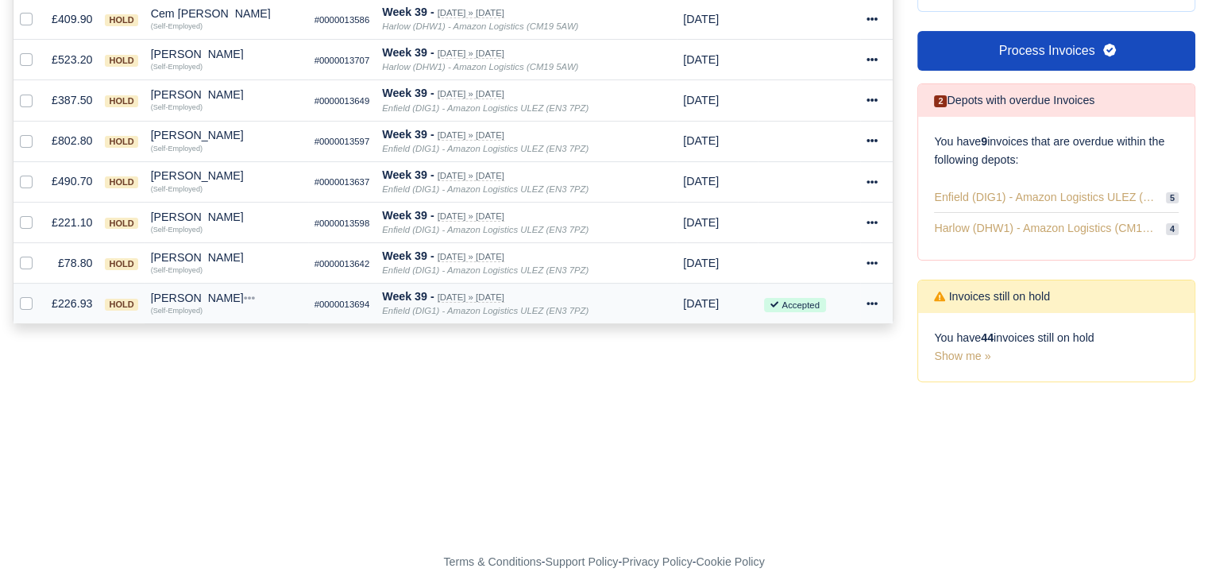
click at [199, 292] on div "Sheikh Khaliq" at bounding box center [226, 297] width 151 height 11
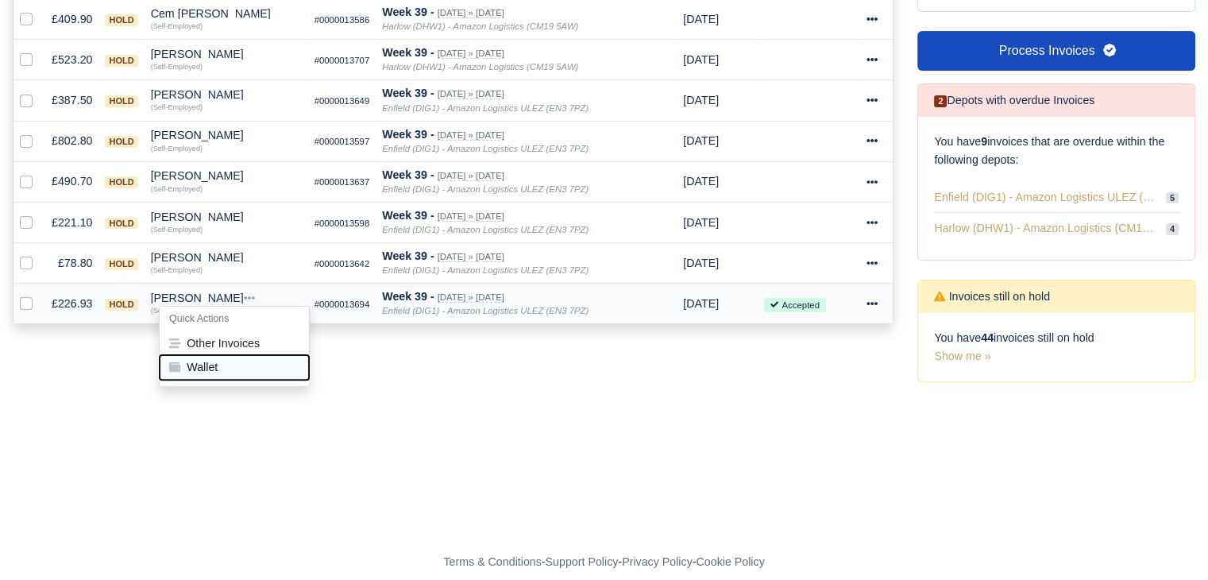
click at [210, 360] on button "Wallet" at bounding box center [234, 367] width 149 height 24
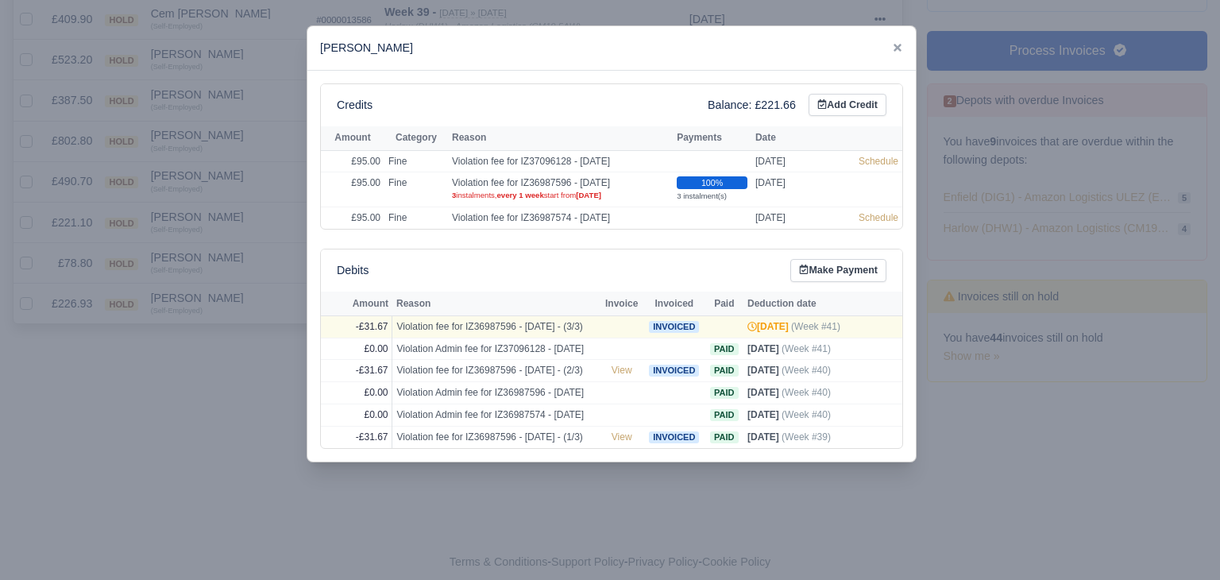
click at [202, 334] on div at bounding box center [610, 290] width 1220 height 580
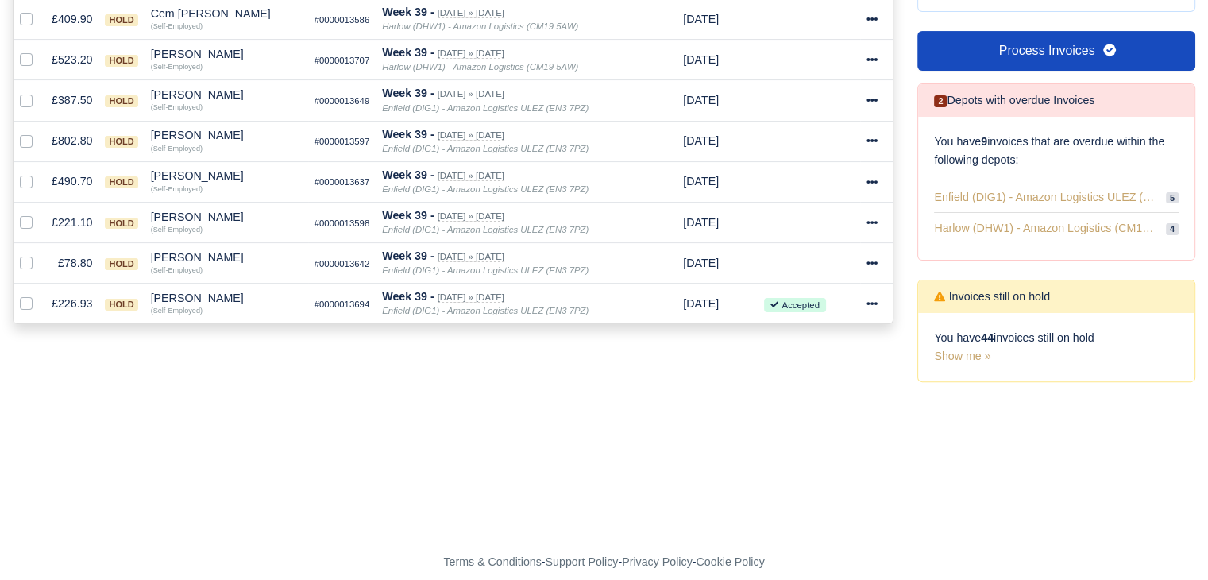
click at [184, 293] on div "Sheikh Khaliq" at bounding box center [226, 297] width 151 height 11
click at [318, 373] on div "Depot: All Enfield (DIG1) - Amazon Logistics ULEZ (EN3 7PZ) Harlow (DHW1) - Ama…" at bounding box center [453, 106] width 905 height 590
click at [197, 292] on div "Sheikh Khaliq" at bounding box center [226, 297] width 151 height 11
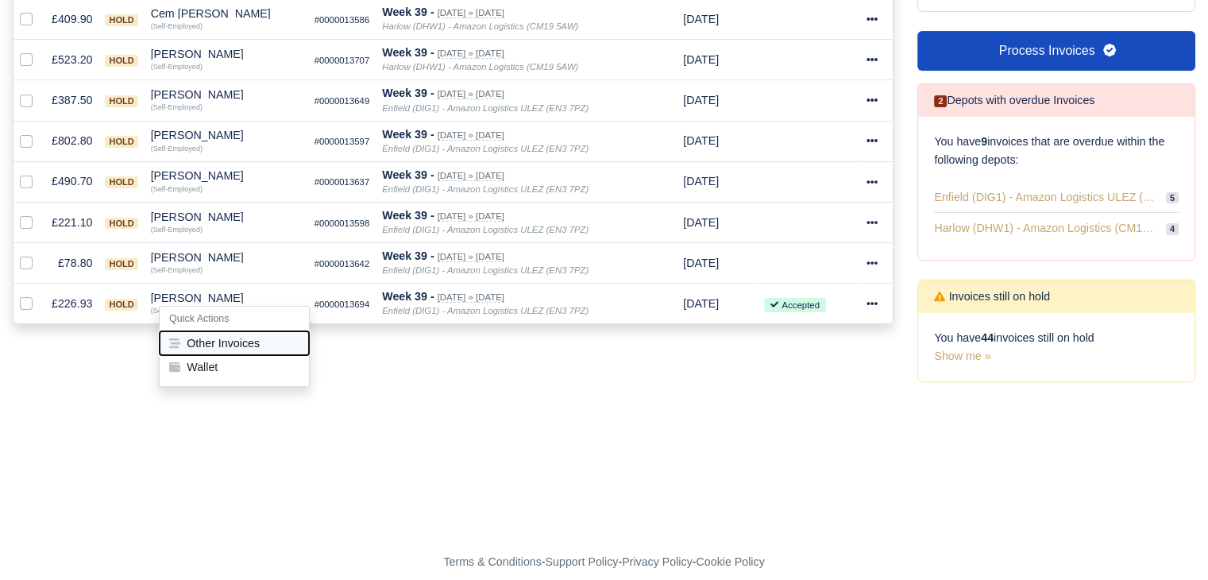
click at [220, 338] on button "Other Invoices" at bounding box center [234, 343] width 149 height 24
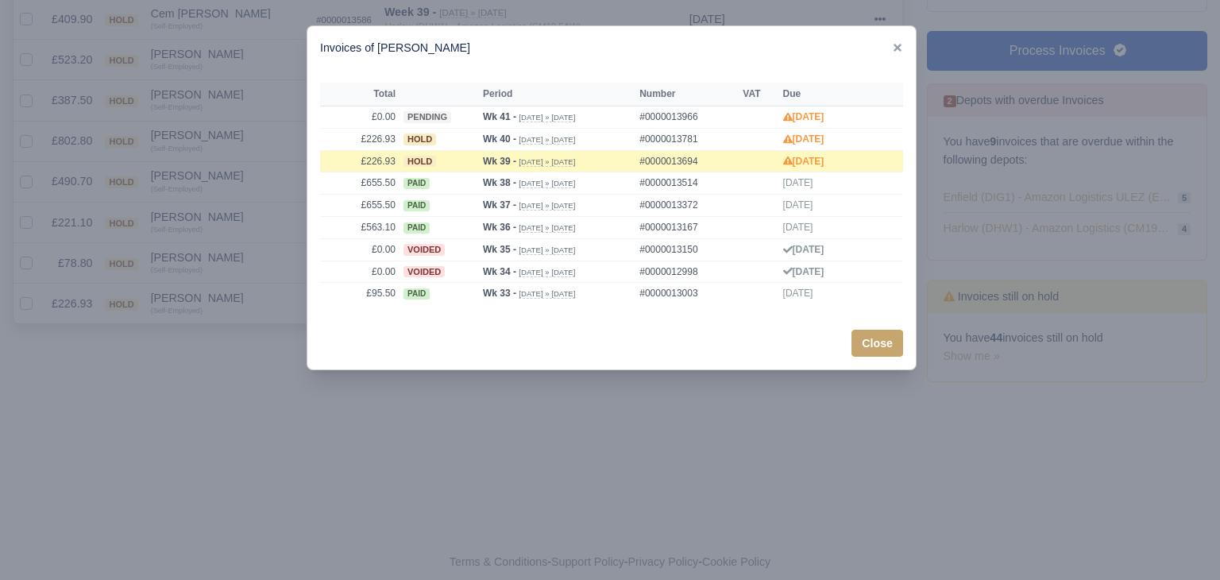
click at [220, 339] on div at bounding box center [610, 290] width 1220 height 580
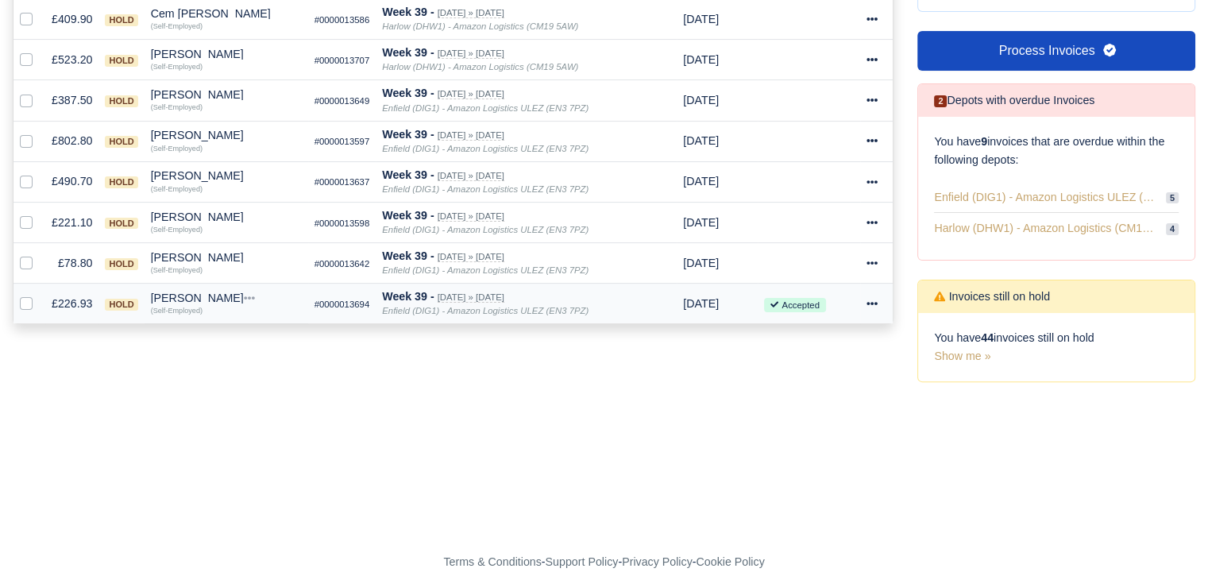
click at [200, 299] on div "Sheikh Khaliq" at bounding box center [226, 297] width 151 height 11
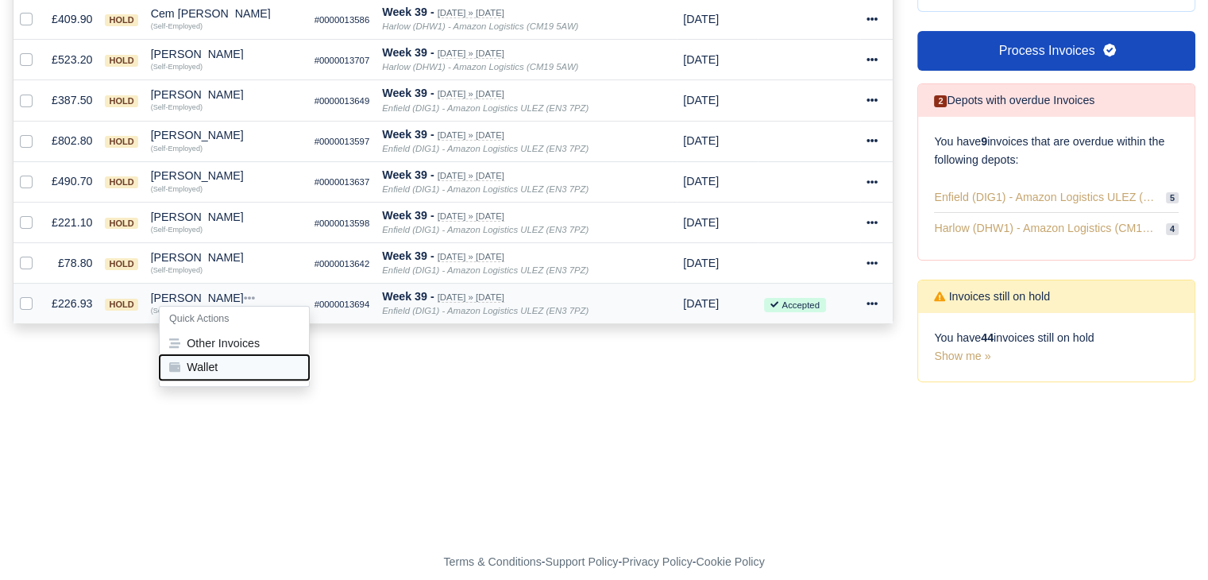
click at [222, 363] on button "Wallet" at bounding box center [234, 367] width 149 height 24
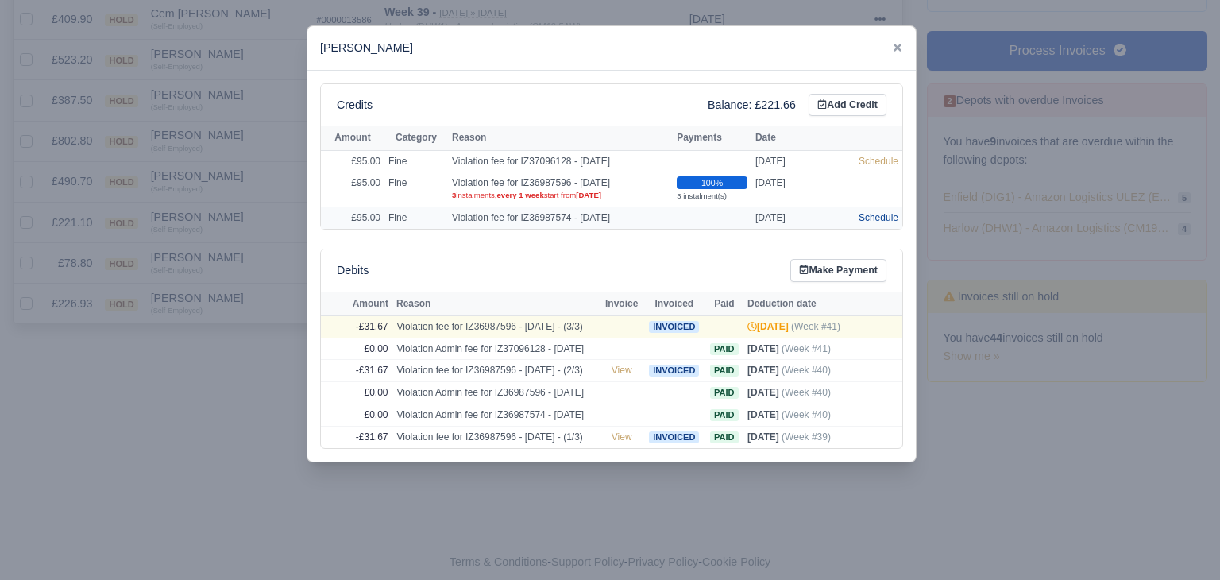
click at [886, 213] on link "Schedule" at bounding box center [879, 217] width 40 height 11
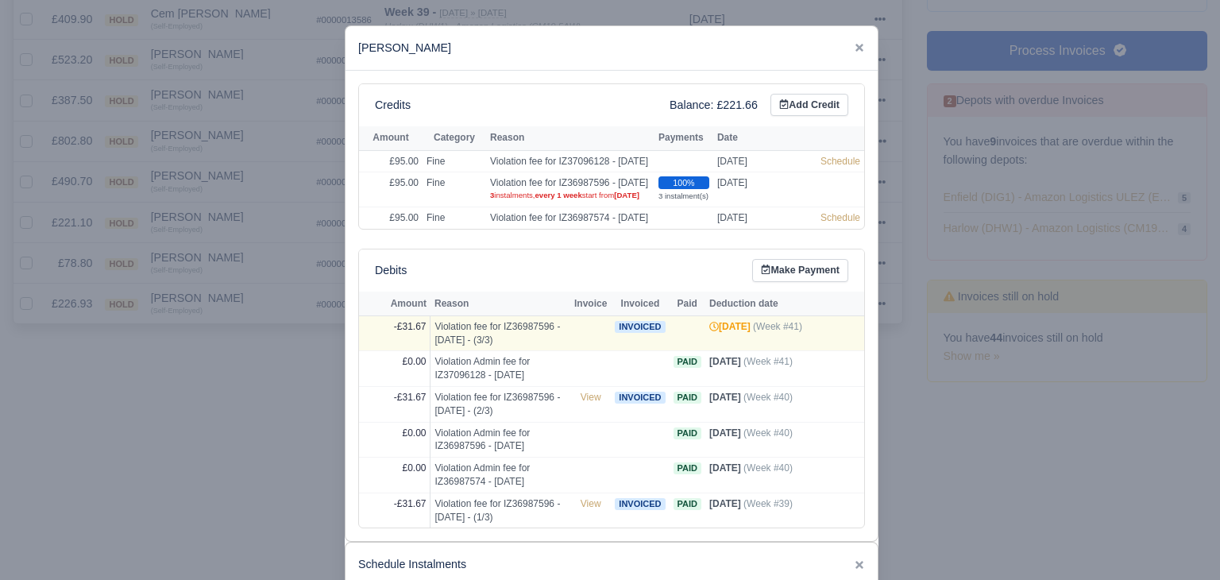
scroll to position [366, 0]
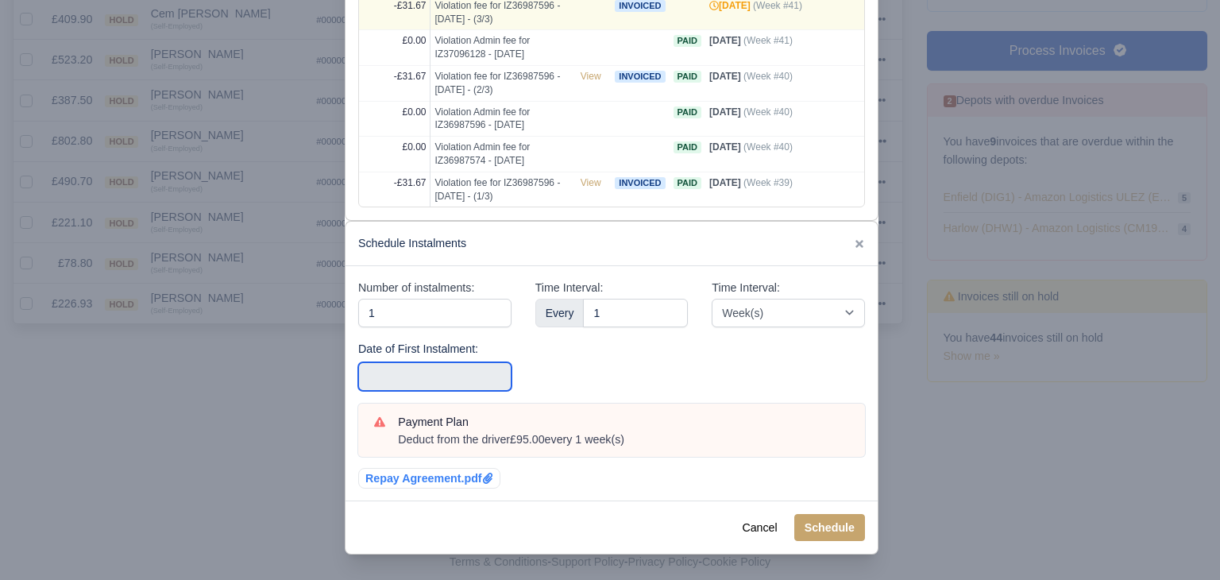
click at [474, 376] on input "text" at bounding box center [434, 376] width 153 height 29
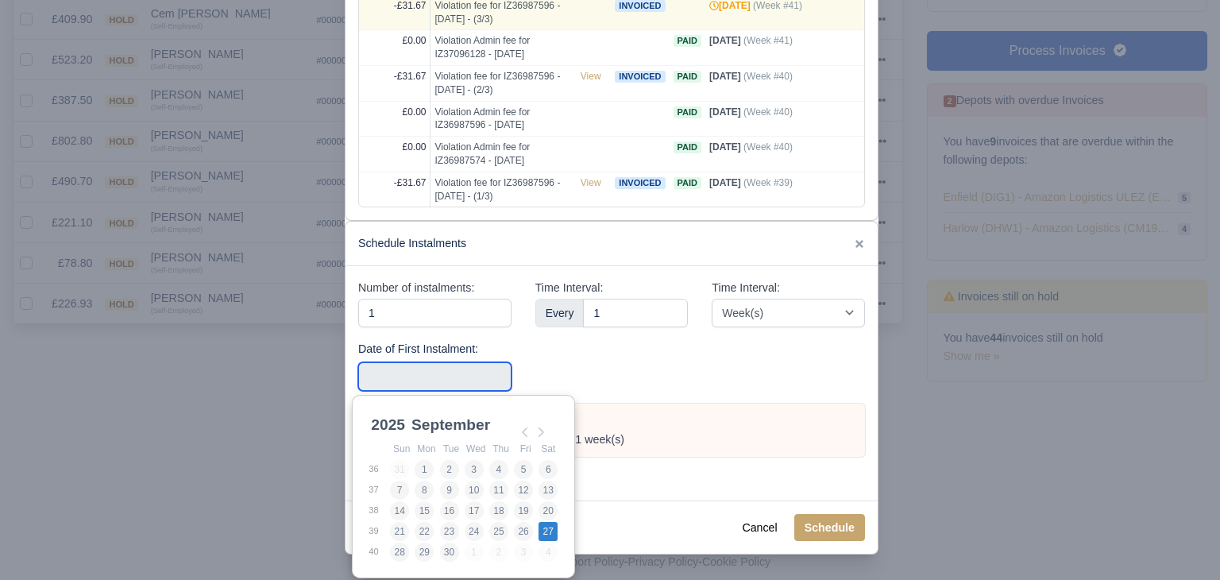
type input "2025-09-27"
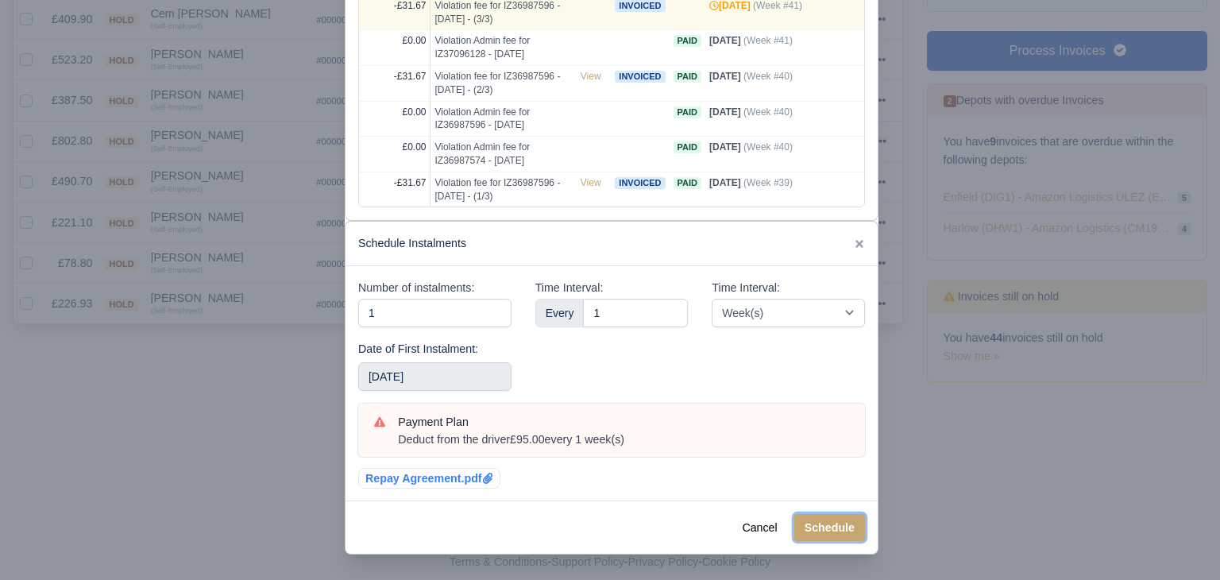
click at [814, 532] on button "Schedule" at bounding box center [829, 527] width 71 height 27
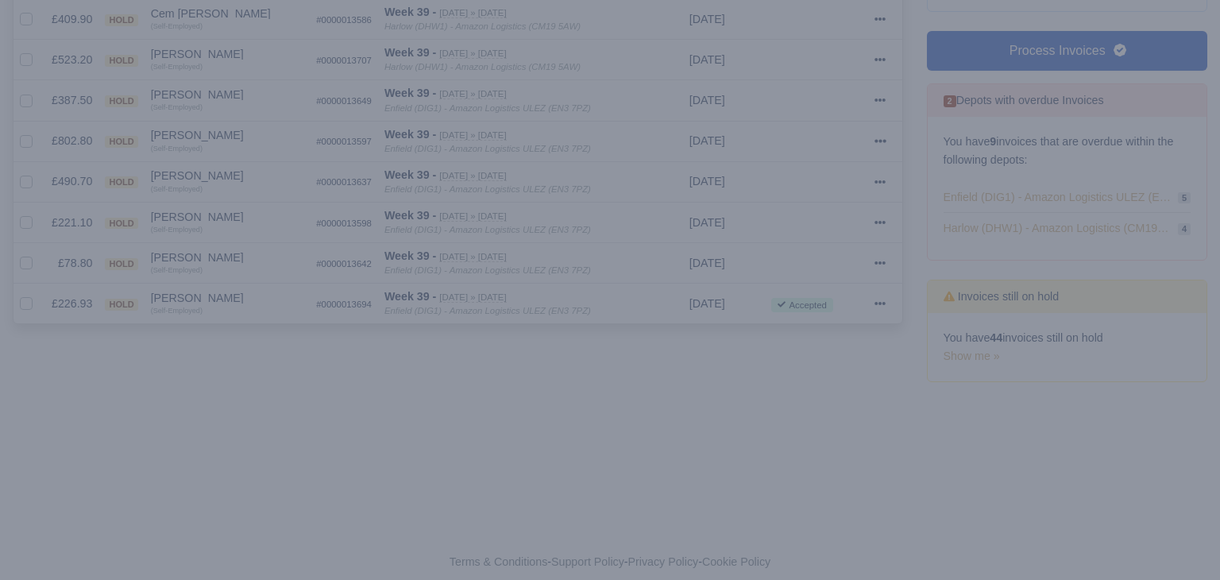
scroll to position [0, 0]
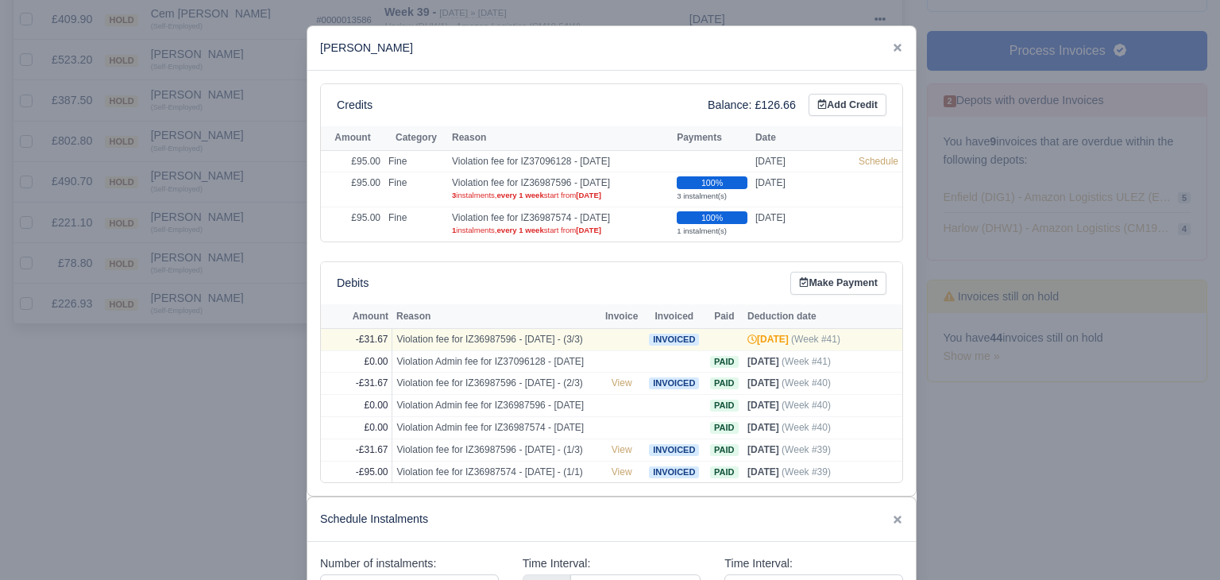
click at [245, 357] on div at bounding box center [610, 290] width 1220 height 580
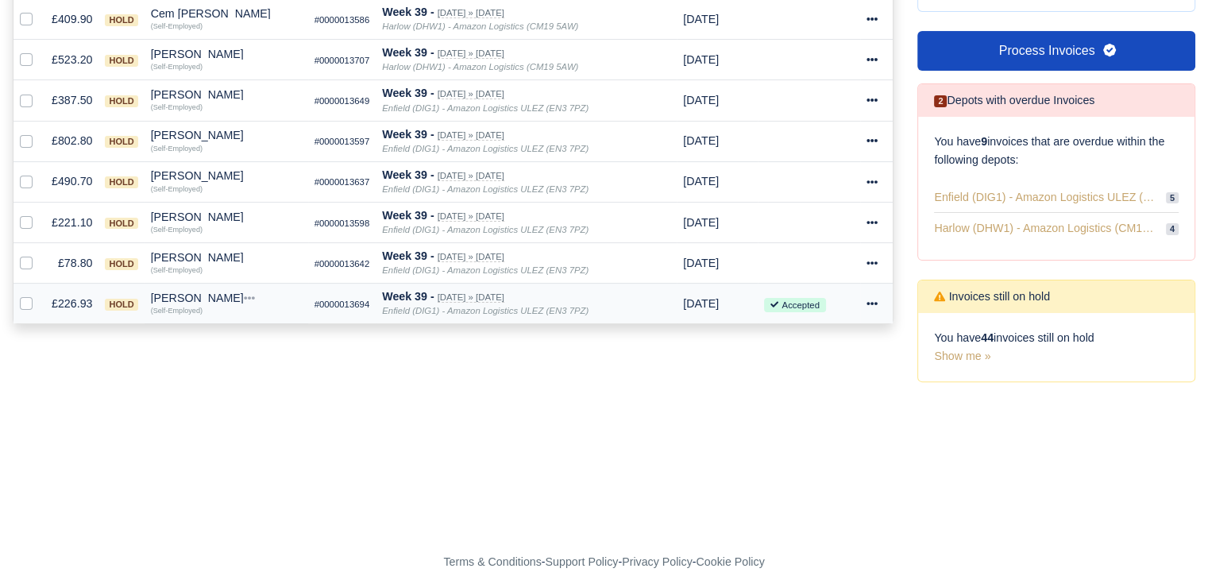
click at [191, 292] on div "Sheikh Khaliq" at bounding box center [226, 297] width 151 height 11
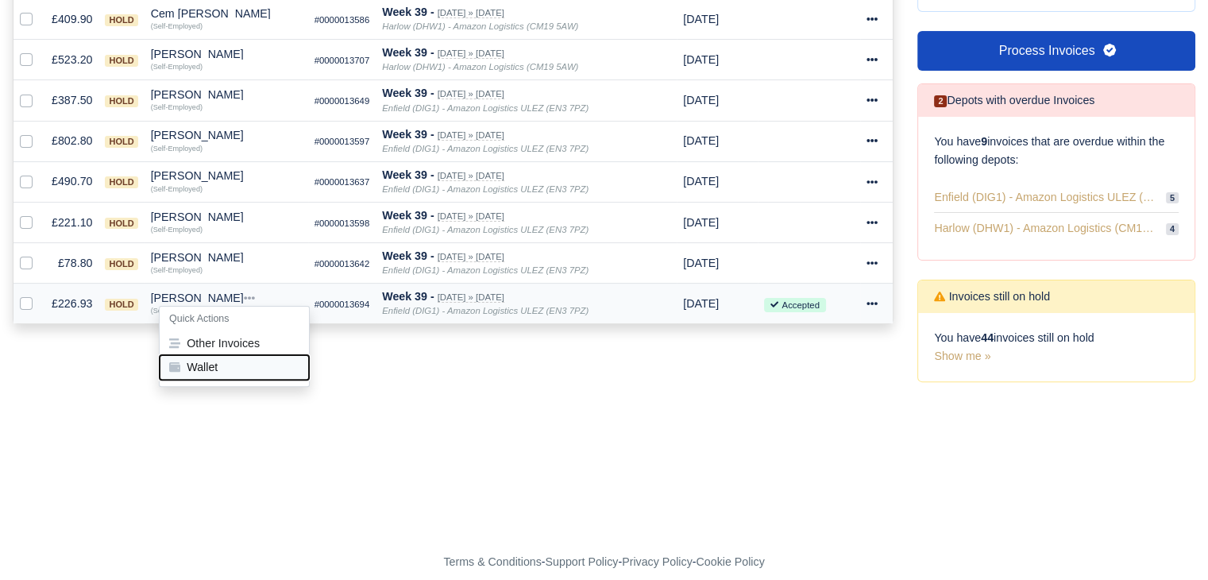
click at [214, 359] on button "Wallet" at bounding box center [234, 367] width 149 height 24
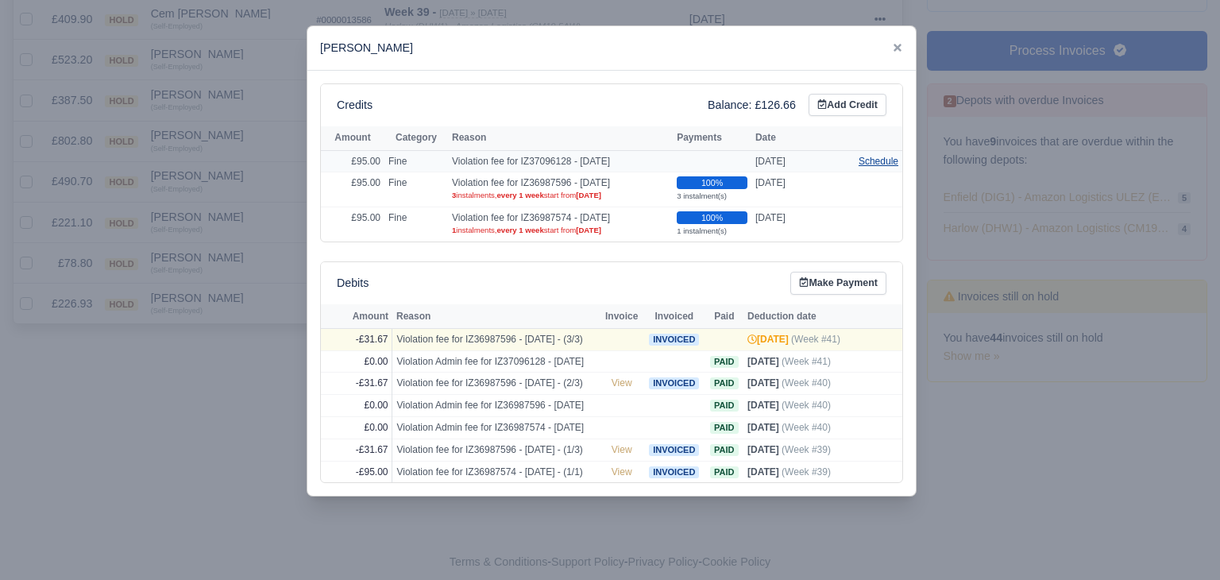
click at [883, 161] on link "Schedule" at bounding box center [879, 161] width 40 height 11
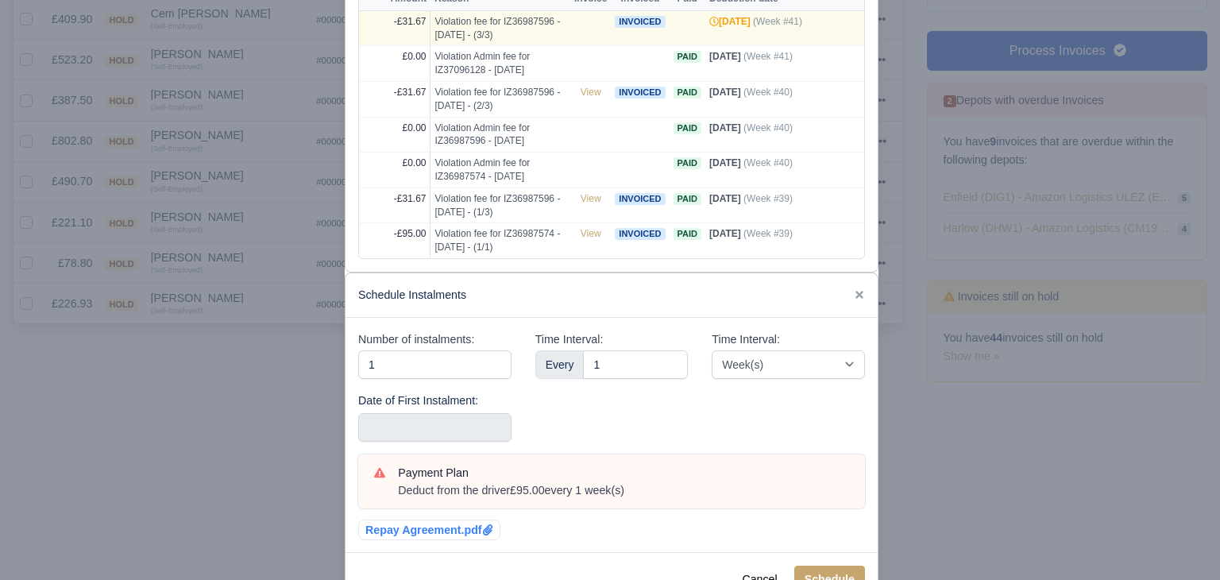
scroll to position [423, 0]
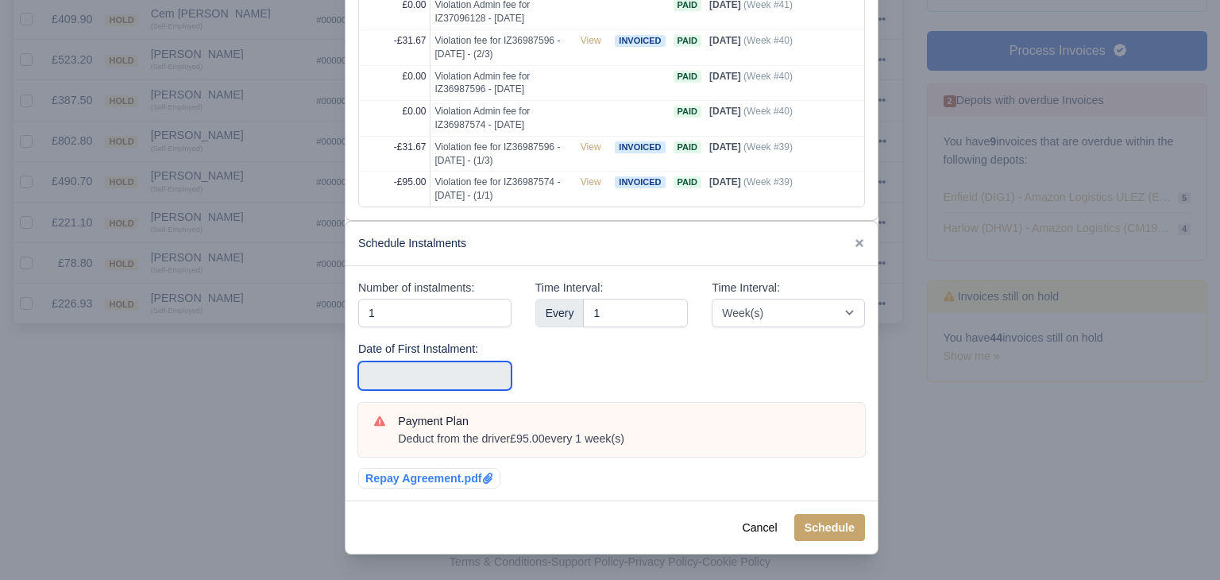
click at [464, 367] on input "text" at bounding box center [434, 375] width 153 height 29
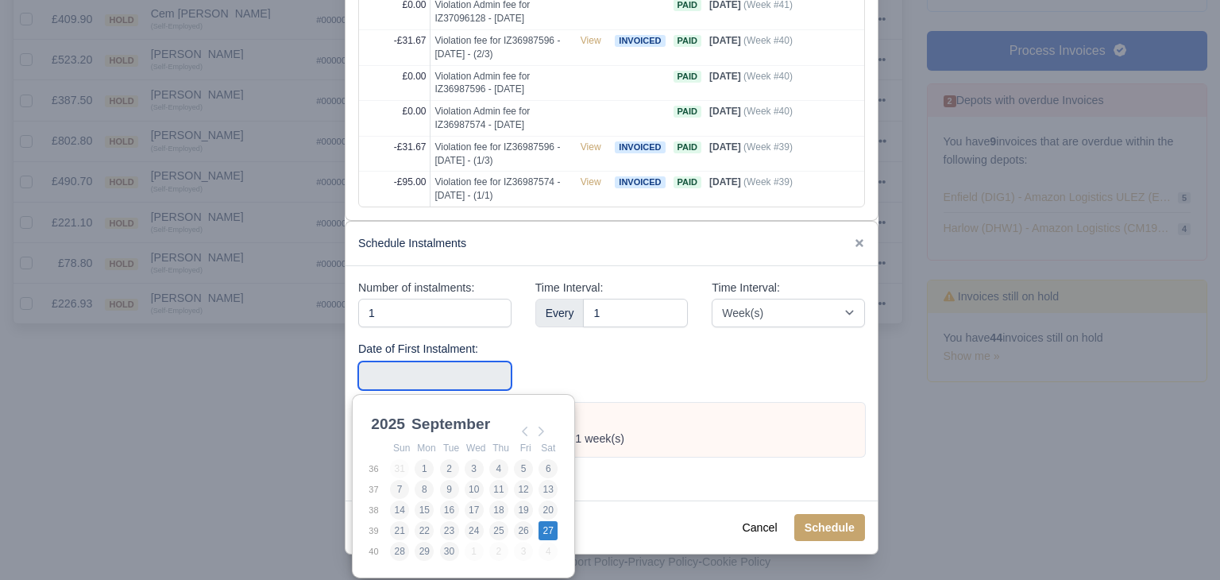
type input "2025-09-27"
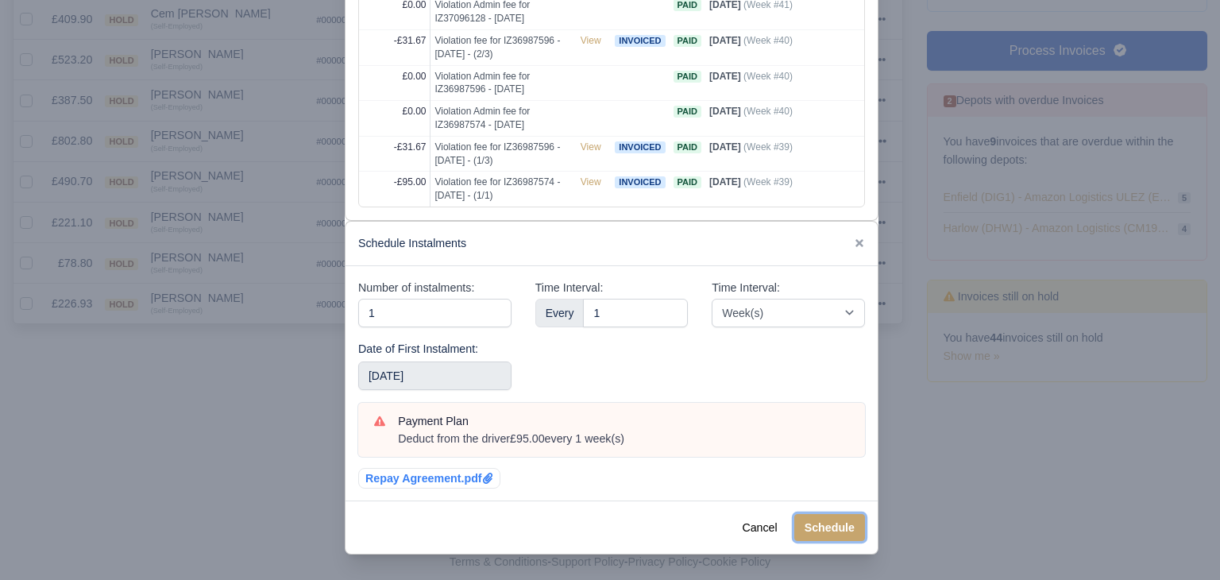
click at [835, 531] on button "Schedule" at bounding box center [829, 527] width 71 height 27
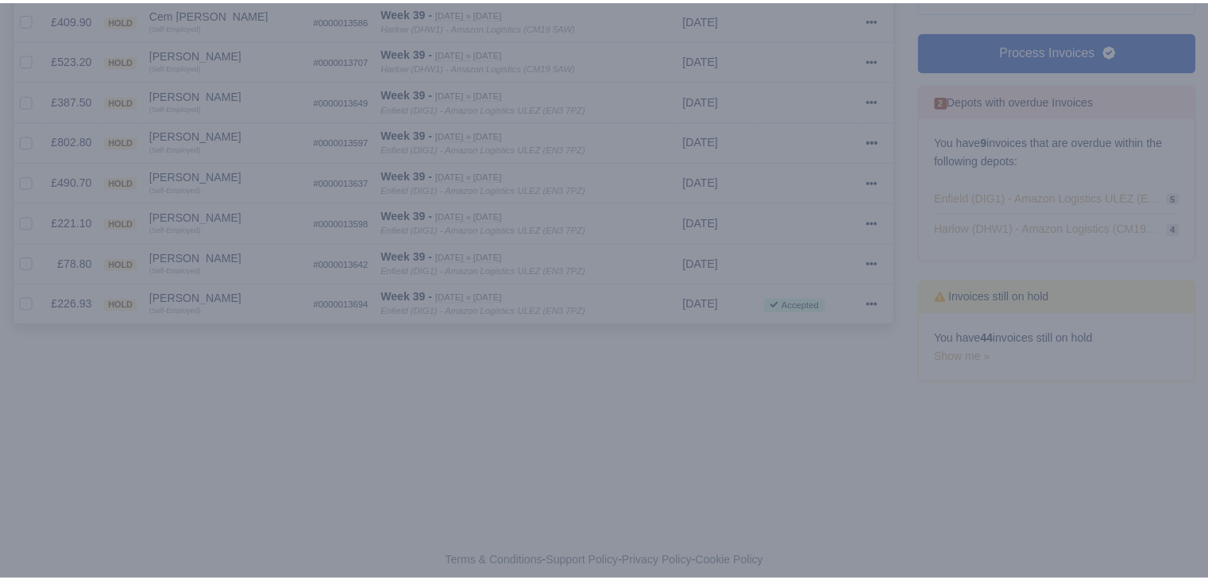
scroll to position [0, 0]
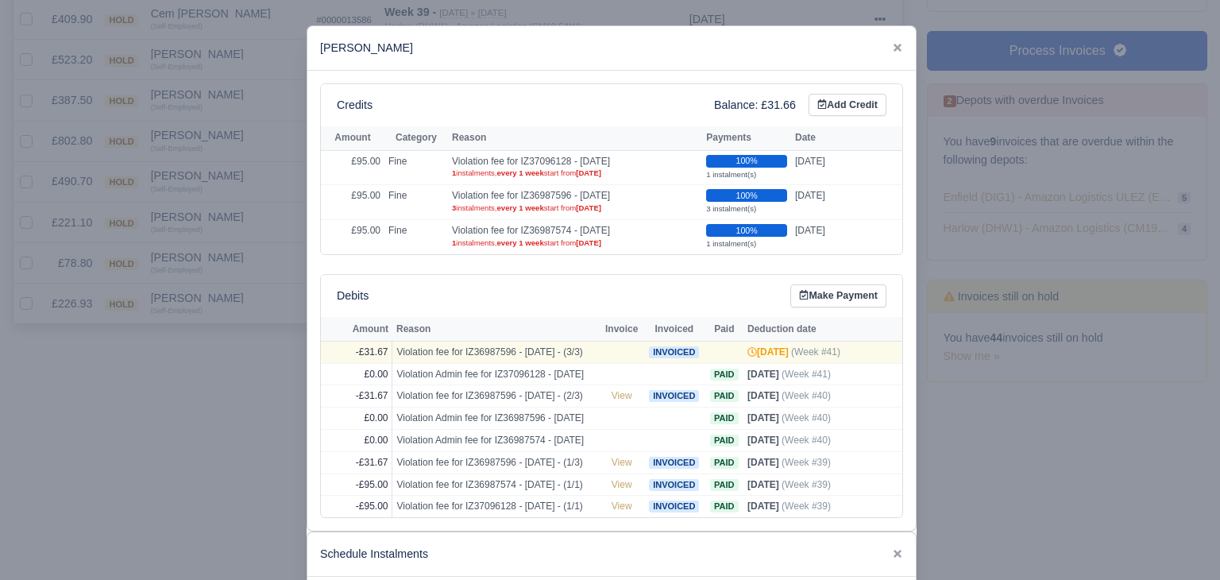
click at [245, 369] on div at bounding box center [610, 290] width 1220 height 580
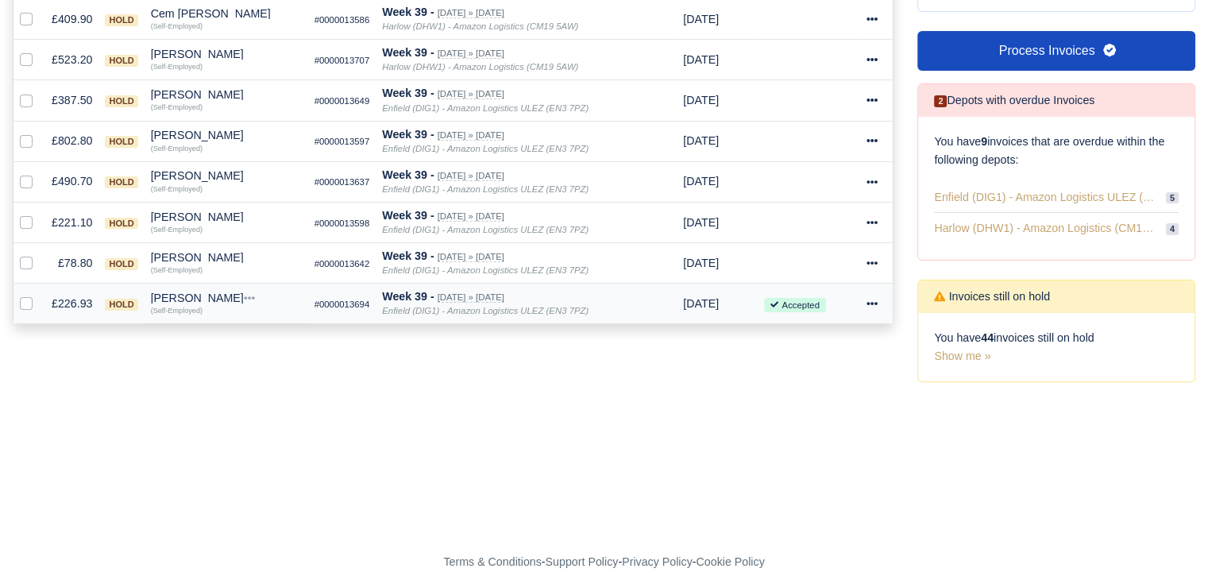
click at [72, 303] on td "£226.93" at bounding box center [71, 304] width 53 height 41
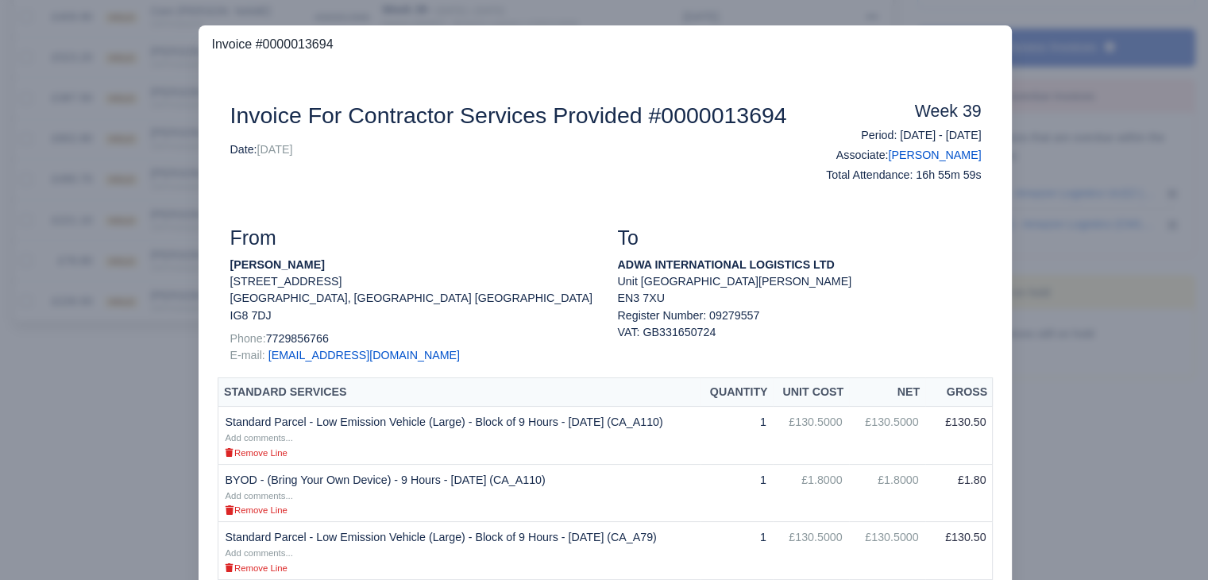
scroll to position [395, 0]
click at [165, 341] on div at bounding box center [604, 290] width 1208 height 580
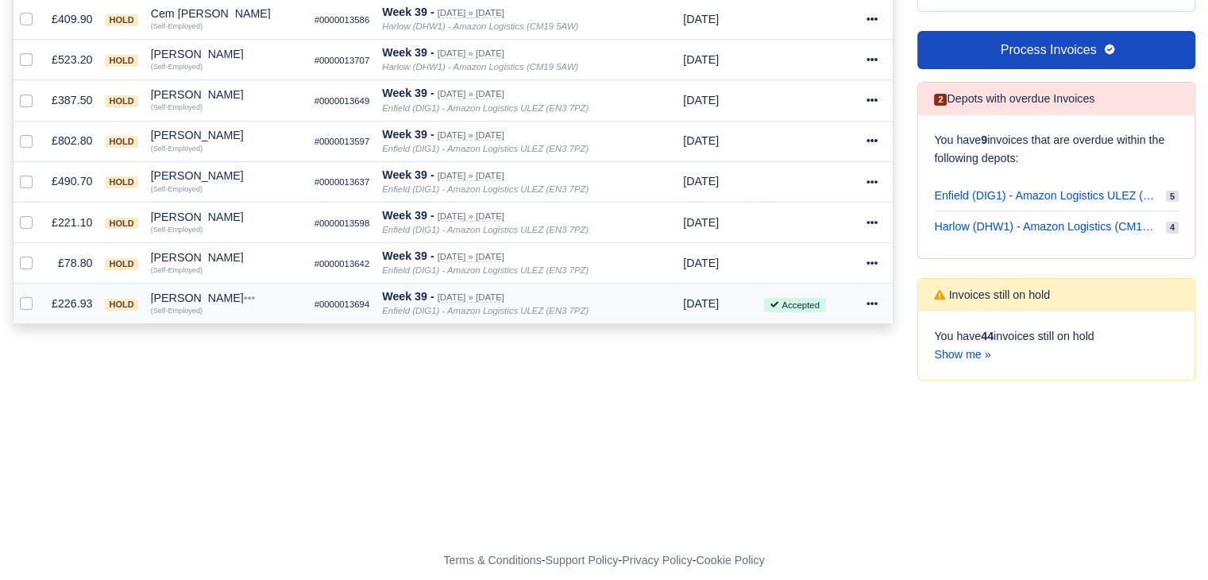
click at [165, 307] on small "(Self-Employed)" at bounding box center [177, 311] width 52 height 8
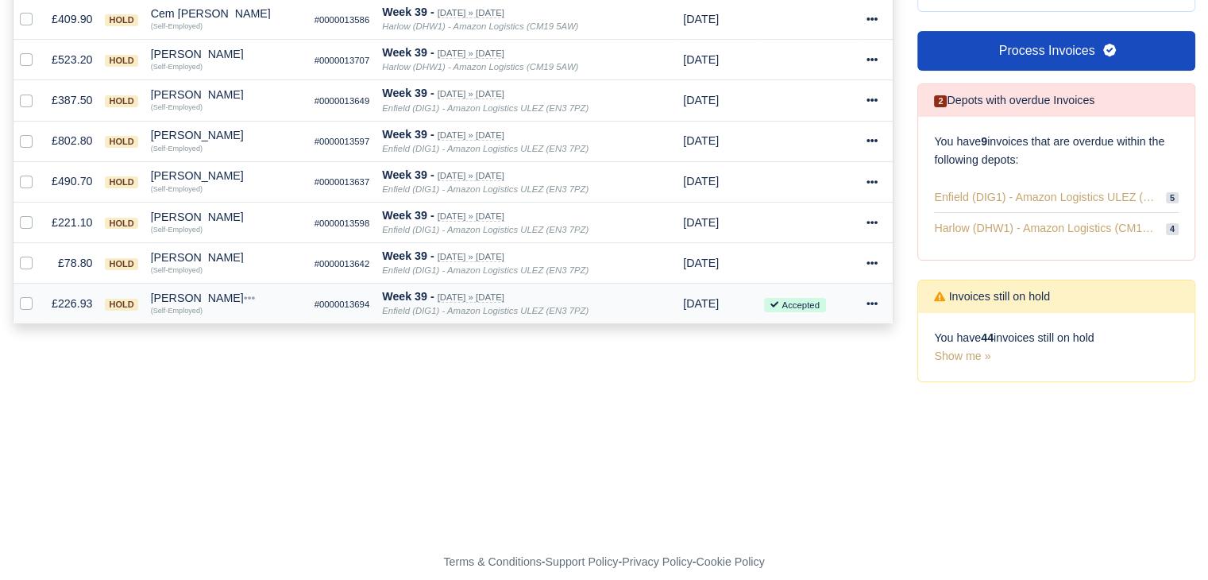
click at [165, 294] on div "Sheikh Khaliq" at bounding box center [226, 297] width 151 height 11
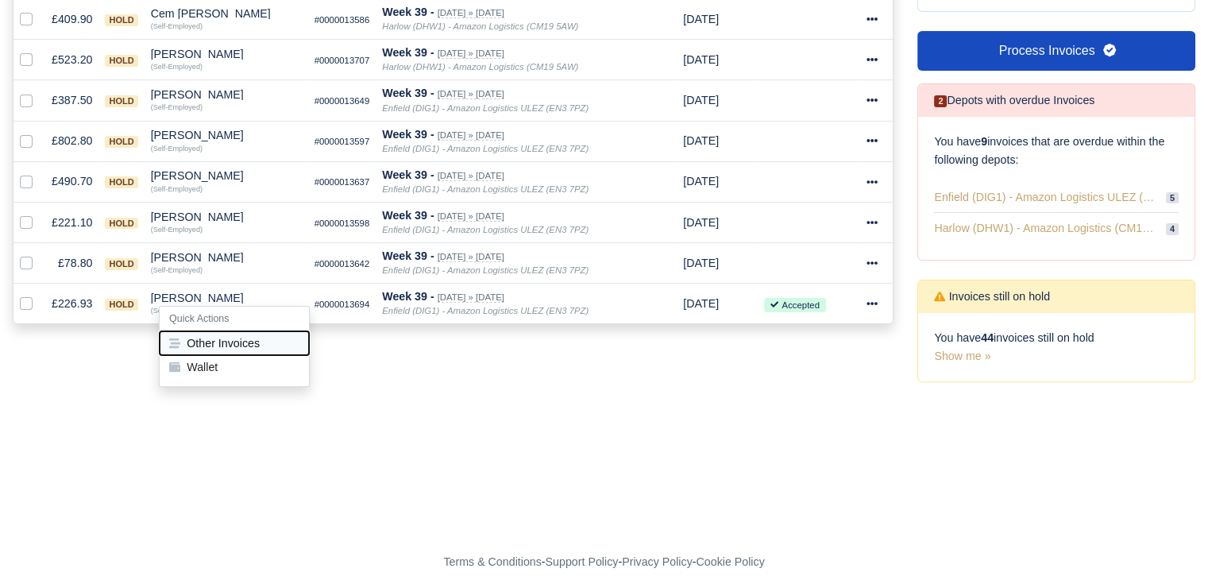
click at [206, 338] on button "Other Invoices" at bounding box center [234, 343] width 149 height 24
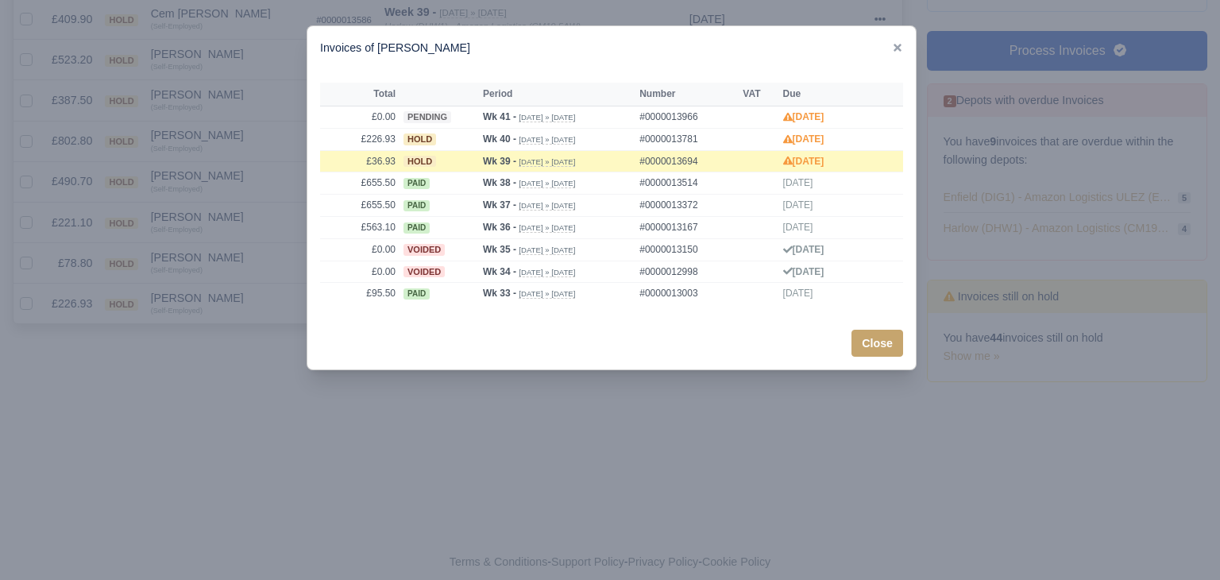
click at [207, 338] on div at bounding box center [610, 290] width 1220 height 580
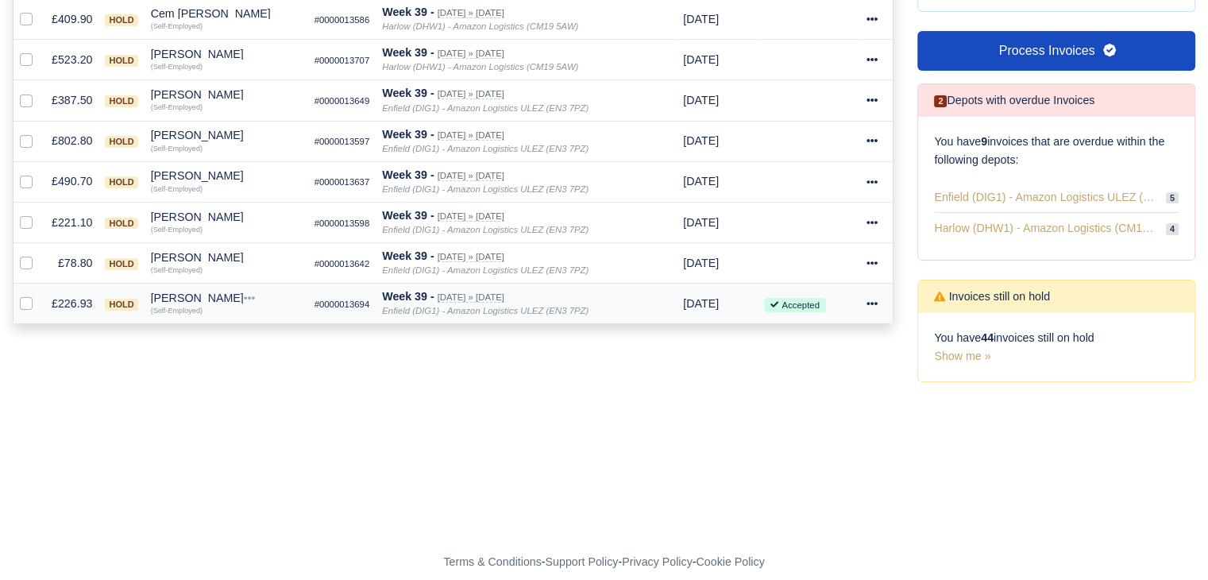
click at [191, 298] on div "Sheikh Khaliq" at bounding box center [226, 297] width 151 height 11
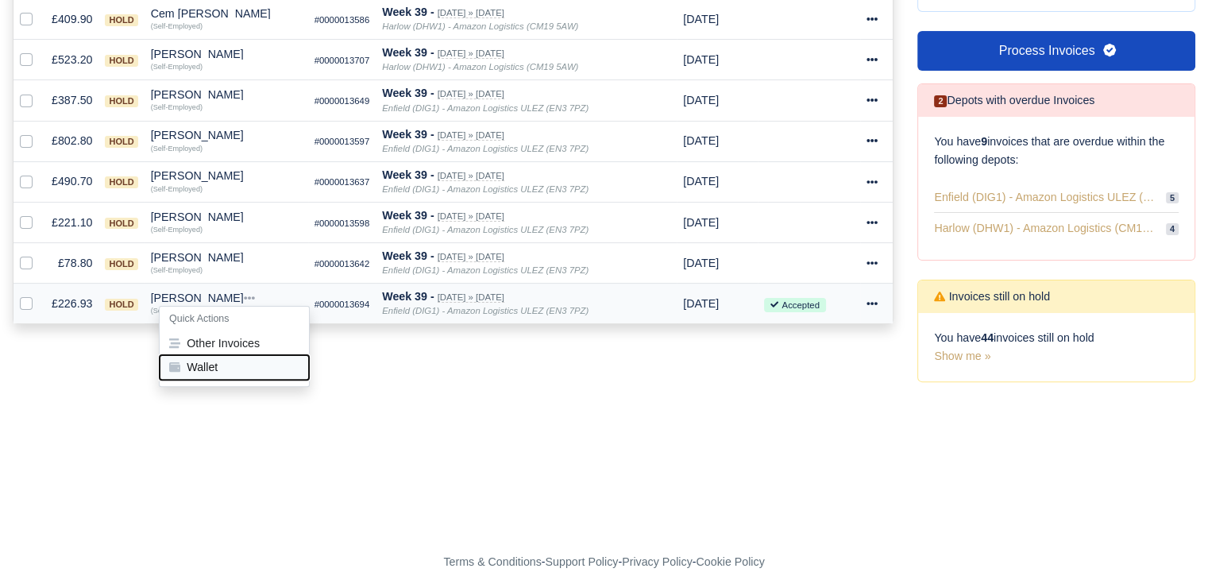
click at [207, 362] on button "Wallet" at bounding box center [234, 367] width 149 height 24
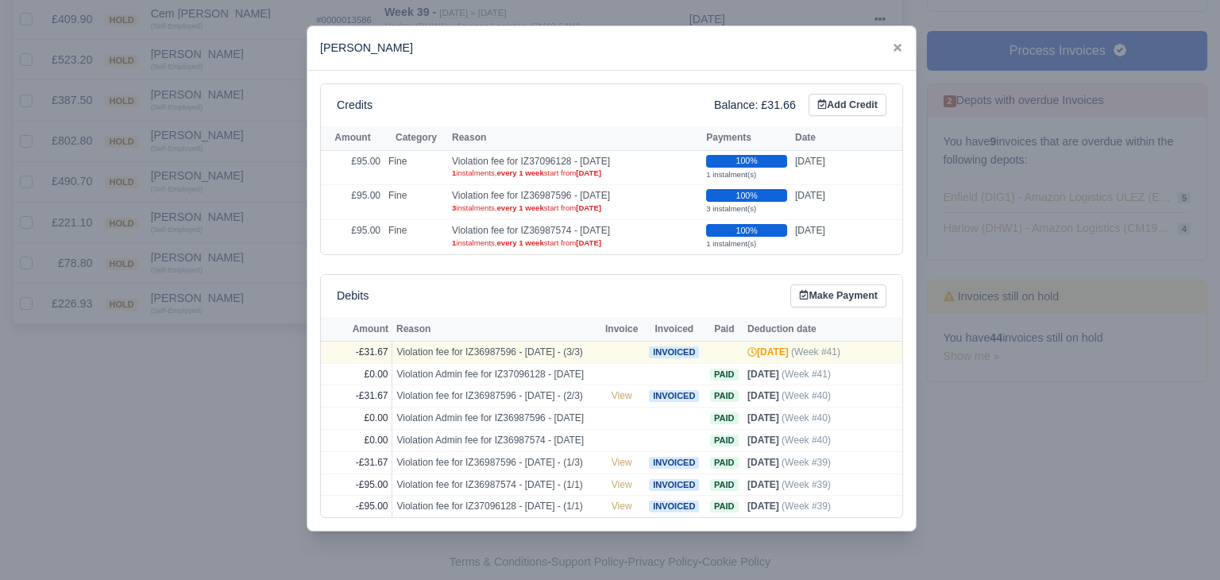
click at [208, 345] on div at bounding box center [610, 290] width 1220 height 580
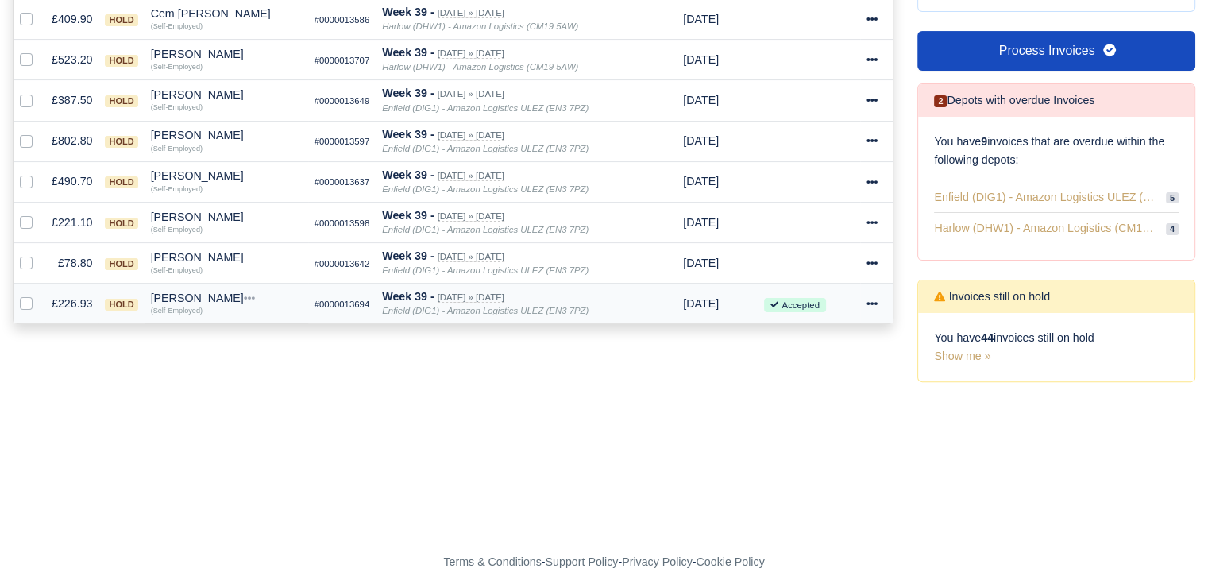
click at [867, 303] on icon at bounding box center [872, 303] width 11 height 11
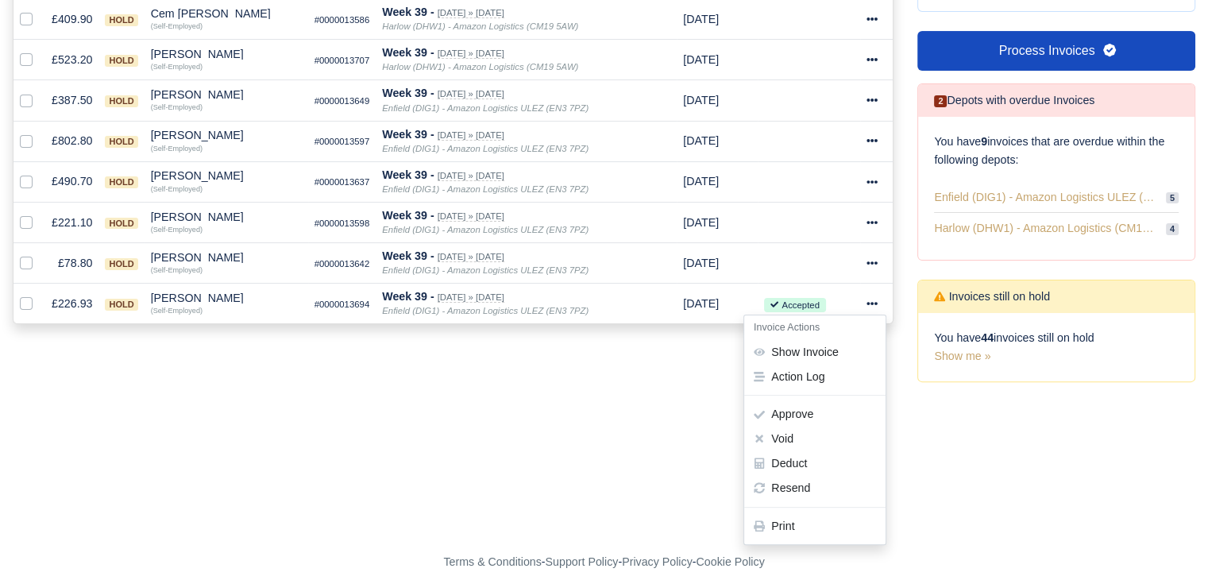
click at [839, 331] on h6 "Invoice Actions" at bounding box center [814, 327] width 141 height 25
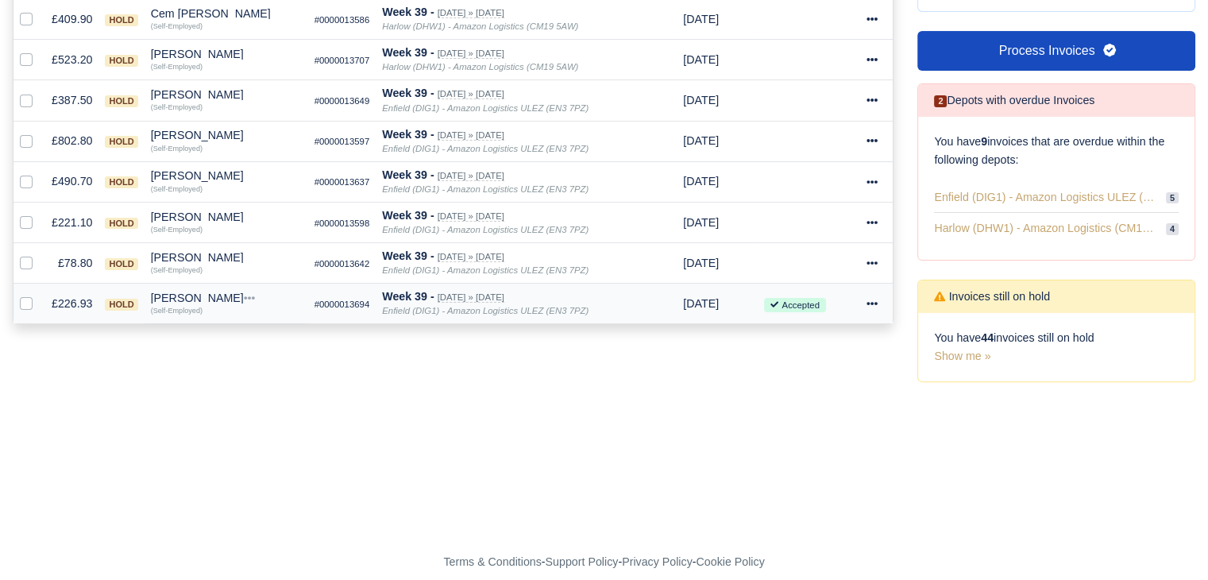
click at [870, 307] on div at bounding box center [877, 304] width 21 height 18
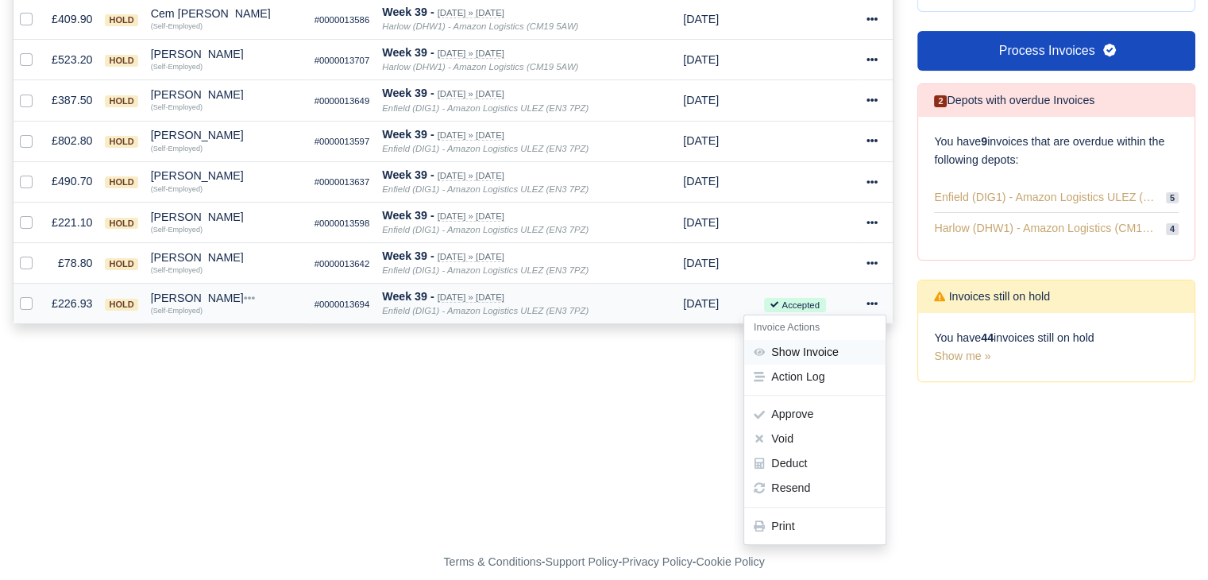
click at [837, 350] on link "Show Invoice" at bounding box center [814, 352] width 141 height 25
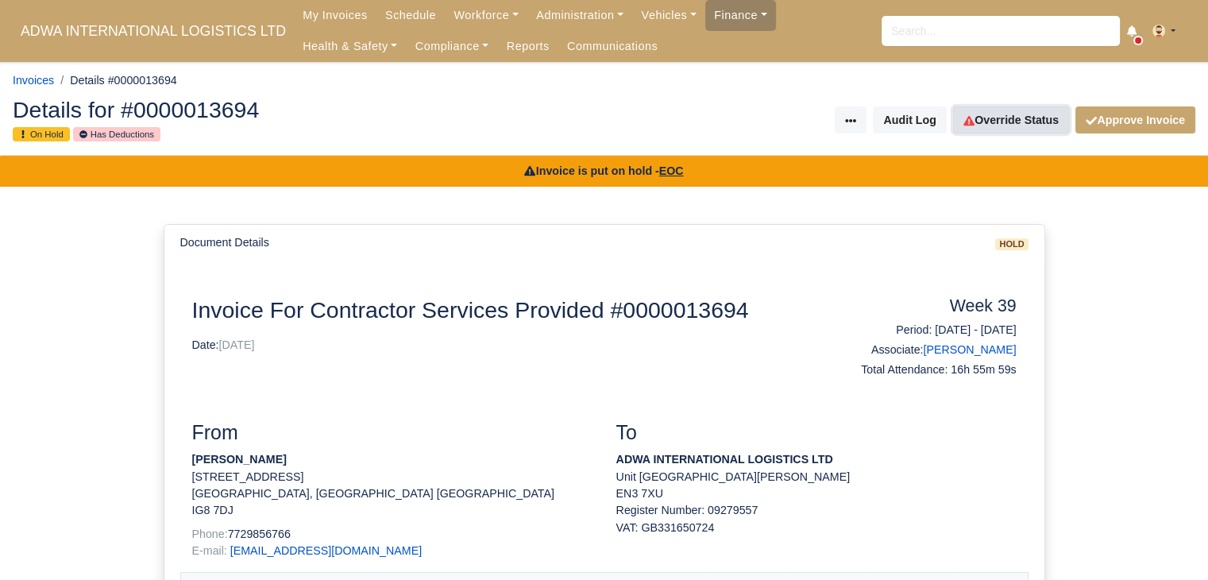
click at [1026, 118] on link "Override Status" at bounding box center [1011, 119] width 116 height 27
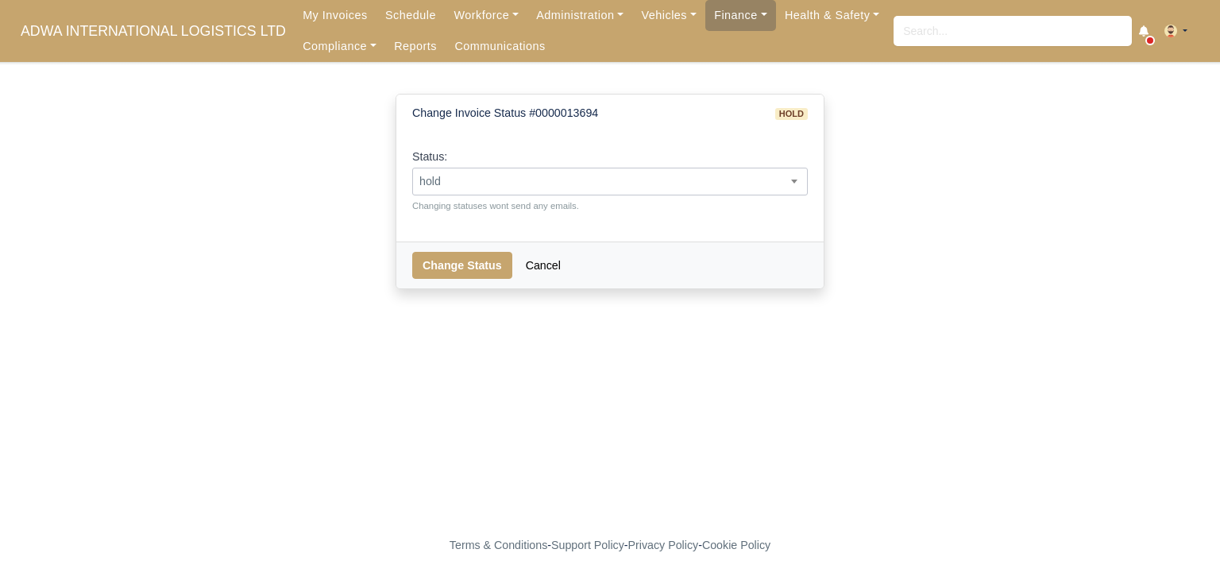
click at [685, 167] on div "Status: pending approved hold sent paid voided deducted disputed transferred ho…" at bounding box center [610, 180] width 396 height 65
click at [656, 188] on span "hold" at bounding box center [610, 182] width 394 height 20
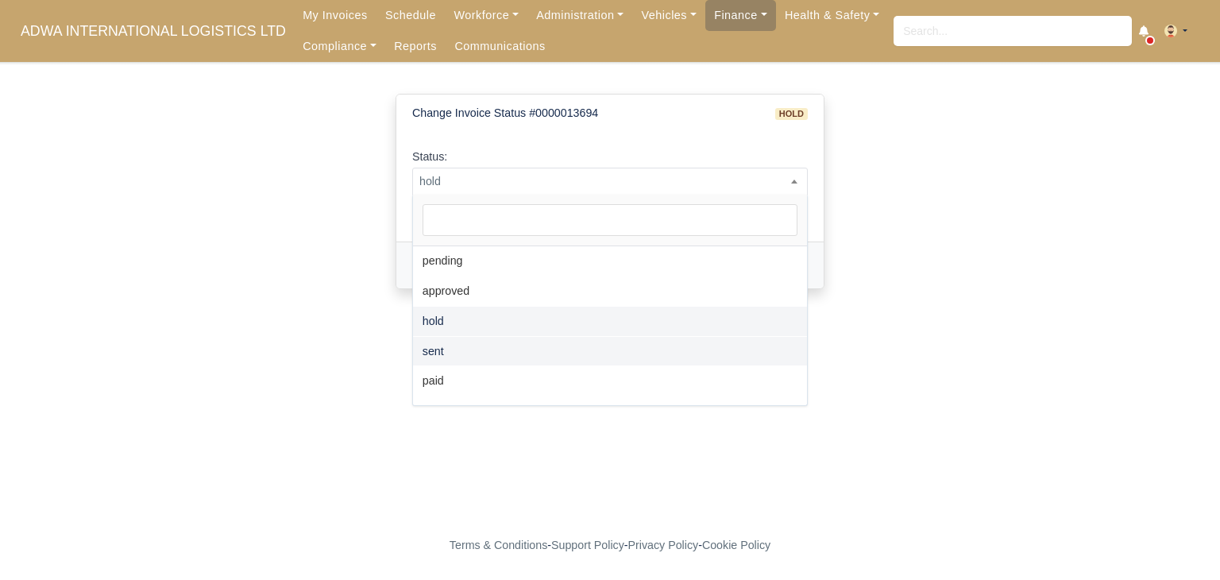
select select "sent"
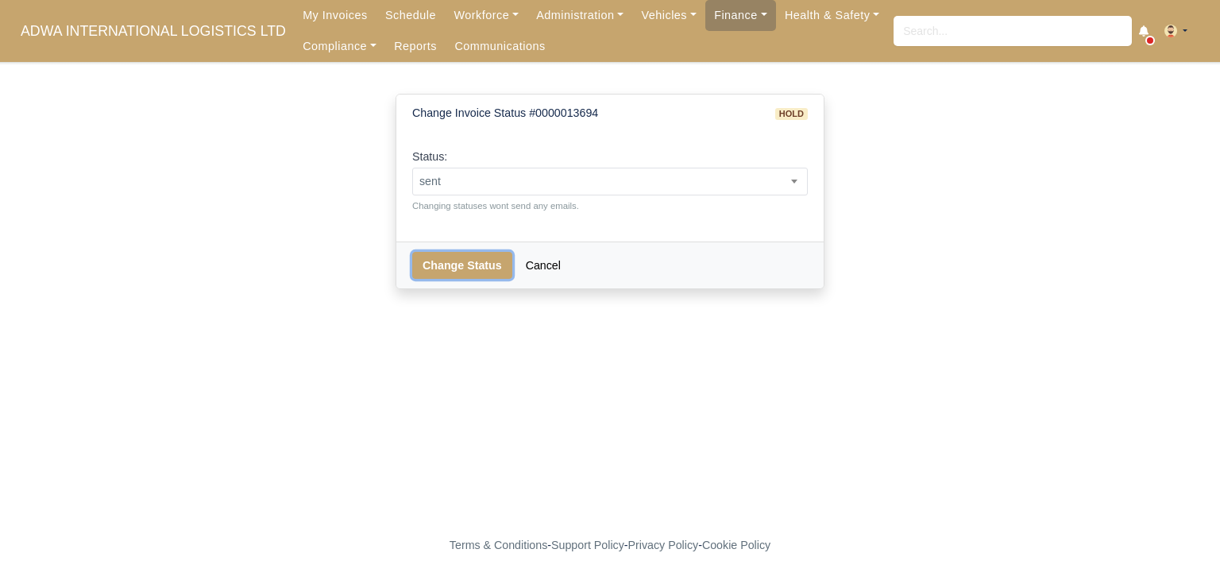
click at [449, 267] on button "Change Status" at bounding box center [462, 265] width 100 height 27
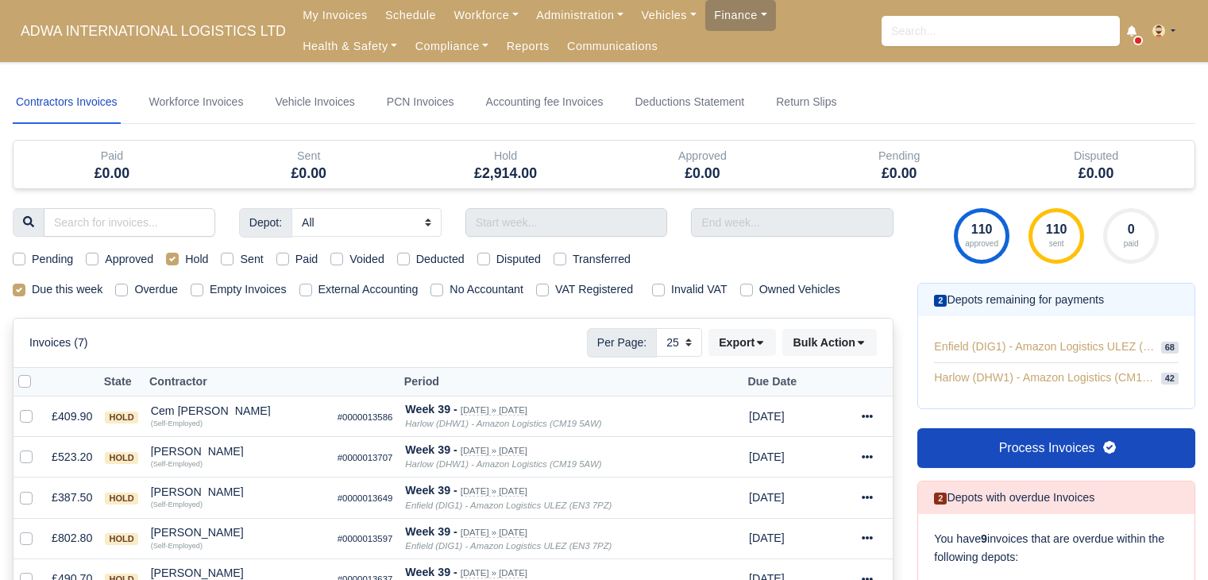
select select "25"
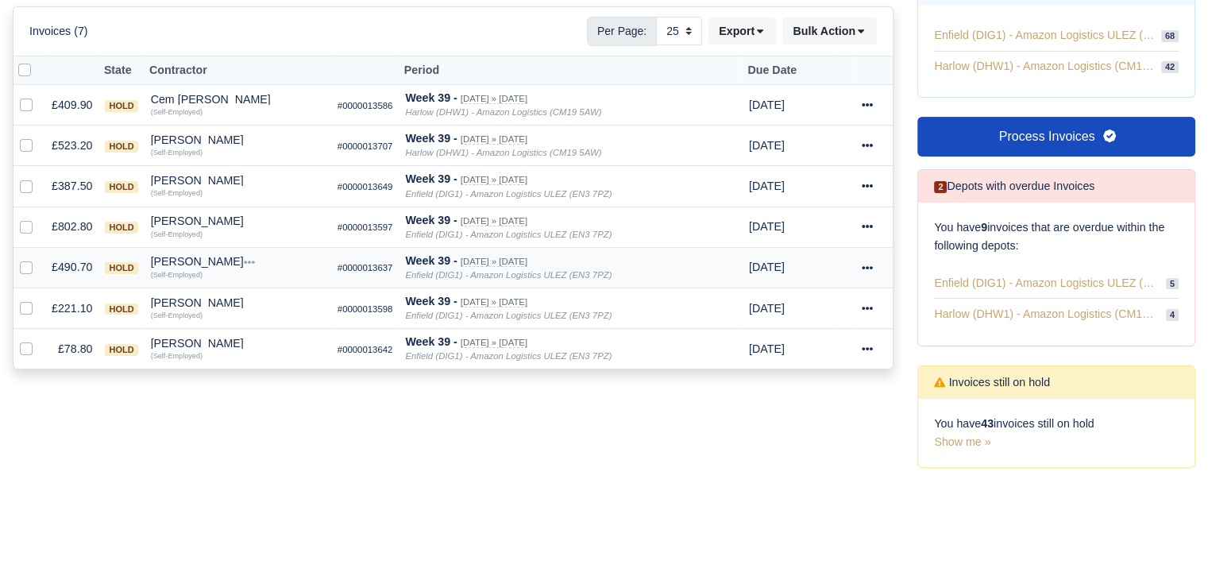
scroll to position [79, 0]
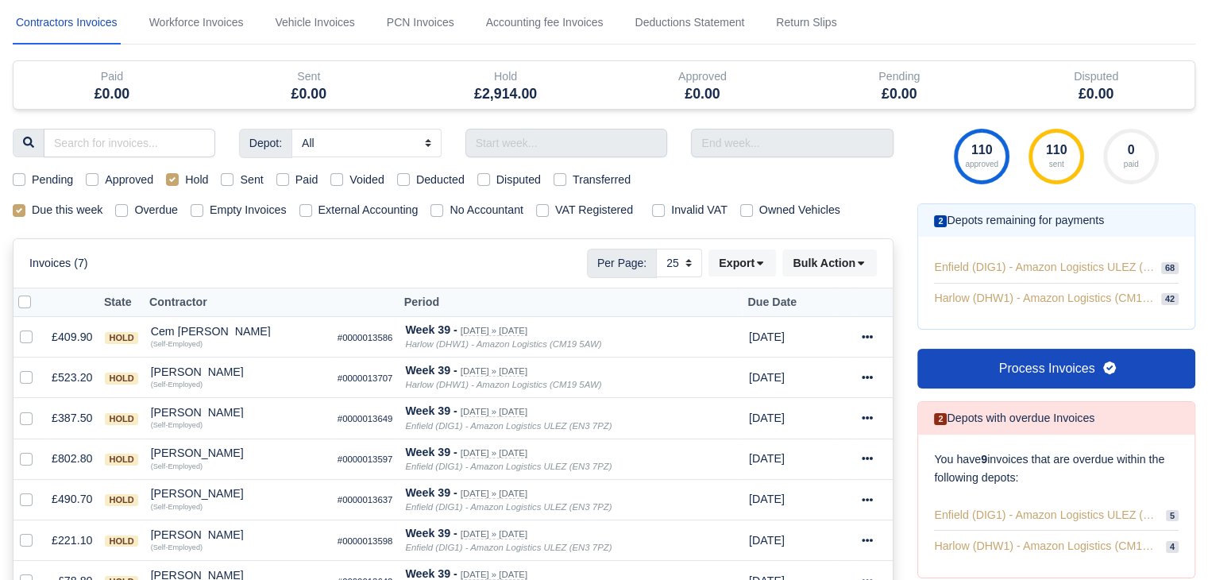
click at [507, 255] on div "Invoices (7) Per Page: 10 25 50 Export Data export: Export BACS 18 Download Inv…" at bounding box center [452, 263] width 847 height 29
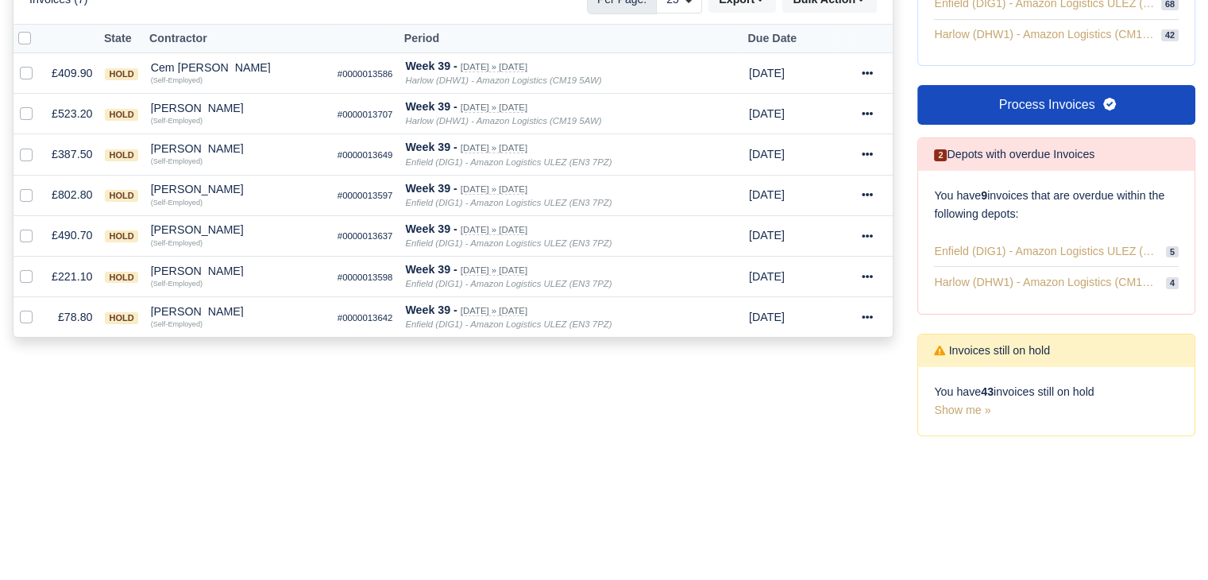
scroll to position [413, 0]
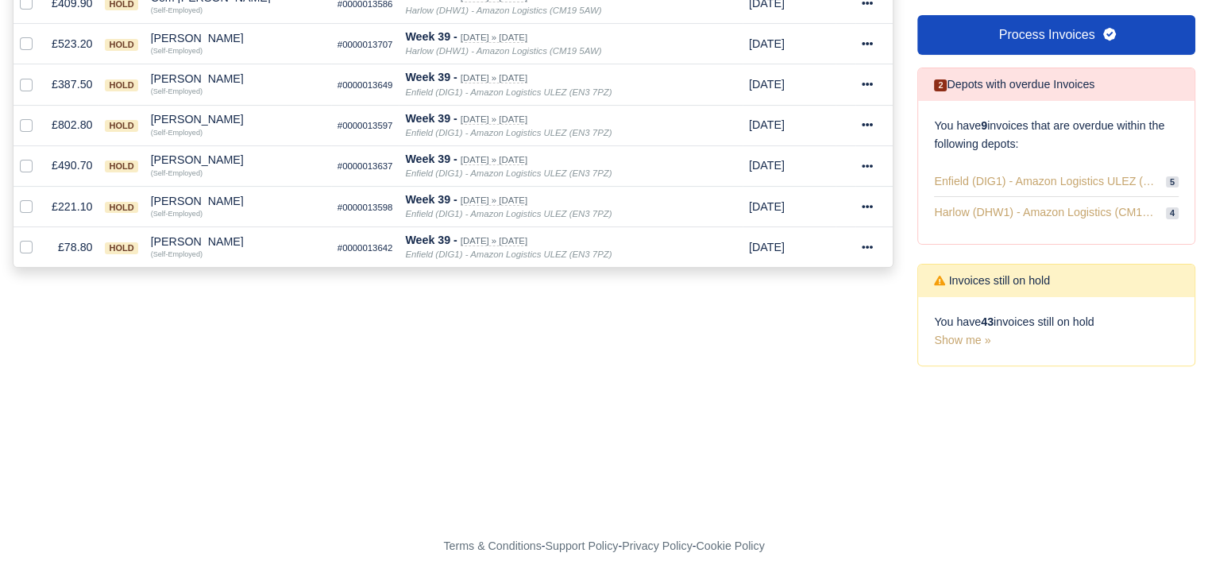
click at [480, 476] on form "Void selected invoices? You have selected 0 invoice(s) to be marked as paid. Th…" at bounding box center [604, 485] width 1183 height 18
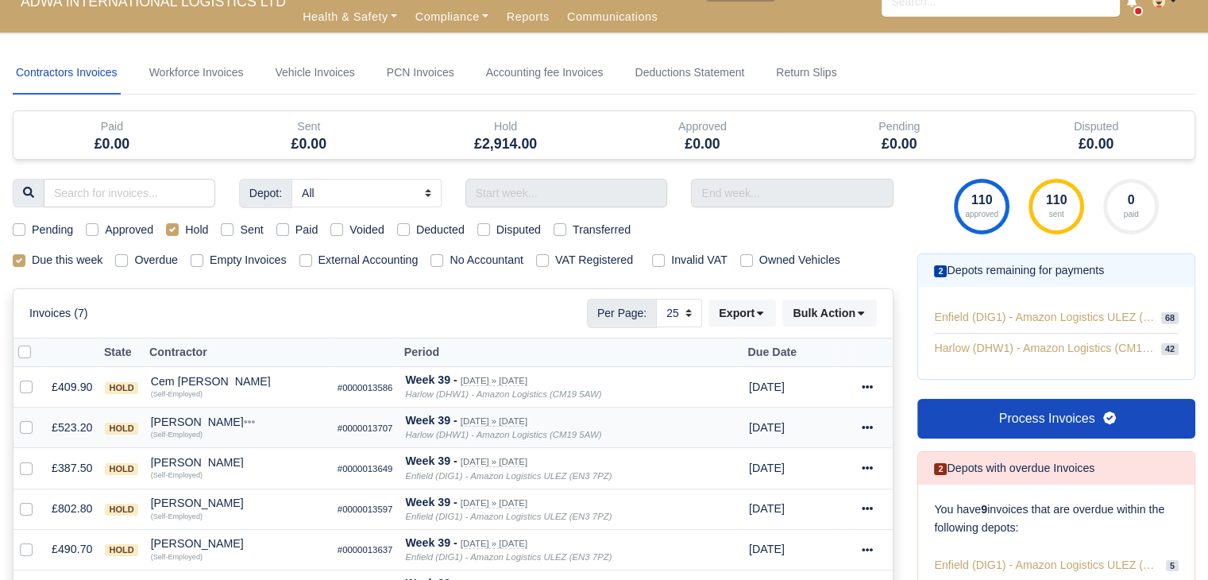
scroll to position [0, 0]
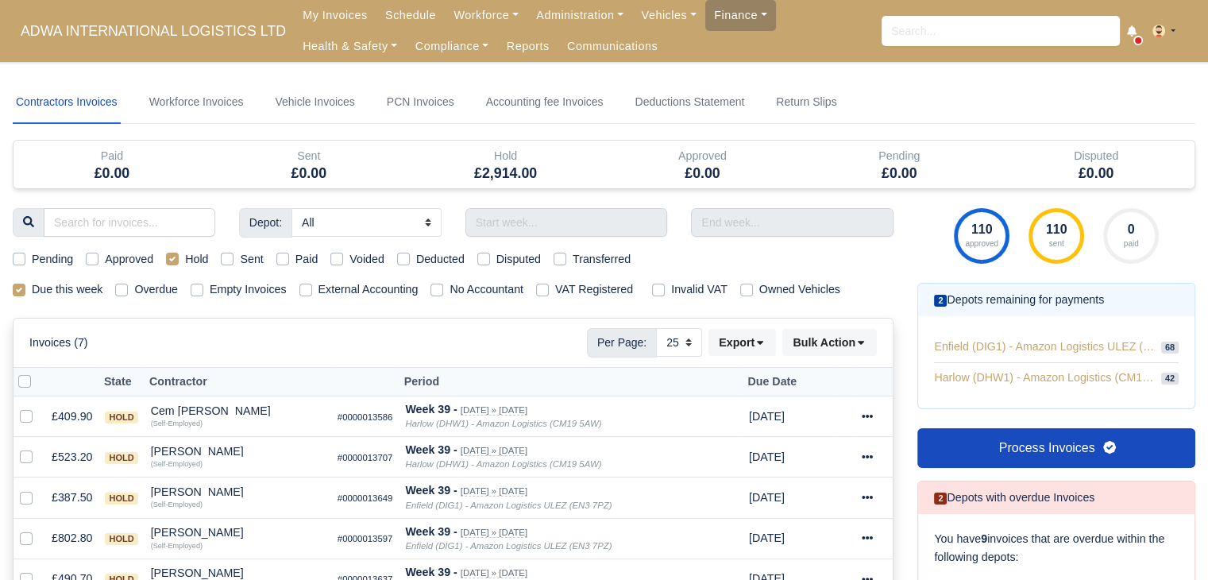
click at [185, 253] on label "Hold" at bounding box center [196, 259] width 23 height 18
click at [169, 253] on input "Hold" at bounding box center [172, 256] width 13 height 13
checkbox input "false"
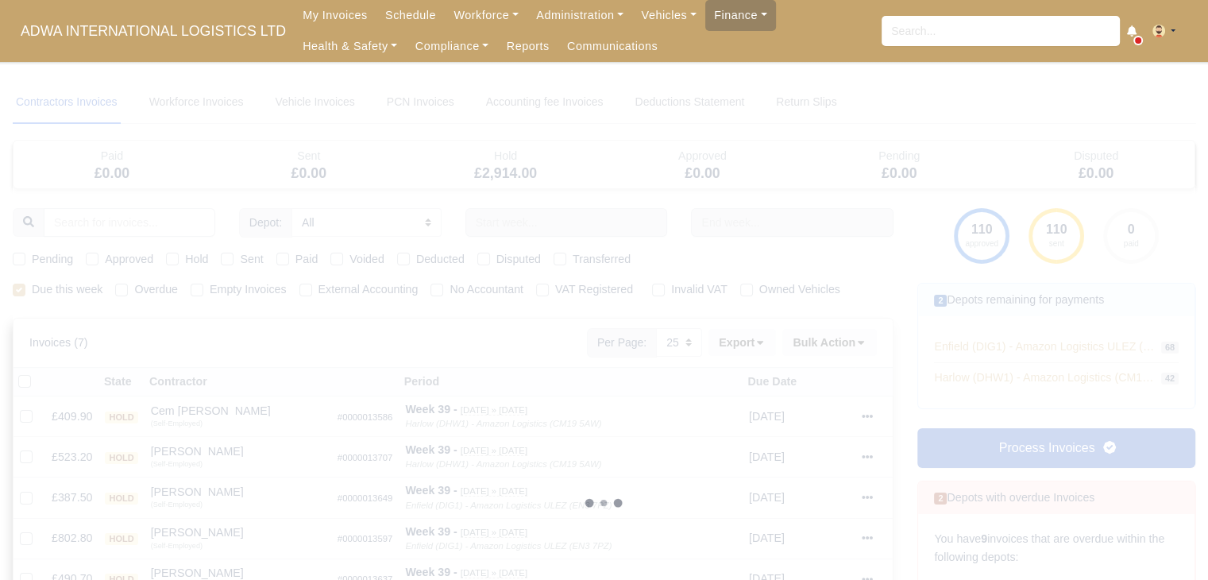
click at [41, 259] on div at bounding box center [604, 503] width 1183 height 844
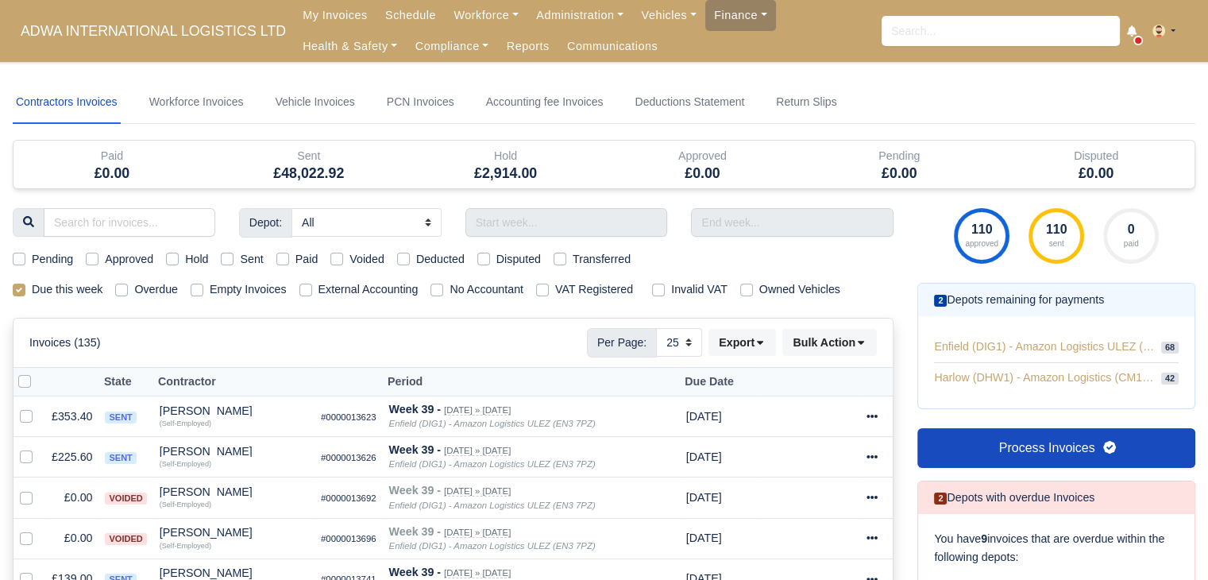
click at [48, 261] on label "Pending" at bounding box center [52, 259] width 41 height 18
click at [25, 261] on input "Pending" at bounding box center [19, 256] width 13 height 13
checkbox input "true"
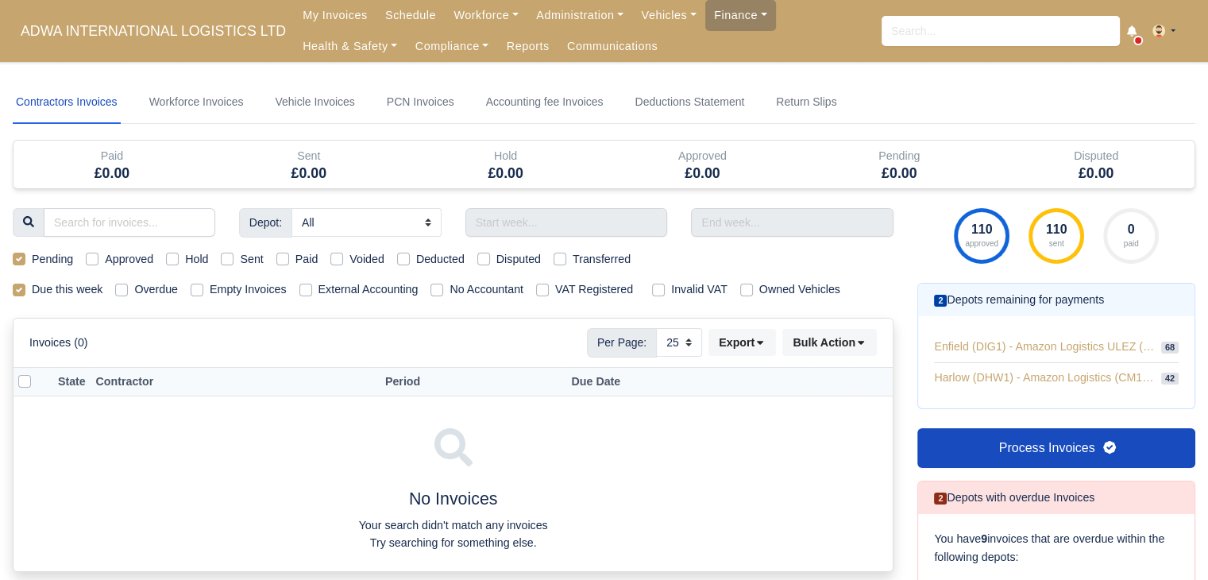
click at [57, 256] on label "Pending" at bounding box center [52, 259] width 41 height 18
click at [25, 256] on input "Pending" at bounding box center [19, 256] width 13 height 13
checkbox input "false"
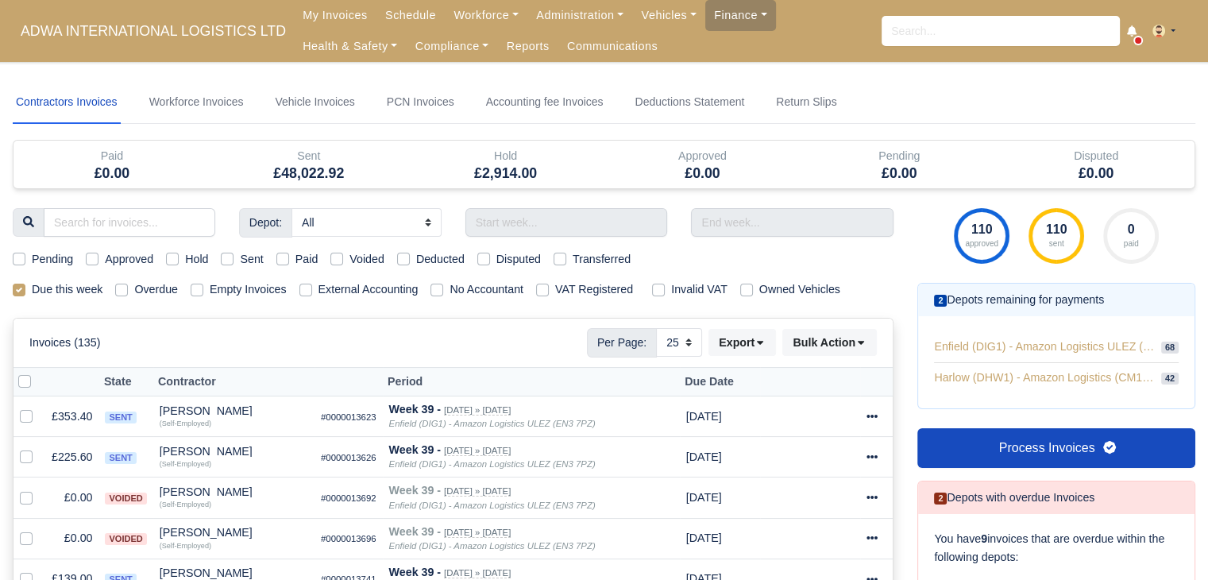
click at [107, 258] on label "Approved" at bounding box center [129, 259] width 48 height 18
click at [98, 258] on input "Approved" at bounding box center [92, 256] width 13 height 13
checkbox input "true"
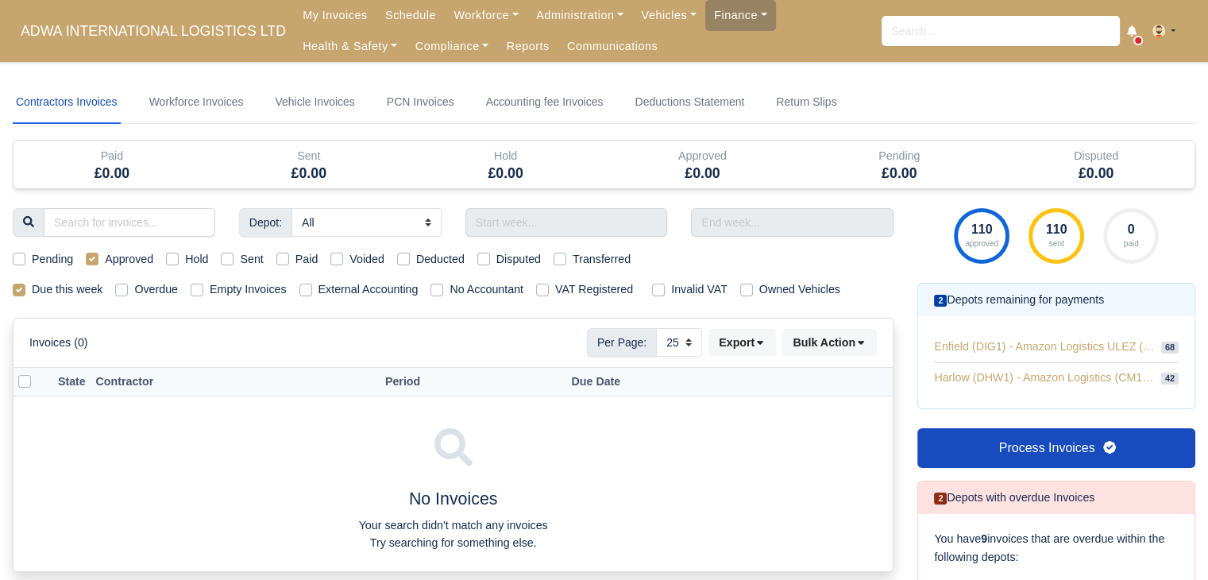
click at [112, 258] on label "Approved" at bounding box center [129, 259] width 48 height 18
click at [98, 258] on input "Approved" at bounding box center [92, 256] width 13 height 13
checkbox input "false"
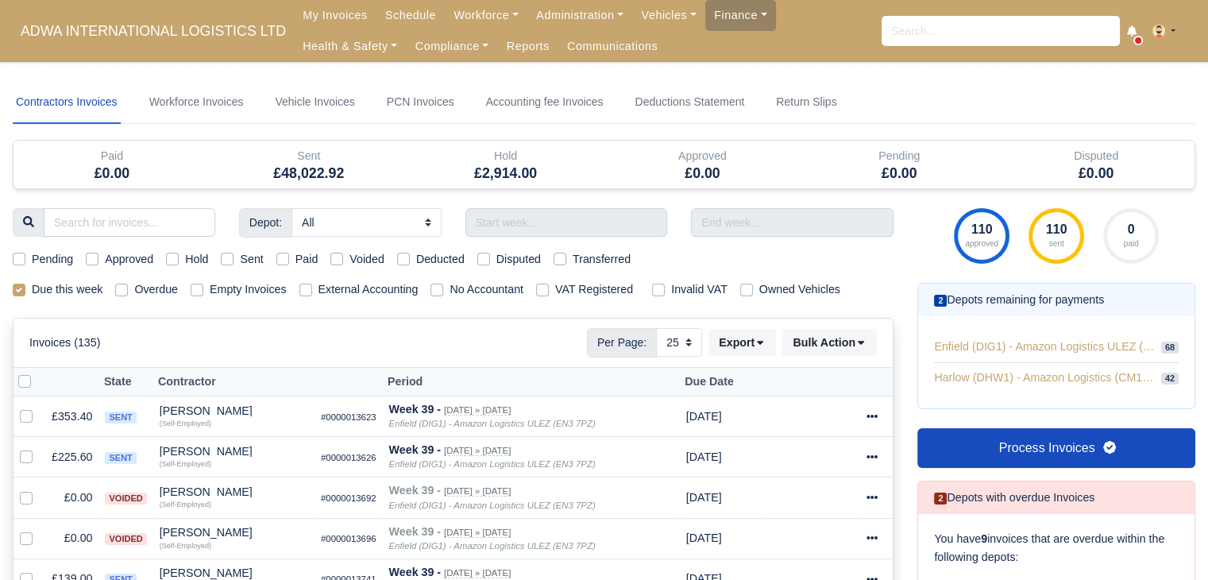
click at [240, 261] on label "Sent" at bounding box center [251, 259] width 23 height 18
click at [234, 261] on input "Sent" at bounding box center [227, 256] width 13 height 13
checkbox input "true"
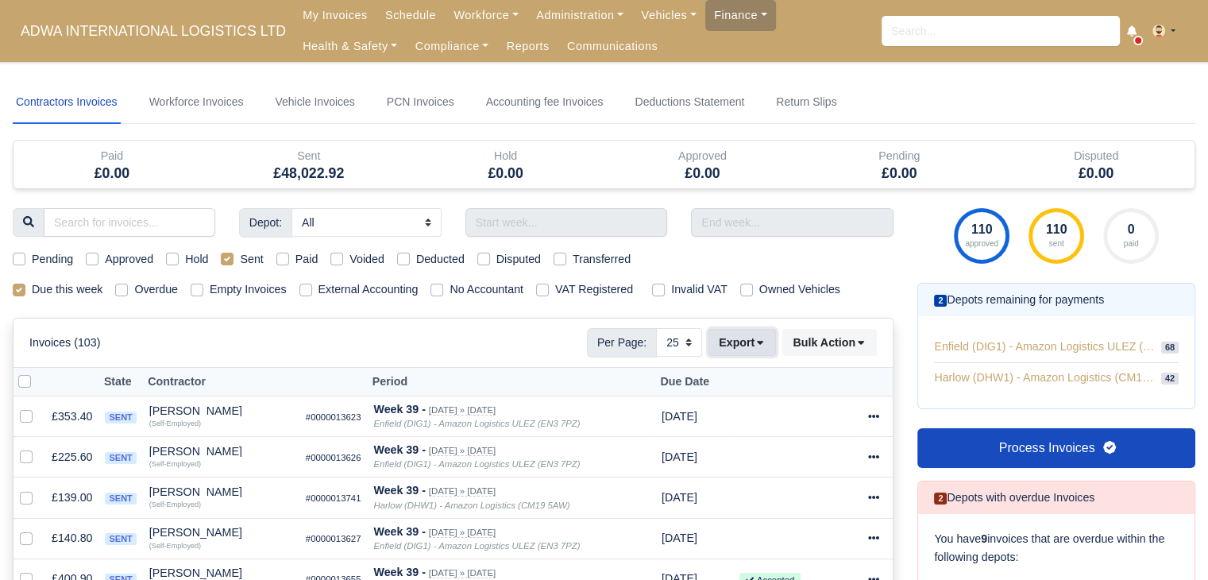
click at [762, 349] on button "Export" at bounding box center [742, 342] width 68 height 27
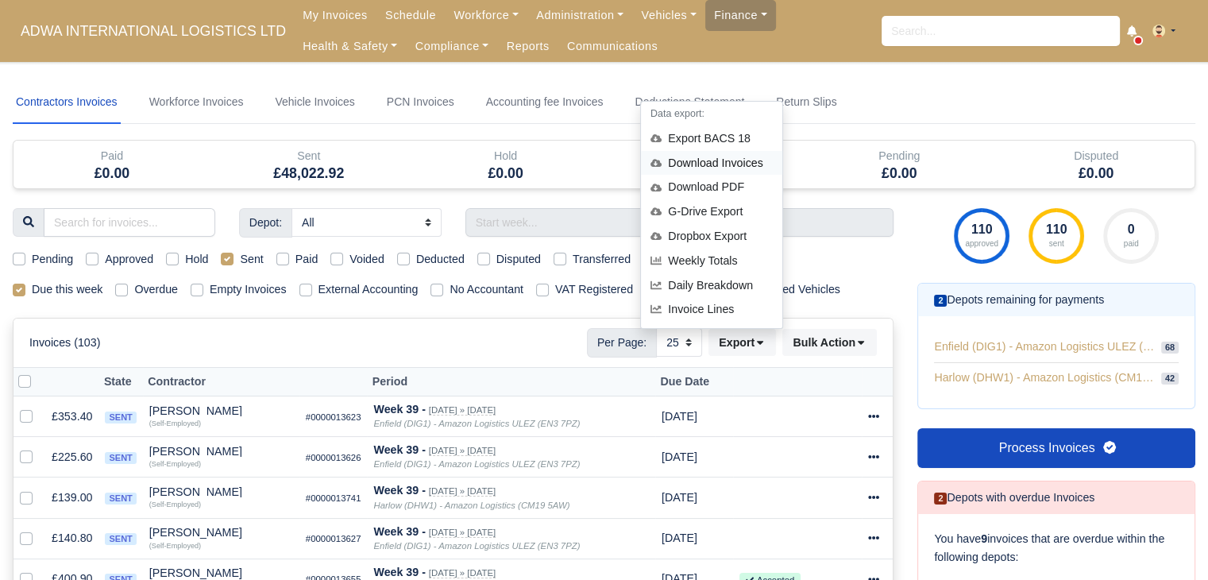
click at [729, 160] on div "Download Invoices" at bounding box center [711, 163] width 141 height 25
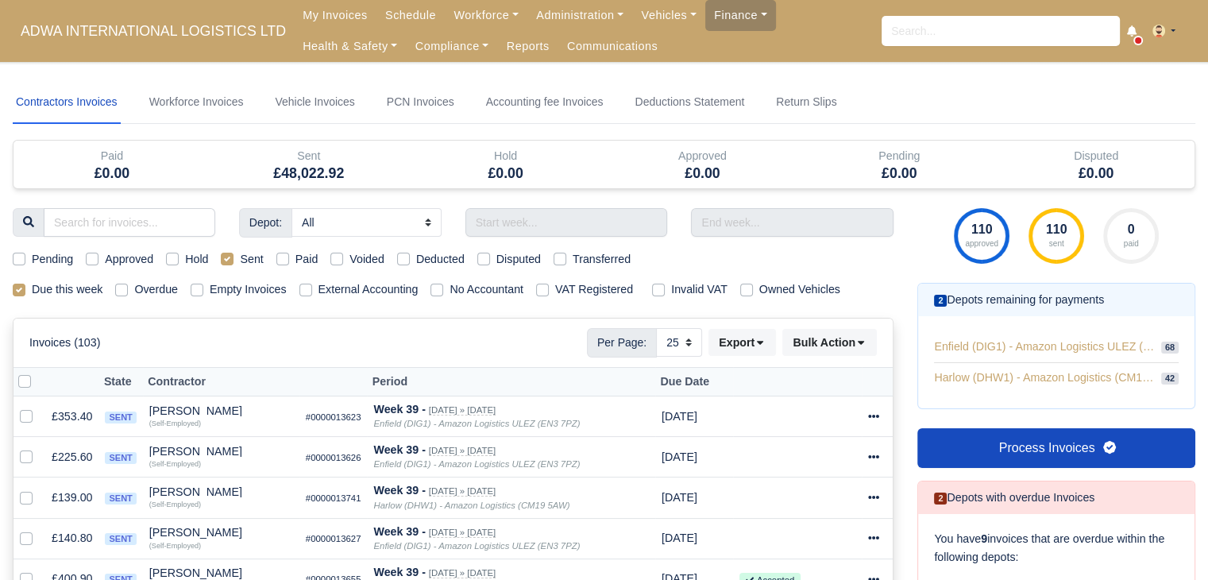
click at [245, 257] on label "Sent" at bounding box center [251, 259] width 23 height 18
click at [234, 257] on input "Sent" at bounding box center [227, 256] width 13 height 13
checkbox input "false"
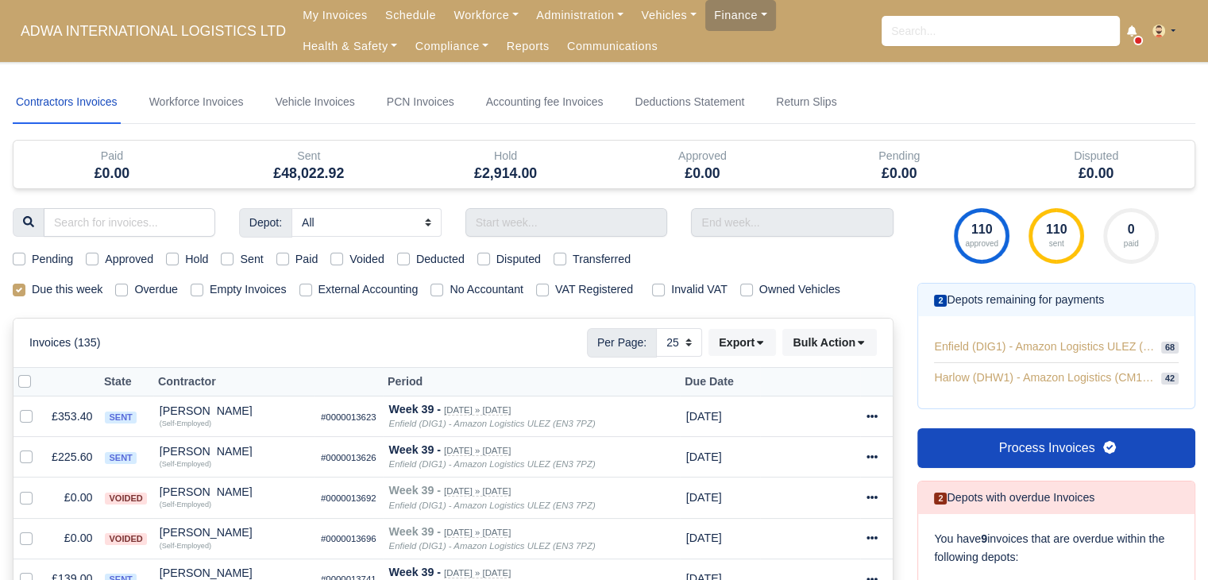
drag, startPoint x: 283, startPoint y: 261, endPoint x: 298, endPoint y: 261, distance: 15.1
click at [295, 260] on label "Paid" at bounding box center [306, 259] width 23 height 18
click at [287, 260] on input "Paid" at bounding box center [282, 256] width 13 height 13
checkbox input "true"
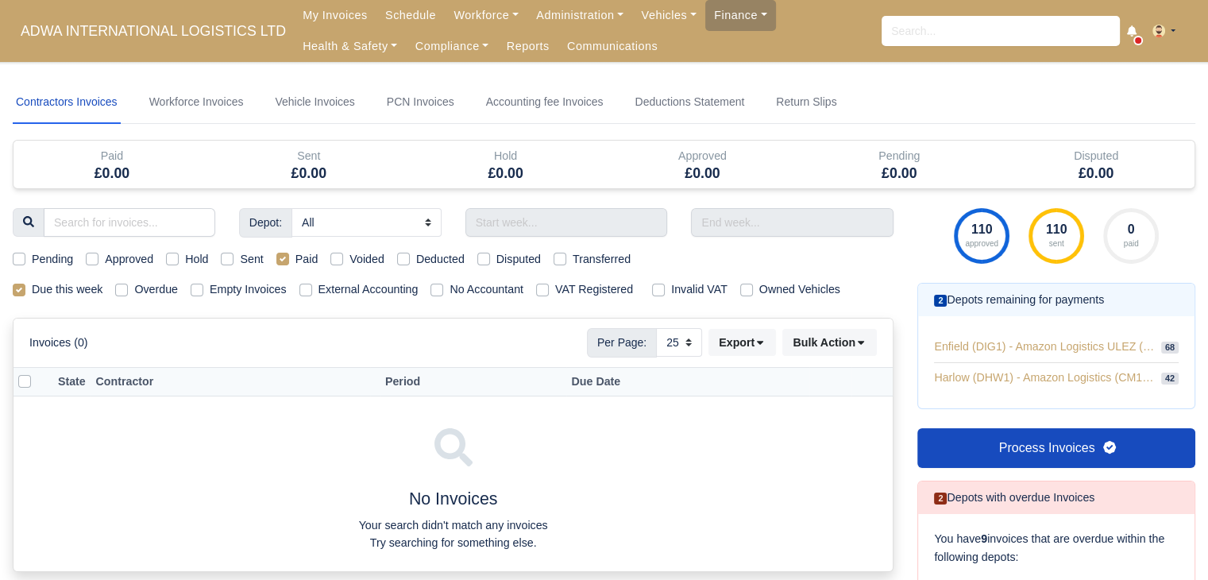
click at [295, 258] on label "Paid" at bounding box center [306, 259] width 23 height 18
click at [283, 258] on input "Paid" at bounding box center [282, 256] width 13 height 13
checkbox input "false"
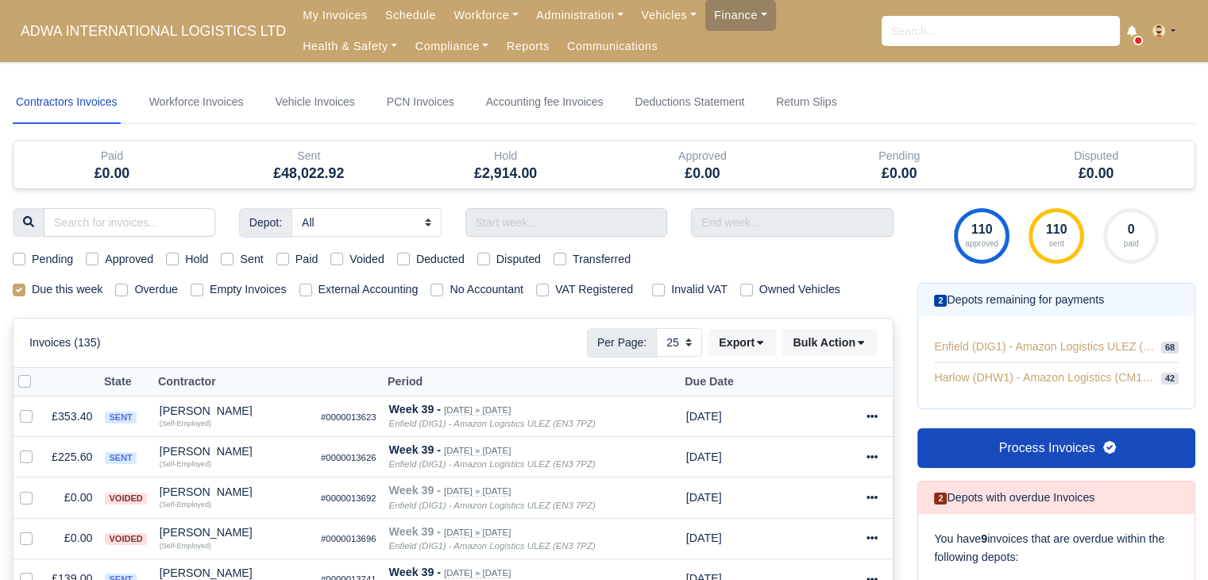
click at [356, 260] on label "Voided" at bounding box center [366, 259] width 35 height 18
click at [343, 260] on input "Voided" at bounding box center [336, 256] width 13 height 13
checkbox input "true"
click at [359, 260] on label "Voided" at bounding box center [366, 259] width 35 height 18
click at [343, 260] on input "Voided" at bounding box center [336, 256] width 13 height 13
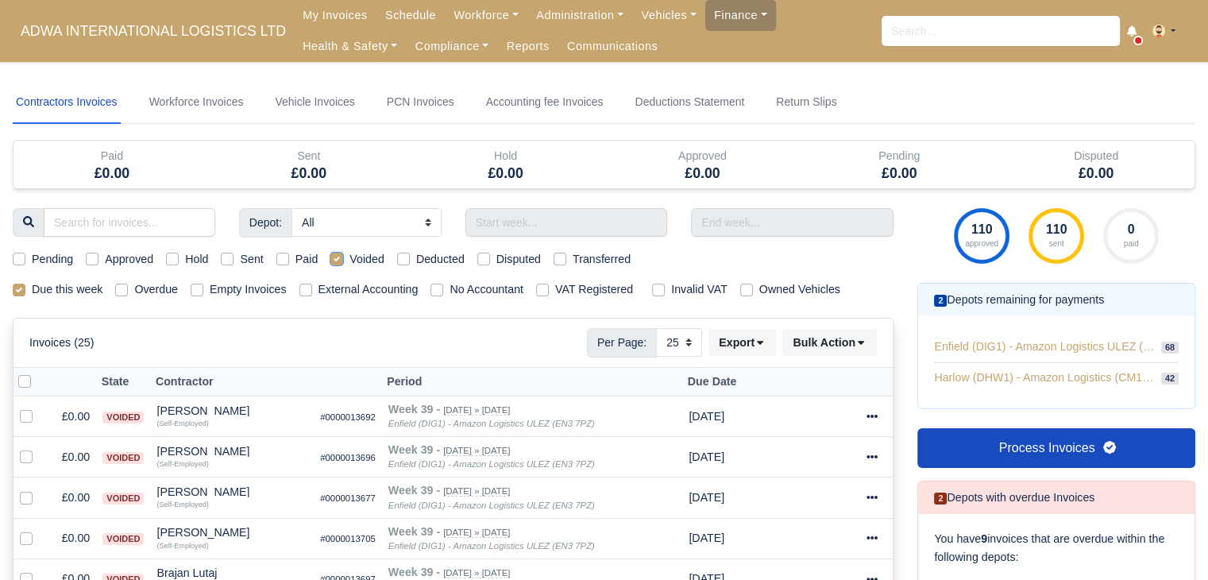
checkbox input "false"
click at [387, 262] on div "Pending Approved Hold Sent Paid Voided Deducted Disputed Transferred" at bounding box center [453, 259] width 905 height 18
click at [369, 259] on label "Voided" at bounding box center [366, 259] width 35 height 18
click at [343, 259] on input "Voided" at bounding box center [336, 256] width 13 height 13
checkbox input "true"
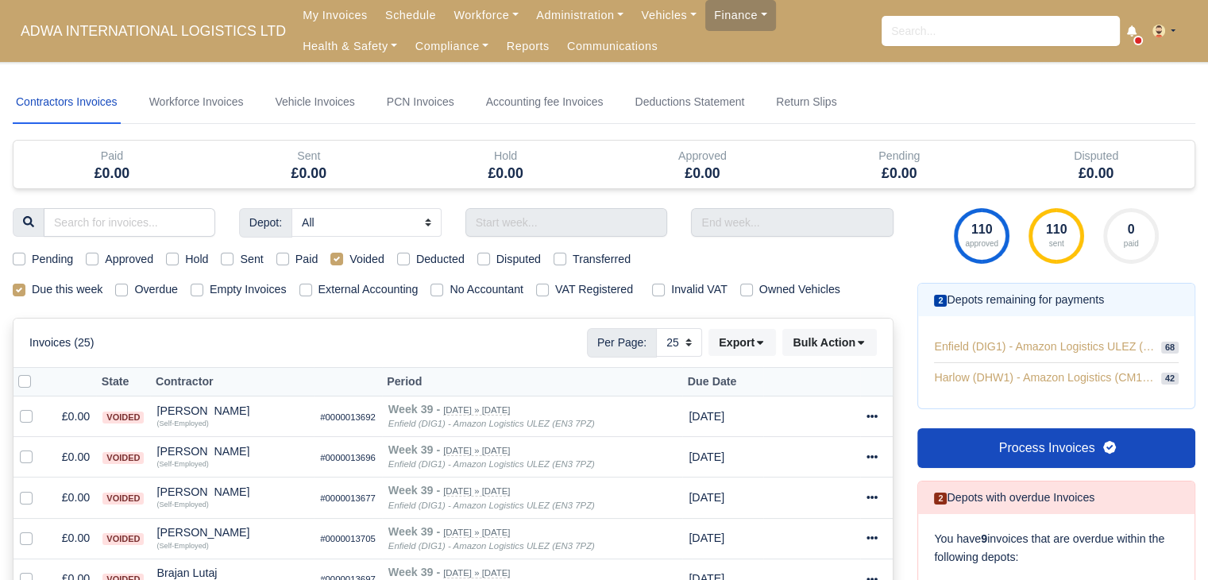
click at [358, 260] on label "Voided" at bounding box center [366, 259] width 35 height 18
click at [343, 260] on input "Voided" at bounding box center [336, 256] width 13 height 13
checkbox input "false"
click at [426, 260] on label "Deducted" at bounding box center [440, 259] width 48 height 18
click at [410, 260] on input "Deducted" at bounding box center [403, 256] width 13 height 13
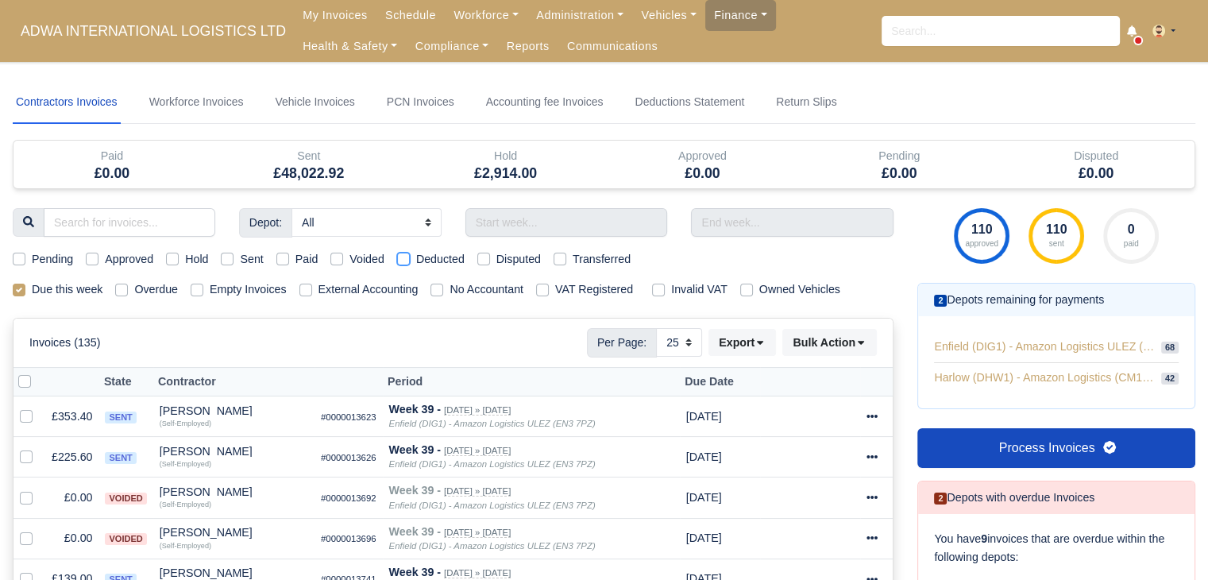
checkbox input "true"
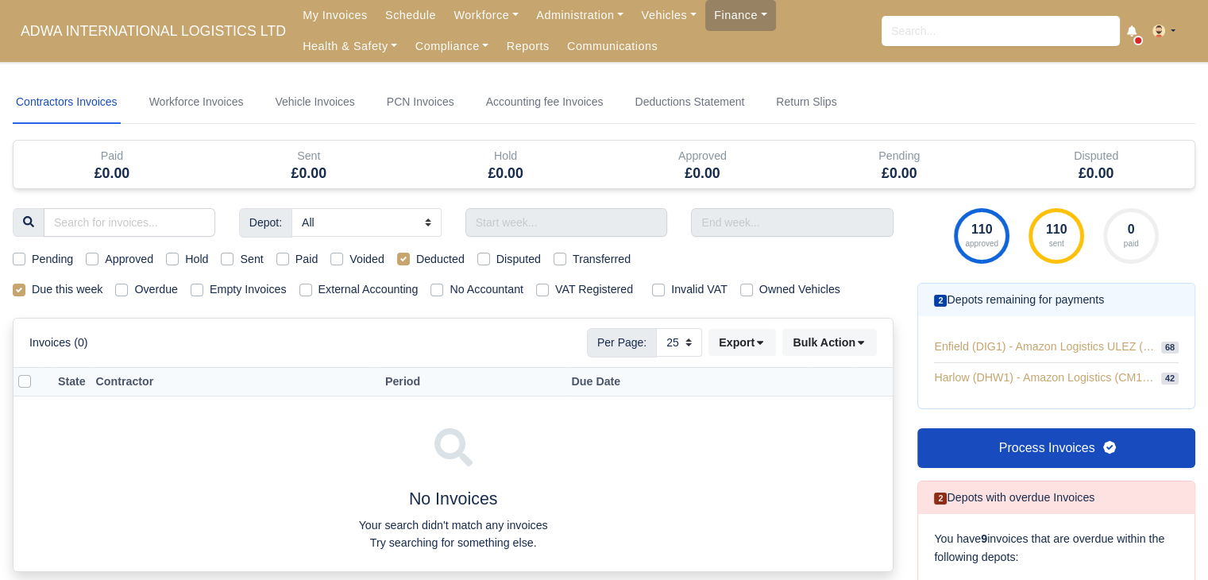
click at [426, 260] on label "Deducted" at bounding box center [440, 259] width 48 height 18
click at [410, 260] on input "Deducted" at bounding box center [403, 256] width 13 height 13
checkbox input "false"
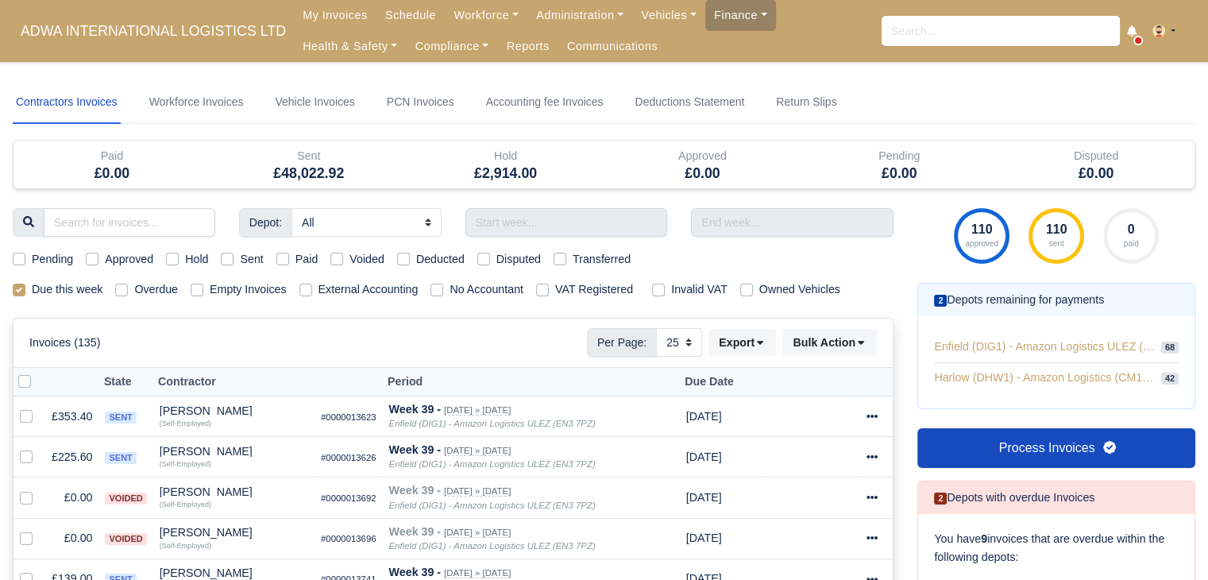
click at [496, 259] on label "Disputed" at bounding box center [518, 259] width 44 height 18
click at [490, 259] on input "Disputed" at bounding box center [483, 256] width 13 height 13
checkbox input "true"
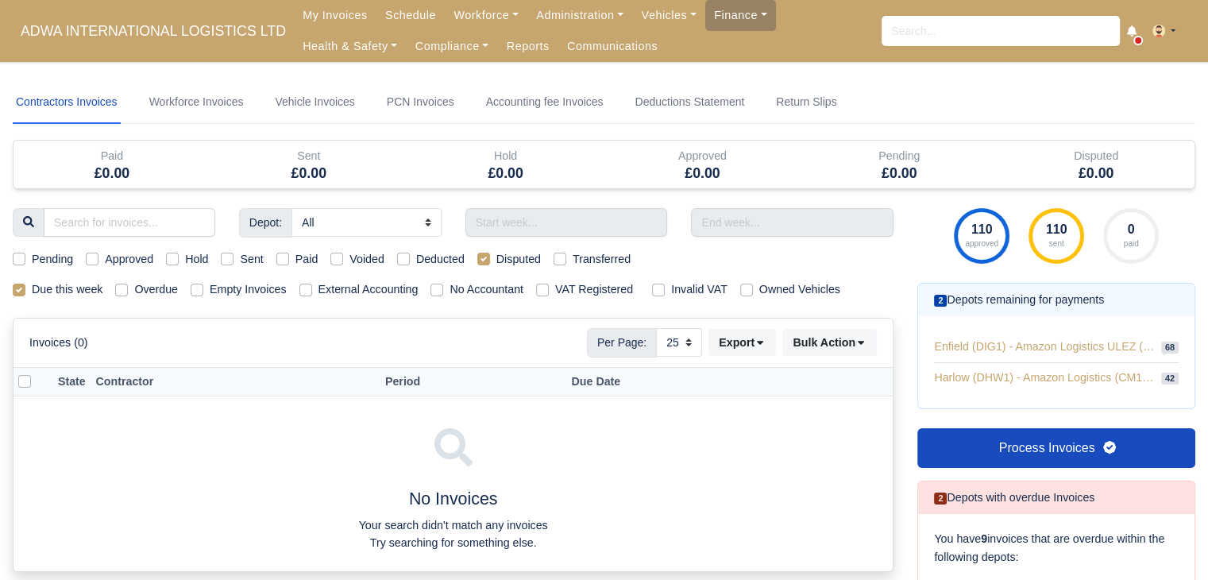
click at [509, 259] on label "Disputed" at bounding box center [518, 259] width 44 height 18
click at [490, 259] on input "Disputed" at bounding box center [483, 256] width 13 height 13
checkbox input "false"
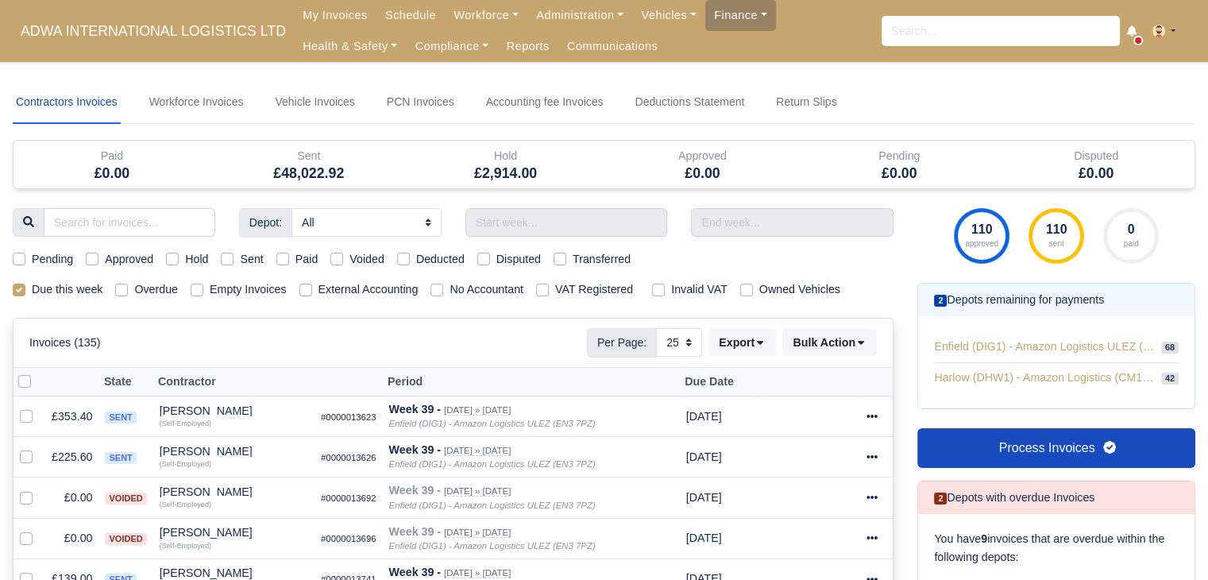
click at [573, 259] on label "Transferred" at bounding box center [602, 259] width 58 height 18
click at [563, 259] on input "Transferred" at bounding box center [560, 256] width 13 height 13
checkbox input "true"
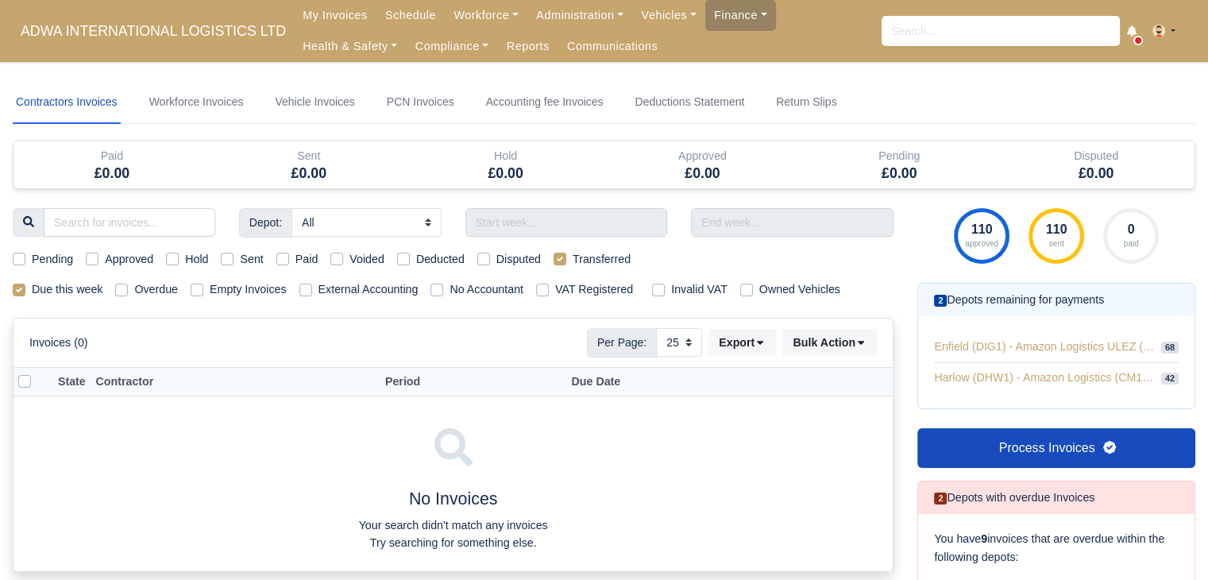
click at [577, 259] on label "Transferred" at bounding box center [602, 259] width 58 height 18
click at [566, 259] on input "Transferred" at bounding box center [560, 256] width 13 height 13
checkbox input "false"
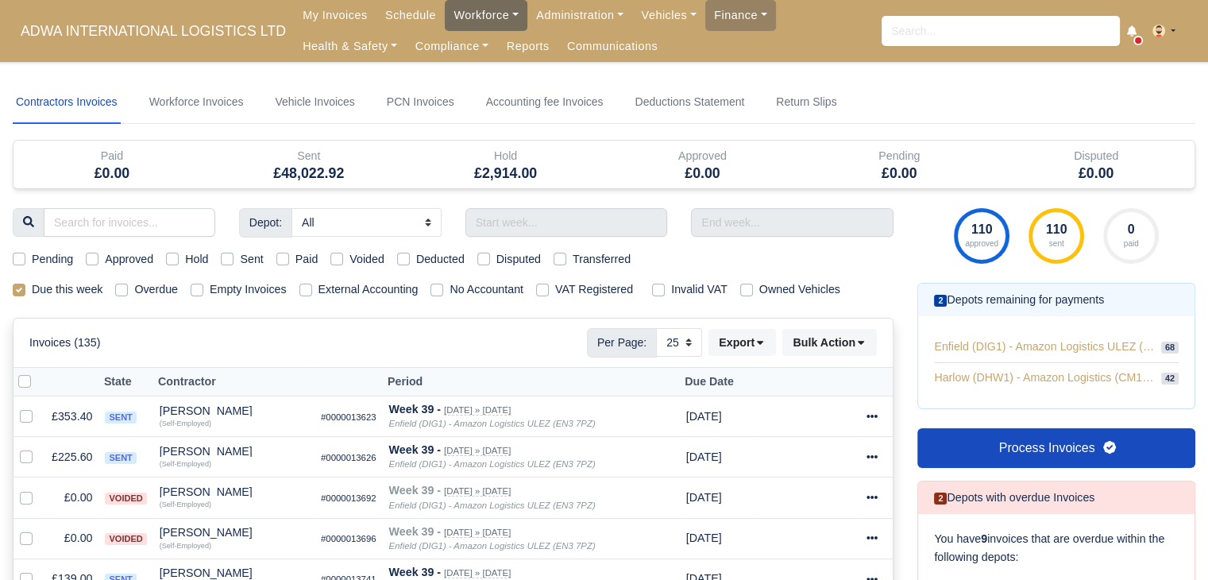
click at [451, 22] on link "Workforce" at bounding box center [486, 15] width 83 height 31
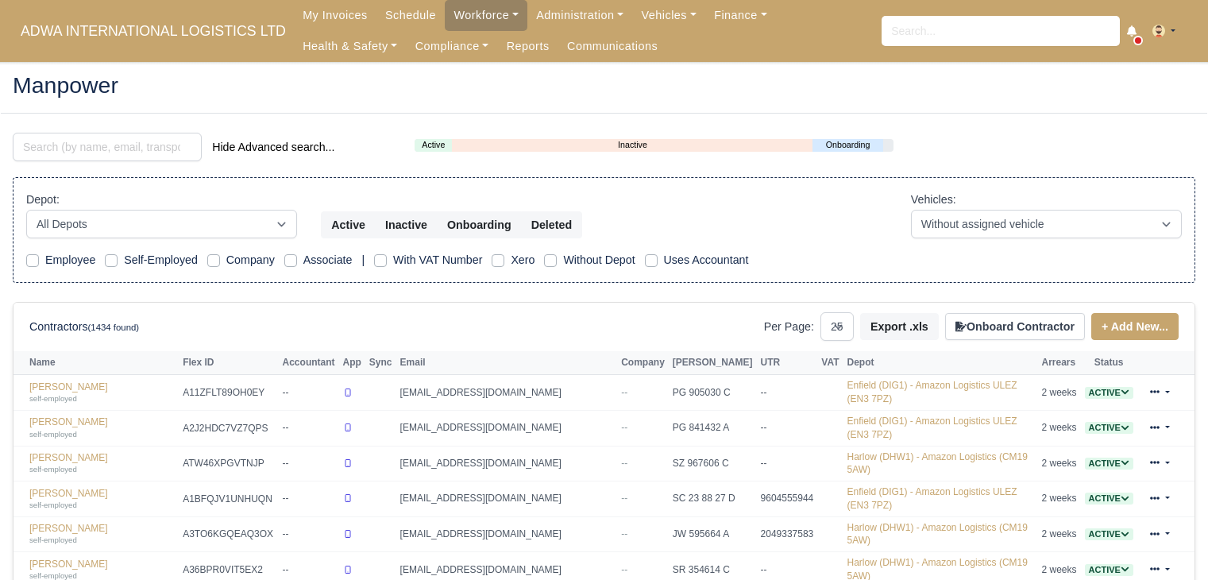
select select "25"
click at [119, 160] on input "search" at bounding box center [107, 147] width 189 height 29
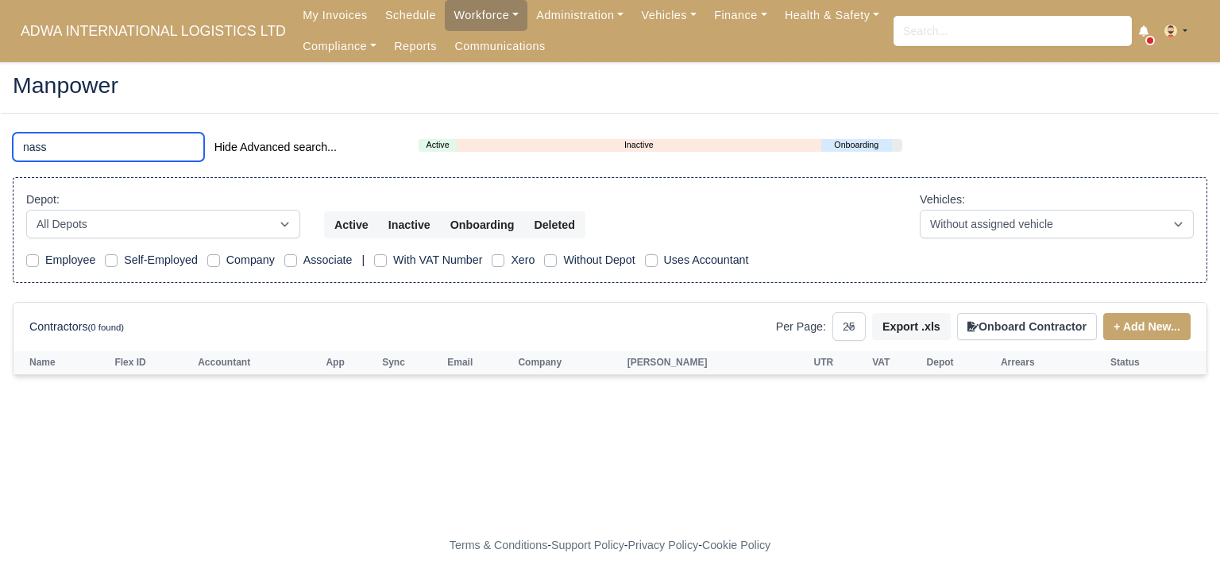
click at [92, 145] on input "nass" at bounding box center [108, 147] width 191 height 29
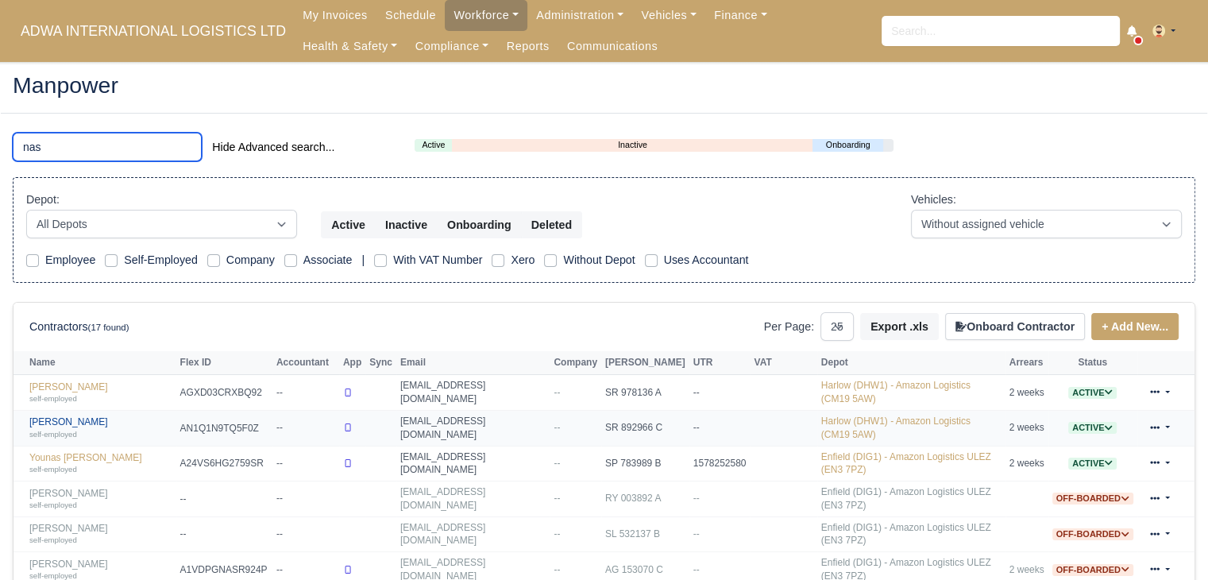
type input "nas"
click at [79, 416] on link "[PERSON_NAME] self-employed" at bounding box center [100, 427] width 143 height 23
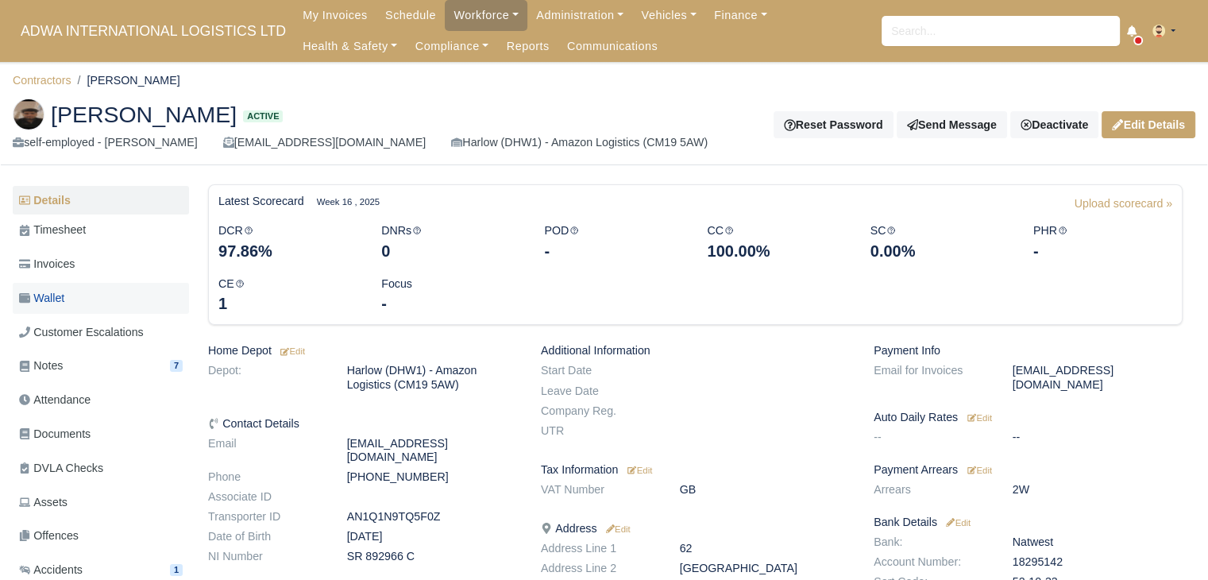
click at [107, 301] on link "Wallet" at bounding box center [101, 298] width 176 height 31
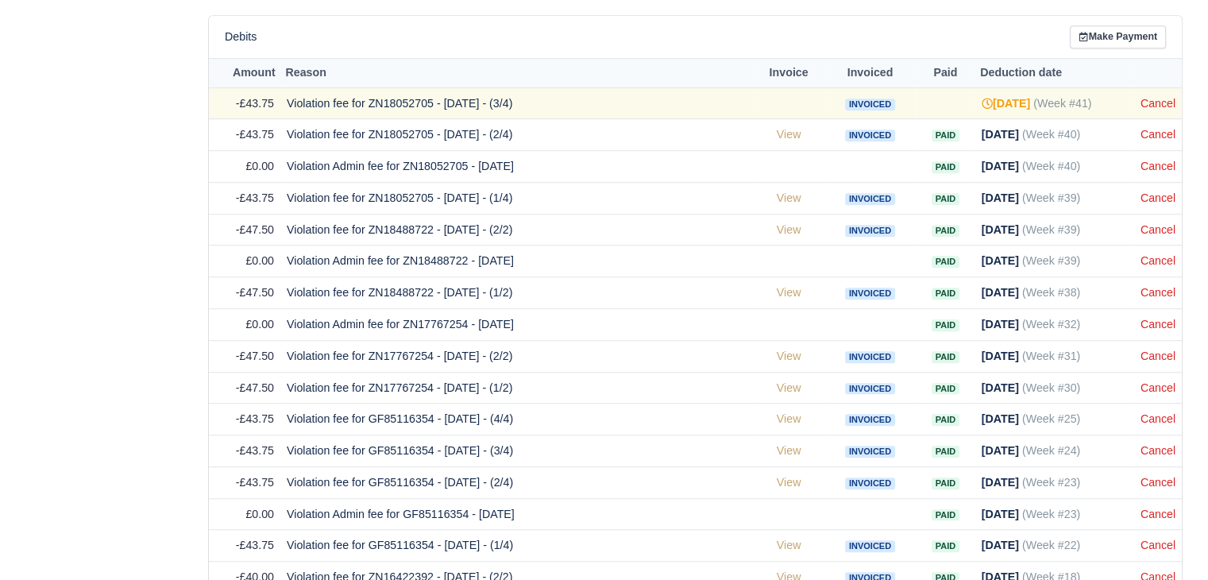
scroll to position [953, 0]
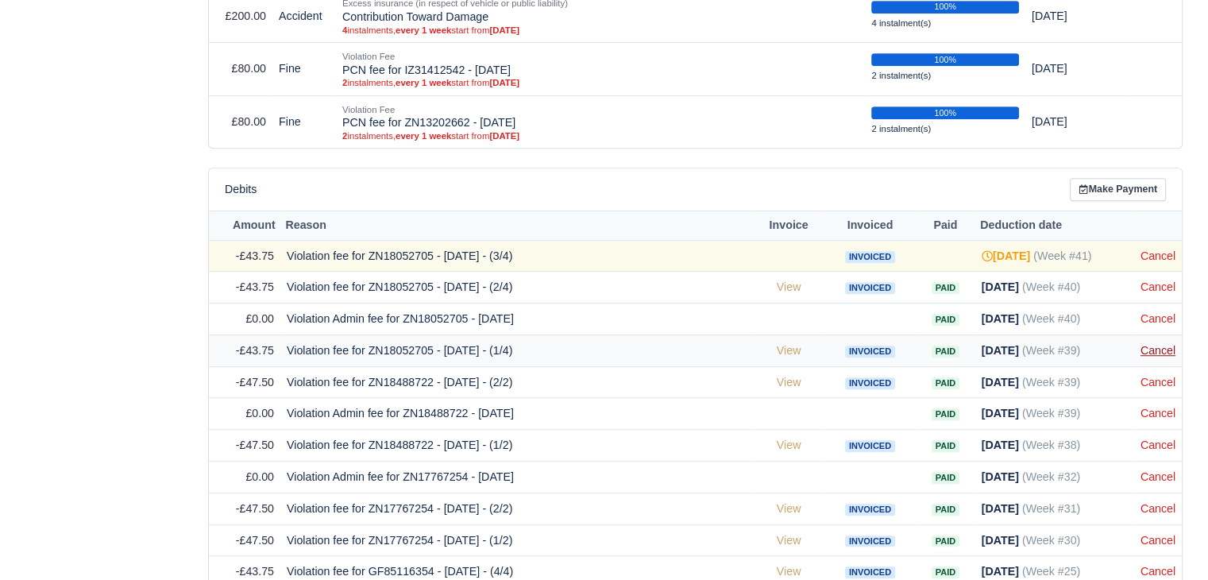
click at [1152, 344] on link "Cancel" at bounding box center [1158, 350] width 35 height 13
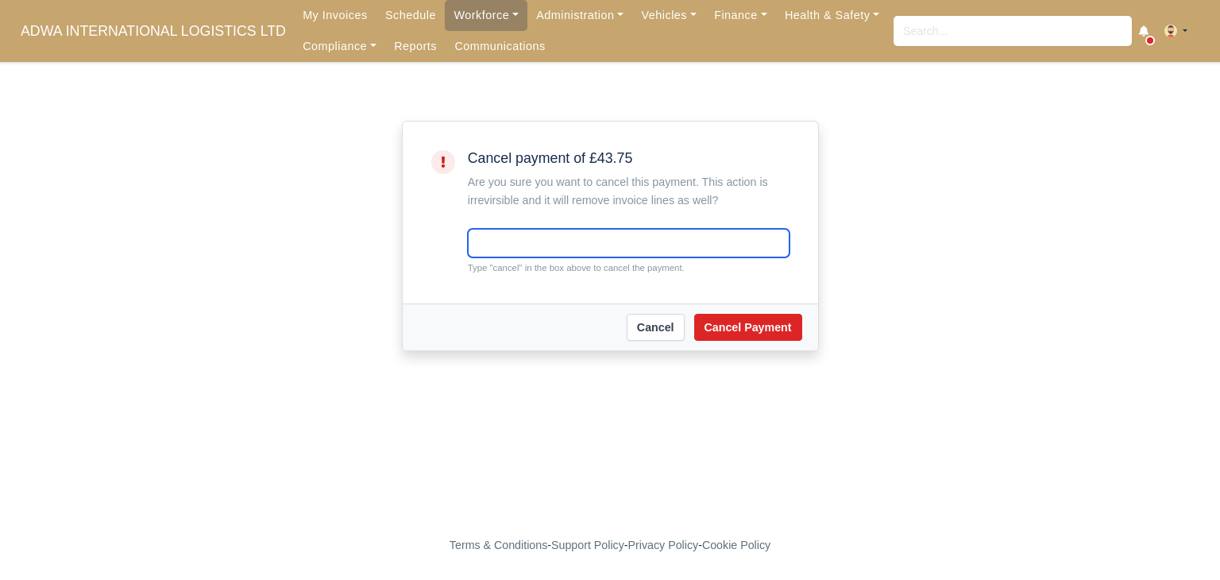
drag, startPoint x: 557, startPoint y: 245, endPoint x: 556, endPoint y: 254, distance: 9.6
click at [557, 245] on input "text" at bounding box center [629, 243] width 322 height 29
type input "cancel"
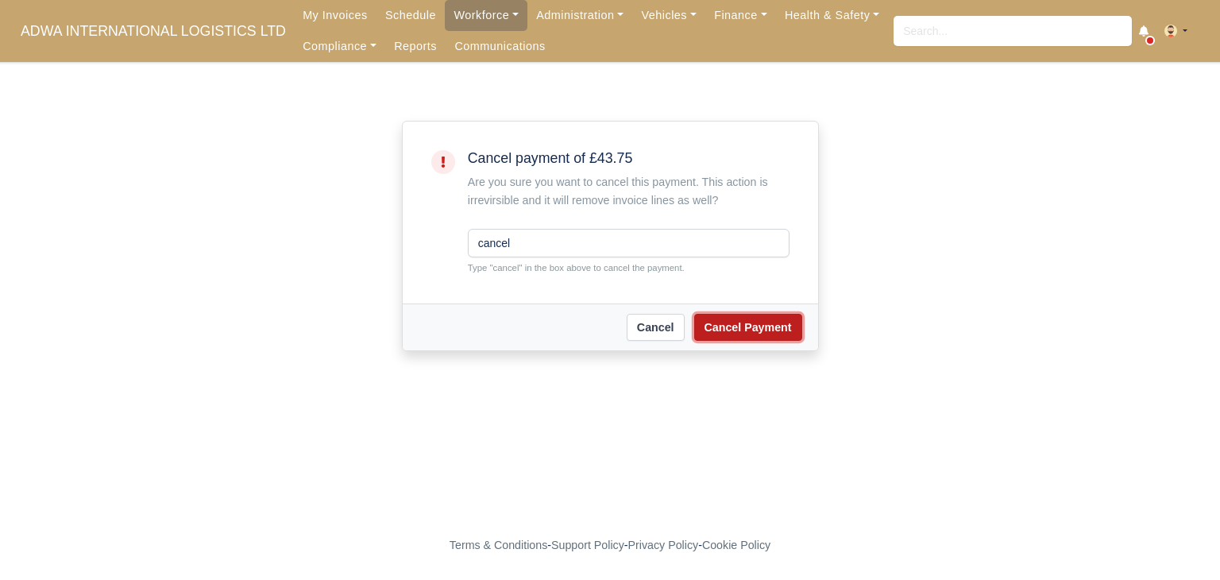
click at [759, 327] on button "Cancel Payment" at bounding box center [748, 327] width 108 height 27
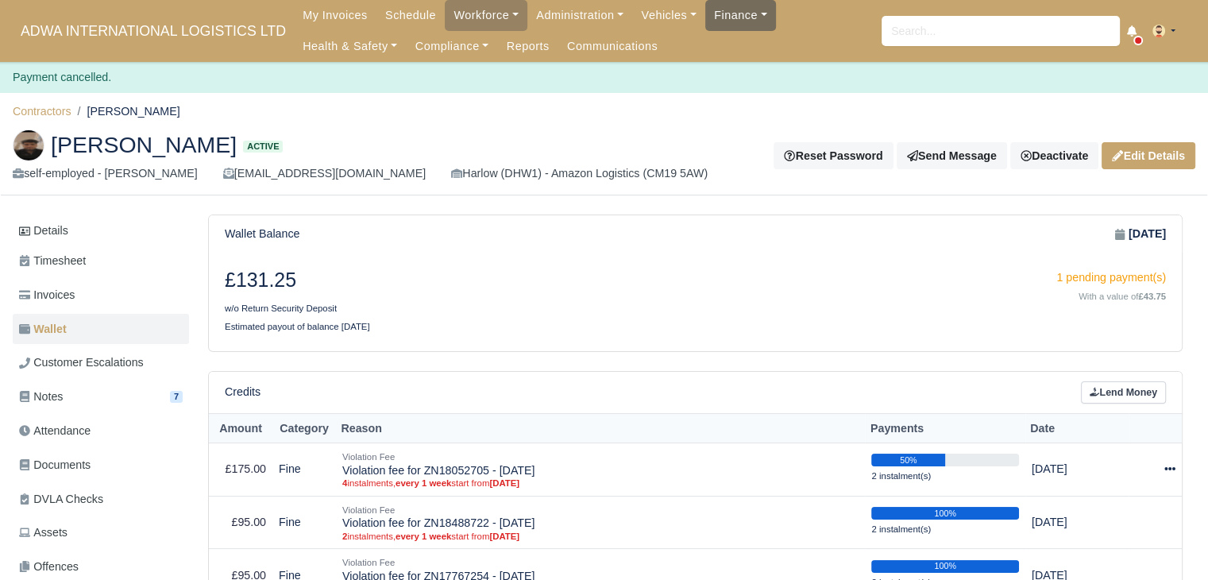
click at [716, 18] on link "Finance" at bounding box center [740, 15] width 71 height 31
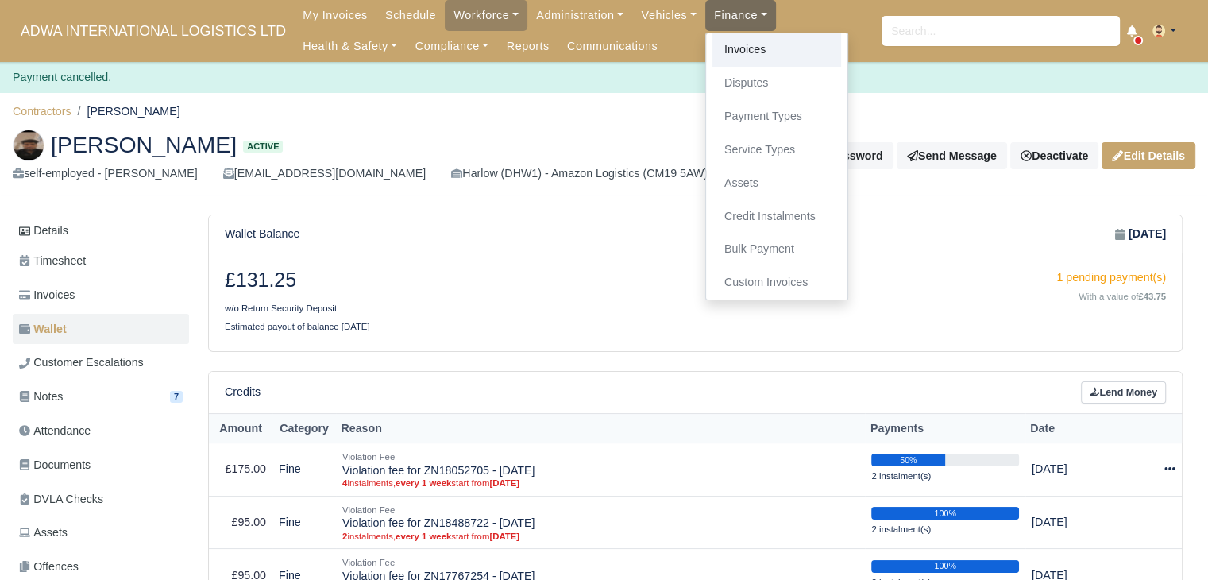
click at [727, 41] on link "Invoices" at bounding box center [776, 49] width 129 height 33
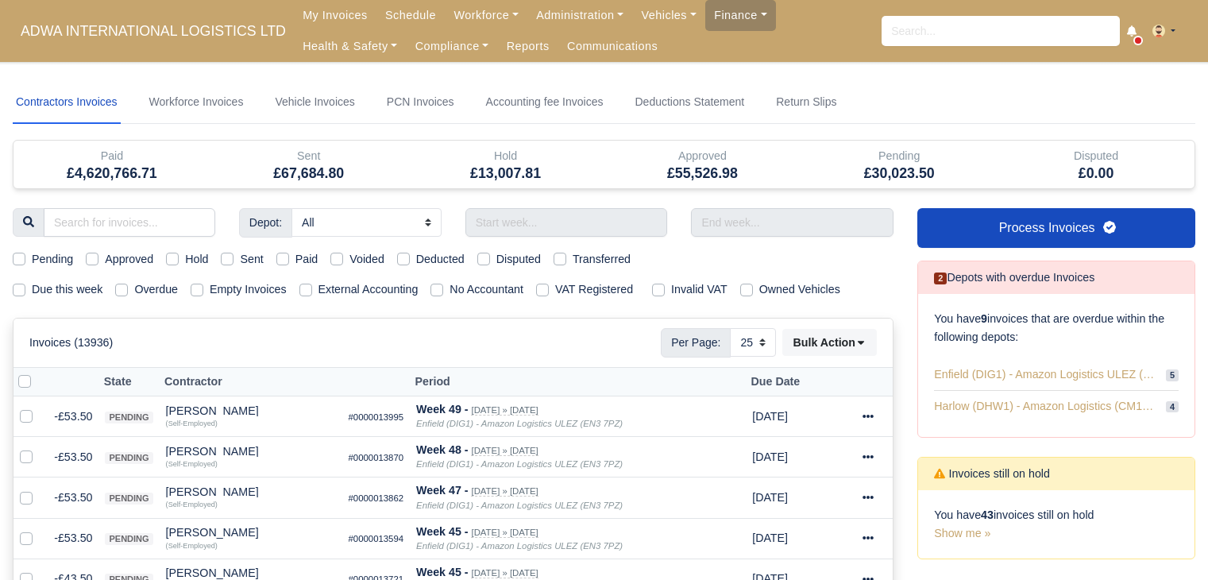
select select "25"
click at [26, 284] on div "Due this week" at bounding box center [58, 289] width 90 height 18
click at [29, 292] on div "Due this week" at bounding box center [58, 289] width 90 height 18
click at [32, 286] on label "Due this week" at bounding box center [67, 289] width 71 height 18
click at [13, 286] on input "Due this week" at bounding box center [19, 286] width 13 height 13
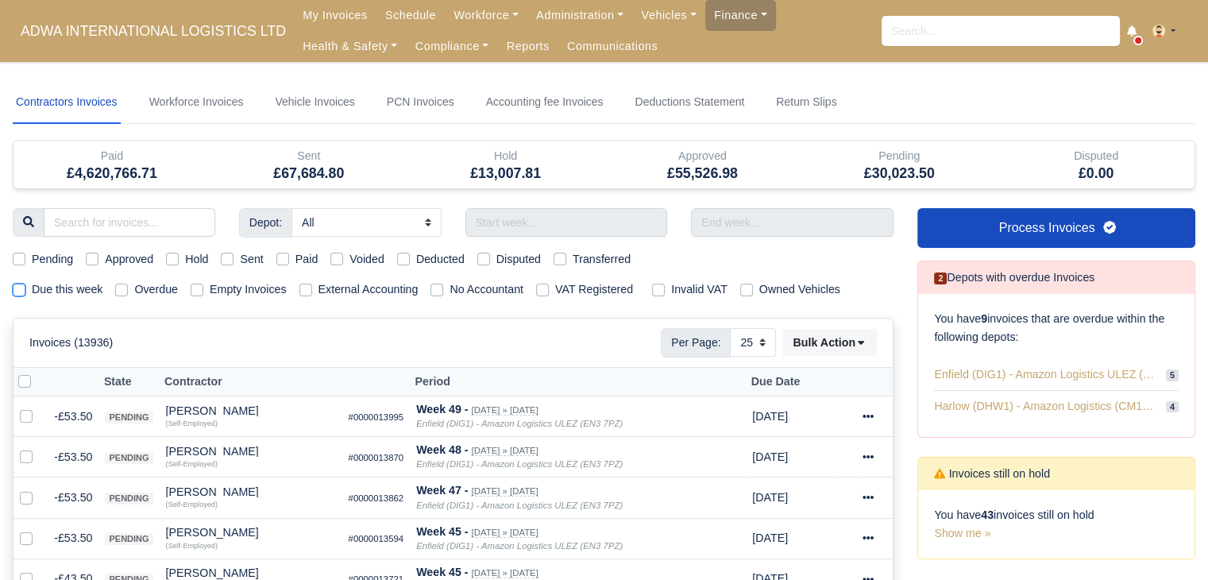
checkbox input "true"
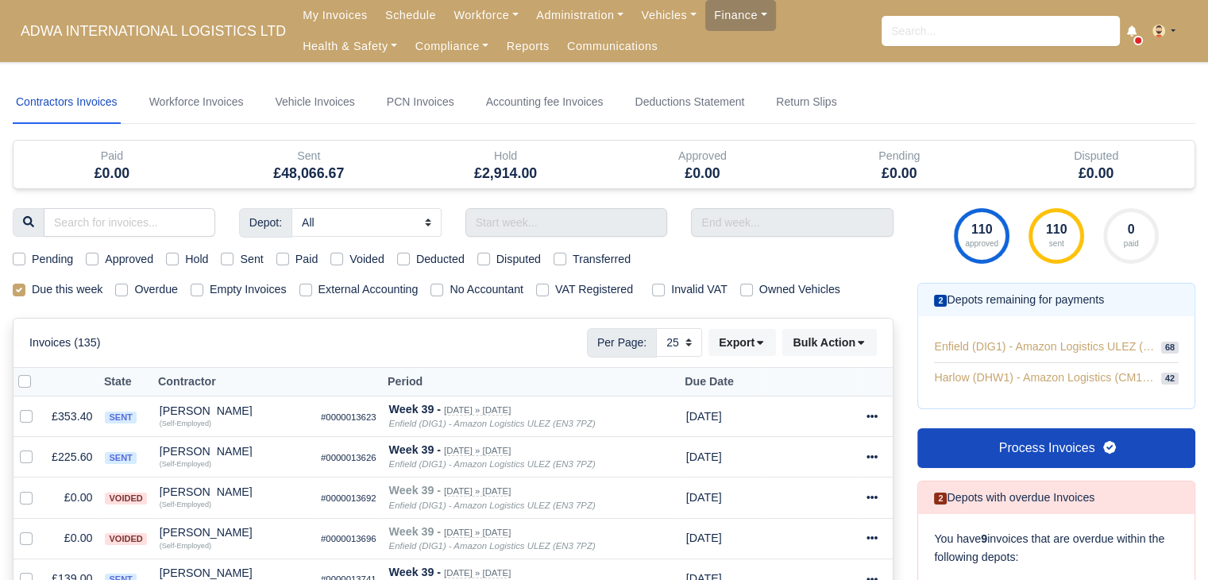
click at [240, 258] on label "Sent" at bounding box center [251, 259] width 23 height 18
click at [225, 258] on input "Sent" at bounding box center [227, 256] width 13 height 13
checkbox input "true"
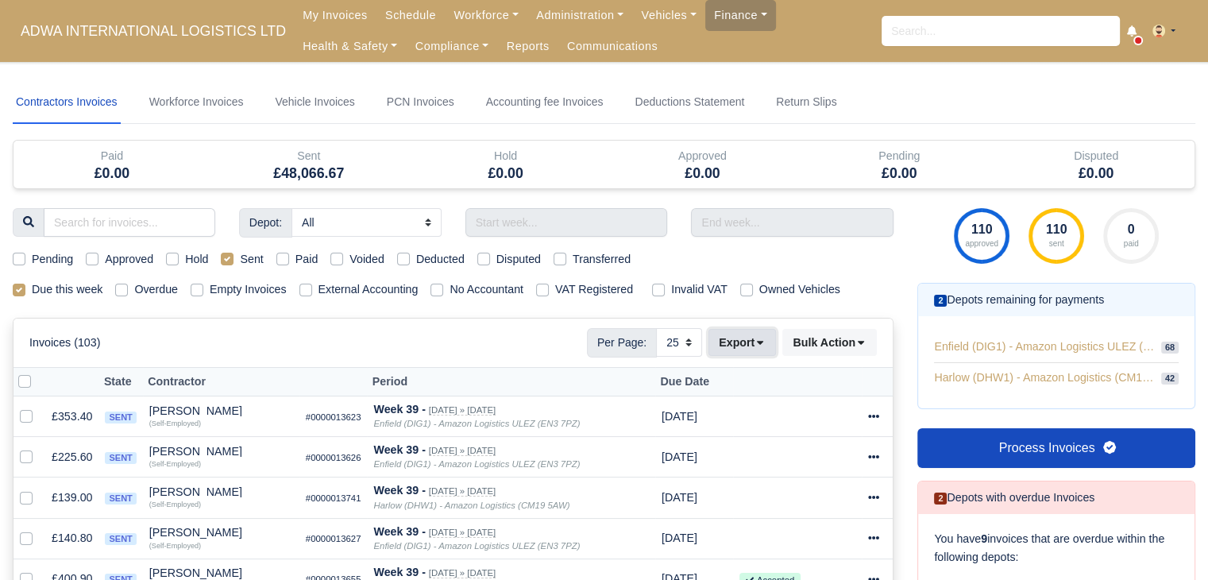
click at [728, 335] on button "Export" at bounding box center [742, 342] width 68 height 27
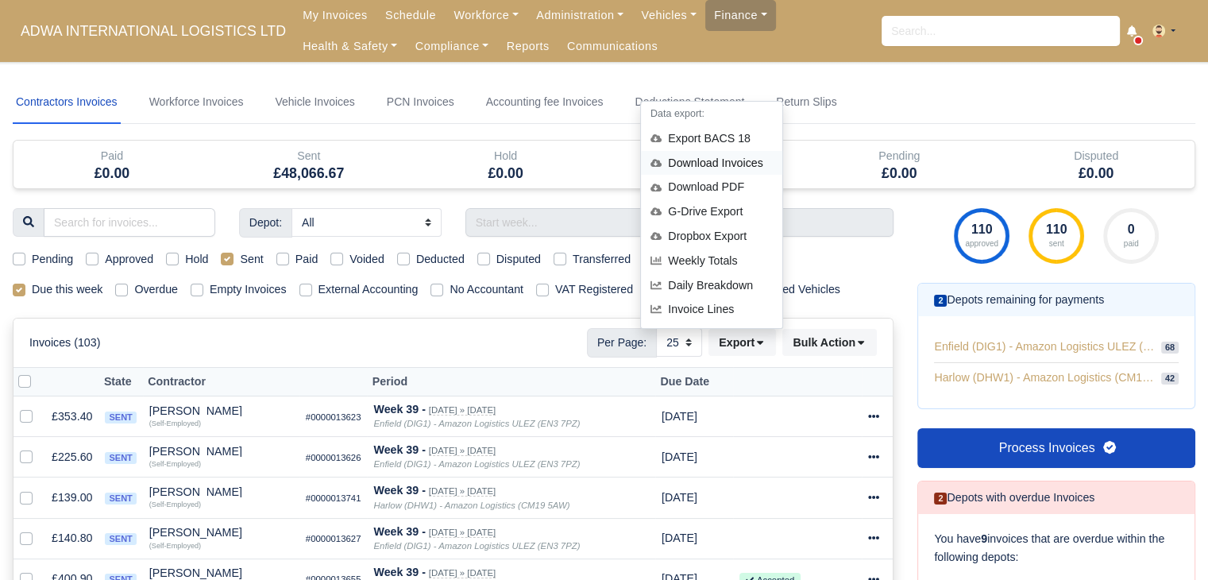
click at [759, 162] on div "Download Invoices" at bounding box center [711, 163] width 141 height 25
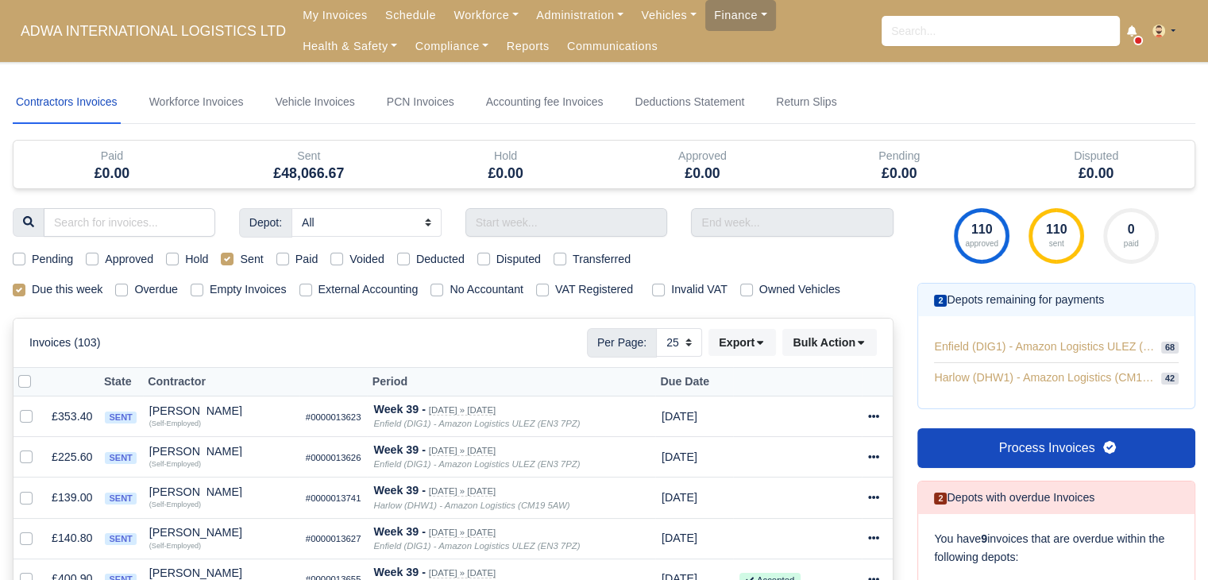
drag, startPoint x: 961, startPoint y: 137, endPoint x: 967, endPoint y: 130, distance: 8.4
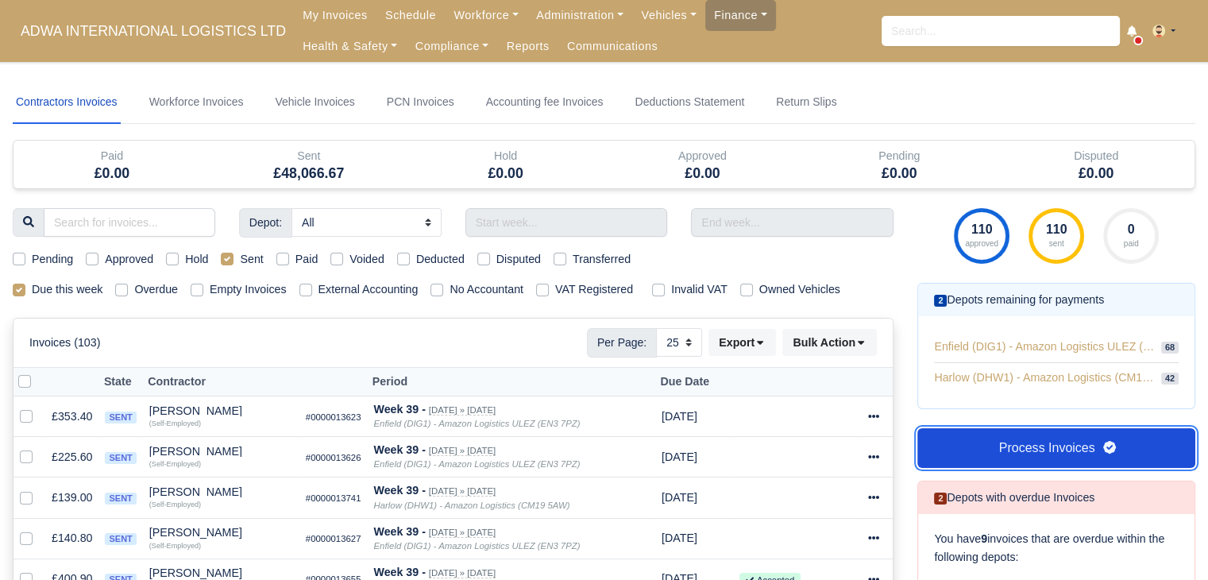
click at [1006, 457] on link "Process Invoices" at bounding box center [1056, 448] width 278 height 40
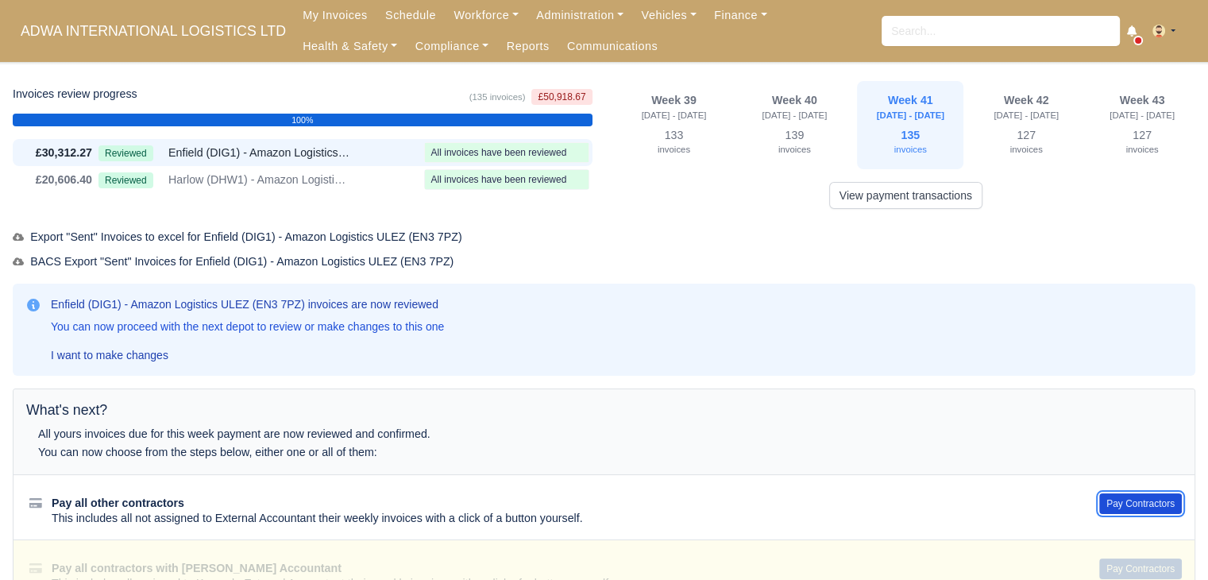
click at [1118, 495] on button "Pay Contractors" at bounding box center [1140, 503] width 83 height 21
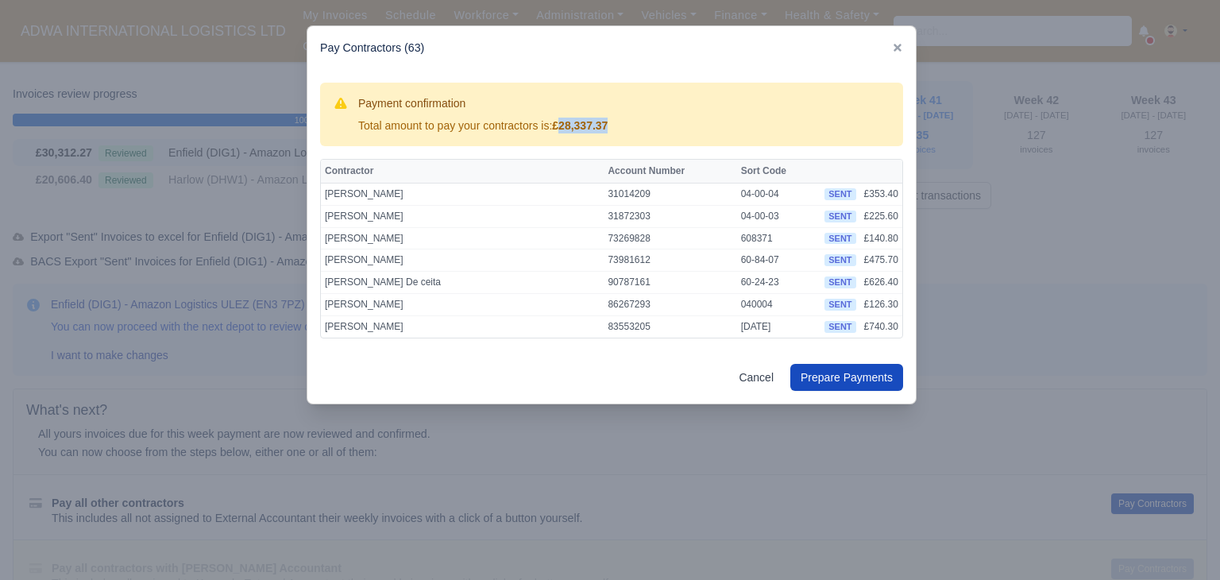
drag, startPoint x: 565, startPoint y: 125, endPoint x: 639, endPoint y: 133, distance: 74.3
click at [639, 133] on div "Payment confirmation Total amount to pay your contractors is: £28,337.37" at bounding box center [612, 114] width 558 height 38
copy strong "28,337.37"
click at [1011, 138] on div at bounding box center [610, 290] width 1220 height 580
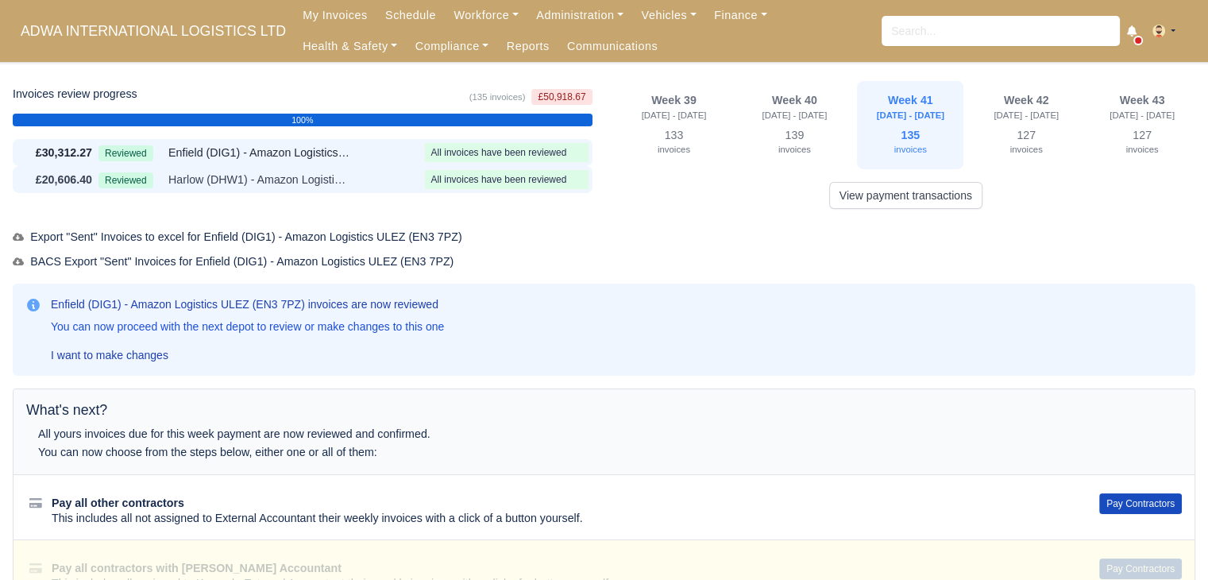
click at [219, 167] on div "£20,606.40 Reviewed Harlow (DHW1) - Amazon Logistics (CM19 5AW) All invoices ha…" at bounding box center [303, 179] width 580 height 27
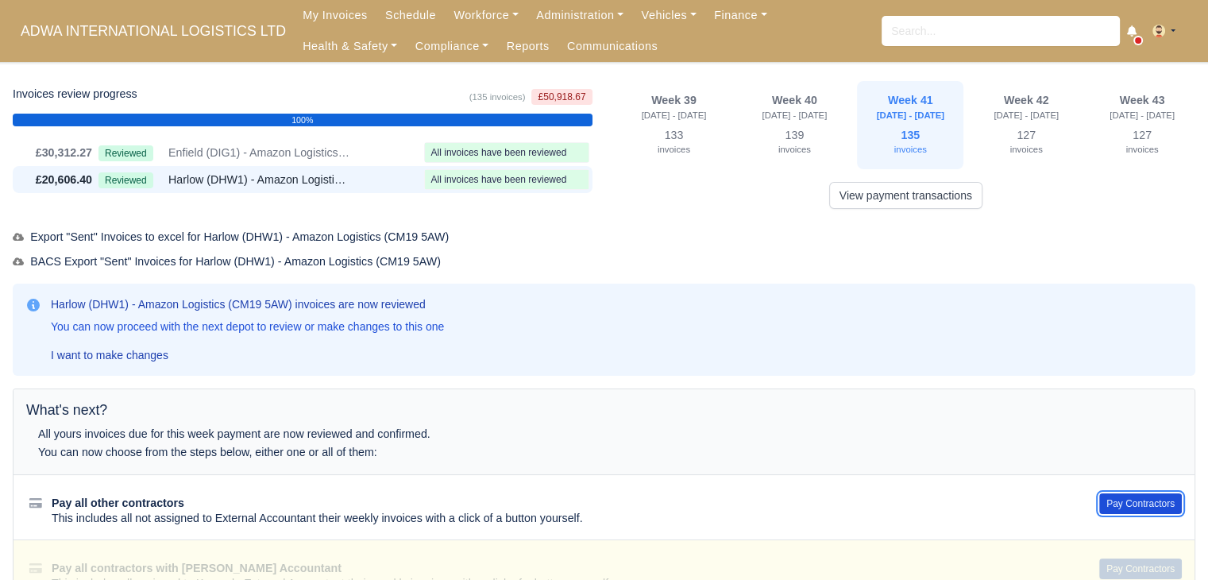
click at [1138, 499] on button "Pay Contractors" at bounding box center [1140, 503] width 83 height 21
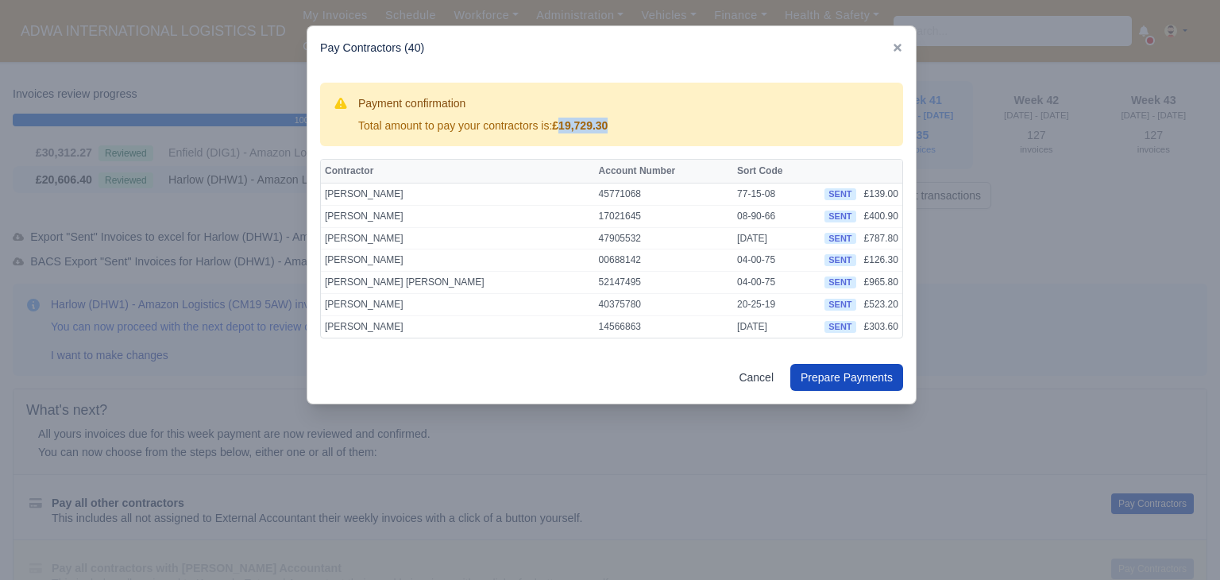
drag, startPoint x: 559, startPoint y: 123, endPoint x: 651, endPoint y: 134, distance: 92.8
click at [651, 134] on div "Payment confirmation Total amount to pay your contractors is: £19,729.30" at bounding box center [611, 115] width 583 height 64
copy strong "19,729.30"
click at [272, 251] on div at bounding box center [610, 290] width 1220 height 580
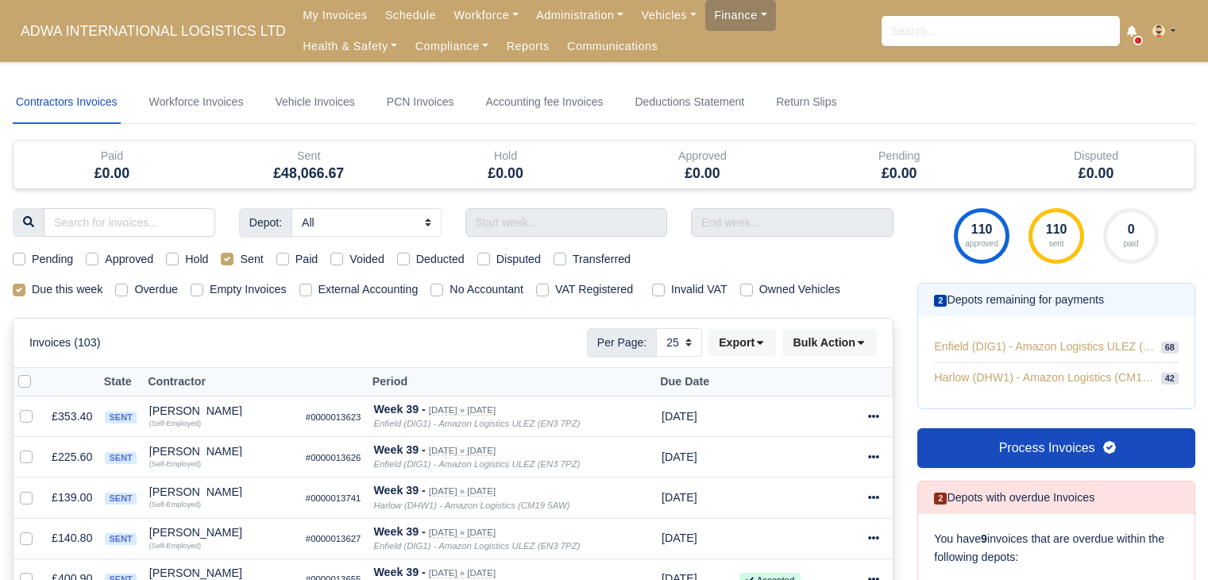
select select "25"
